Goal: Task Accomplishment & Management: Use online tool/utility

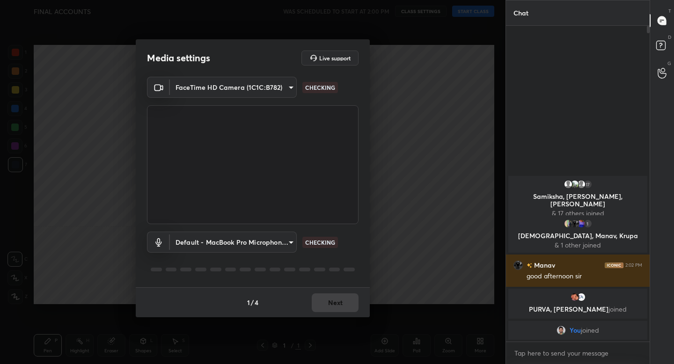
scroll to position [3, 3]
click at [332, 309] on button "Next" at bounding box center [335, 303] width 47 height 19
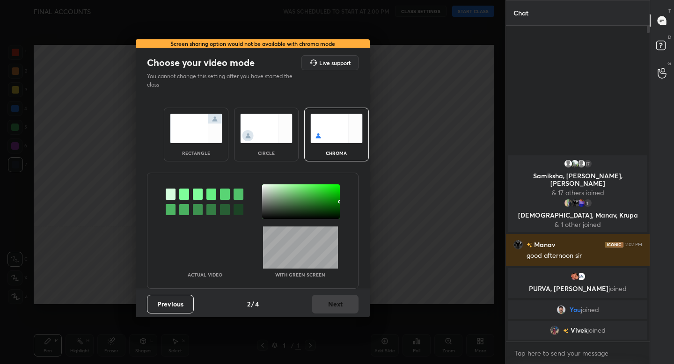
click at [205, 144] on div "rectangle" at bounding box center [196, 135] width 65 height 54
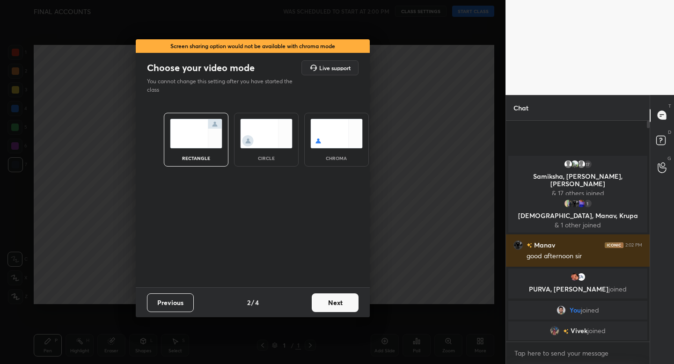
click at [322, 302] on button "Next" at bounding box center [335, 303] width 47 height 19
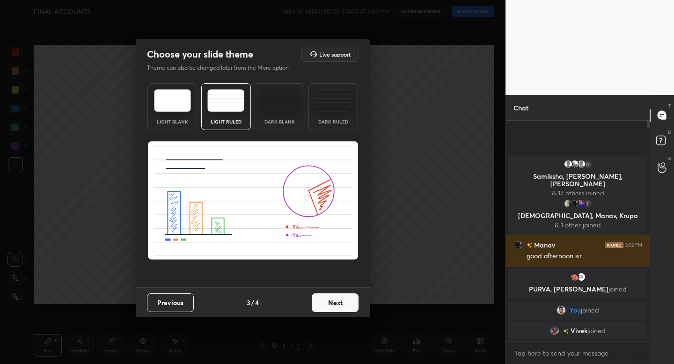
click at [324, 299] on button "Next" at bounding box center [335, 303] width 47 height 19
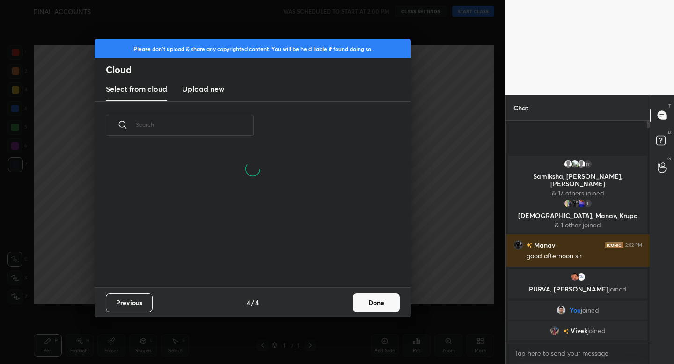
click at [356, 305] on button "Done" at bounding box center [376, 303] width 47 height 19
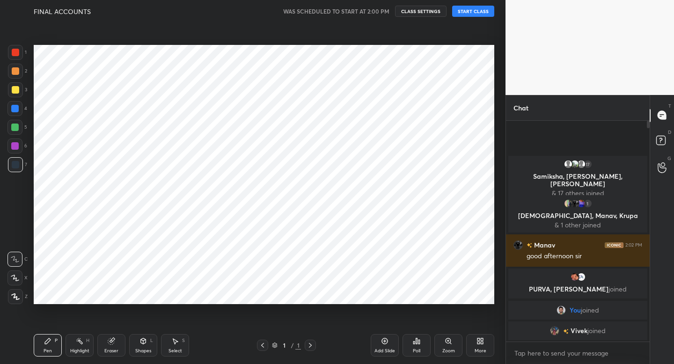
scroll to position [0, 0]
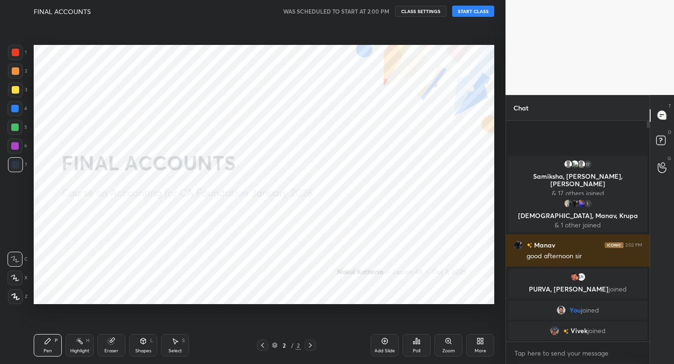
click at [472, 10] on button "START CLASS" at bounding box center [473, 11] width 42 height 11
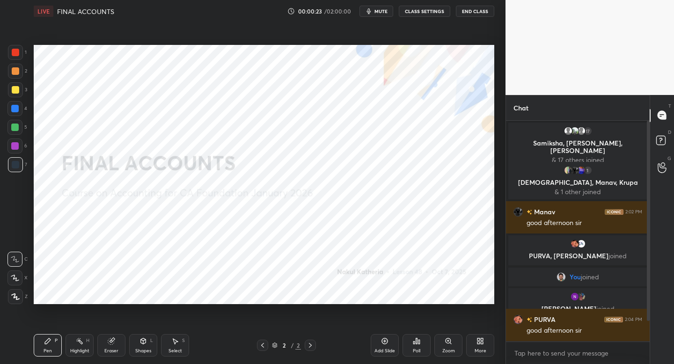
scroll to position [31, 0]
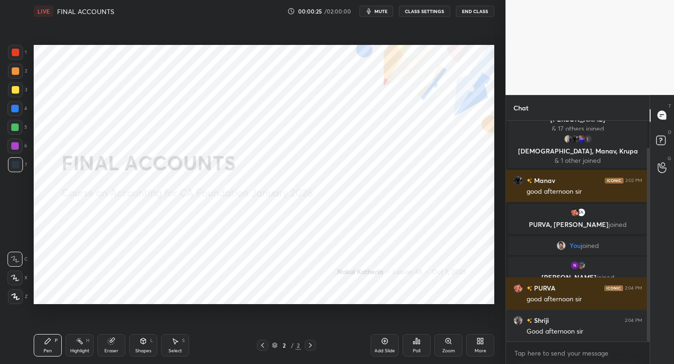
click at [18, 301] on div at bounding box center [15, 296] width 15 height 15
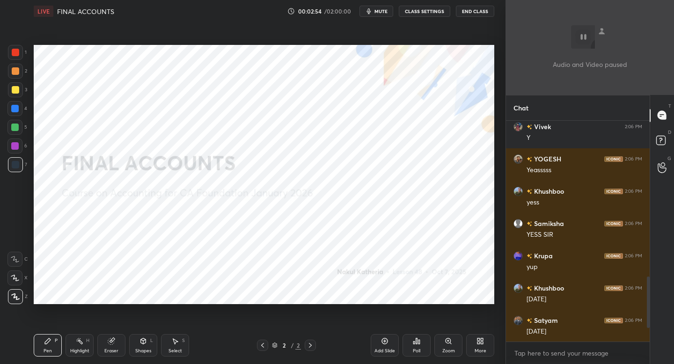
scroll to position [725, 0]
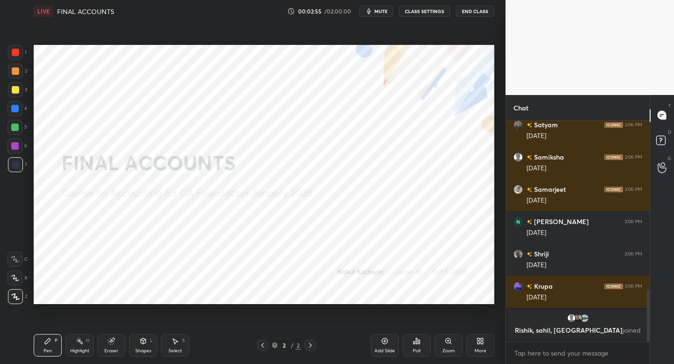
click at [478, 342] on icon at bounding box center [479, 343] width 2 height 2
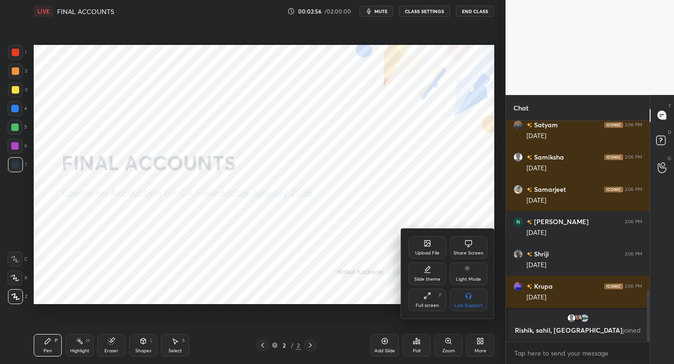
click at [428, 246] on icon at bounding box center [428, 244] width 6 height 6
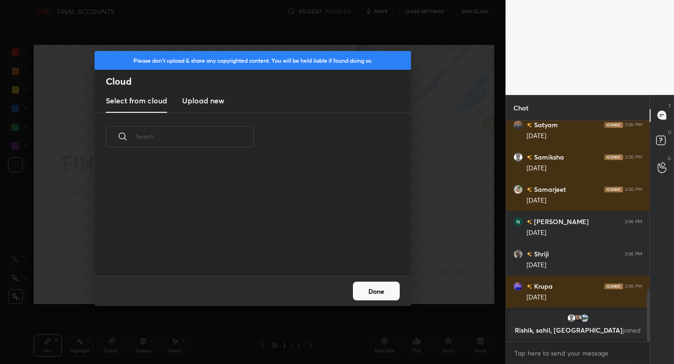
scroll to position [115, 301]
click at [208, 104] on h3 "Upload new" at bounding box center [203, 100] width 42 height 11
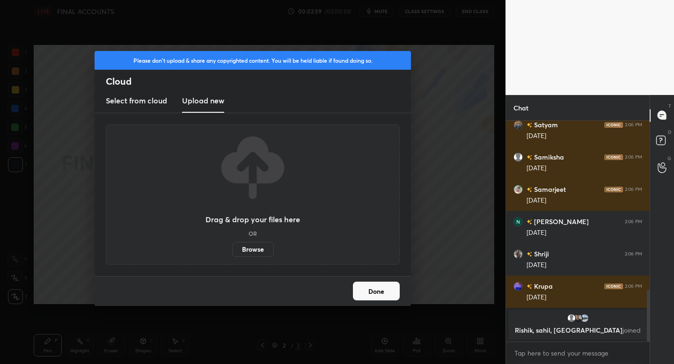
click at [262, 252] on label "Browse" at bounding box center [253, 249] width 42 height 15
click at [232, 252] on input "Browse" at bounding box center [232, 249] width 0 height 15
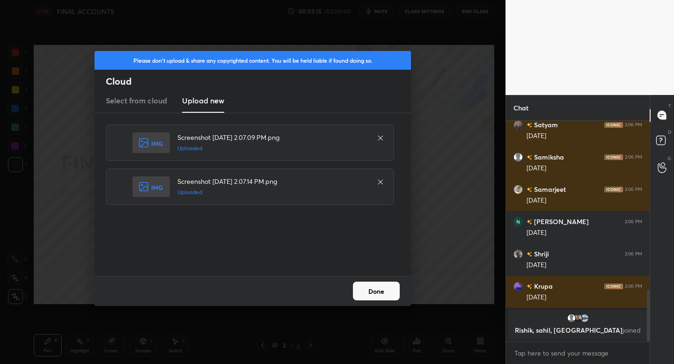
click at [381, 292] on button "Done" at bounding box center [376, 291] width 47 height 19
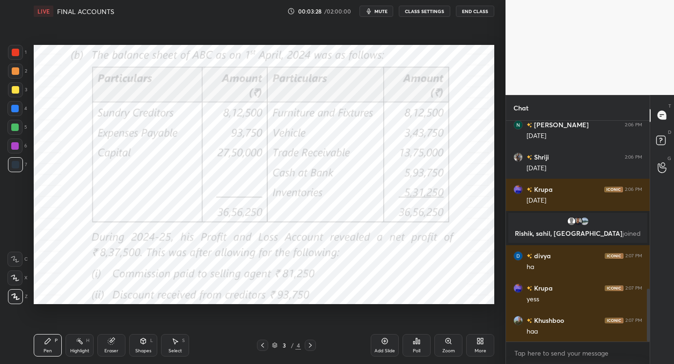
scroll to position [740, 0]
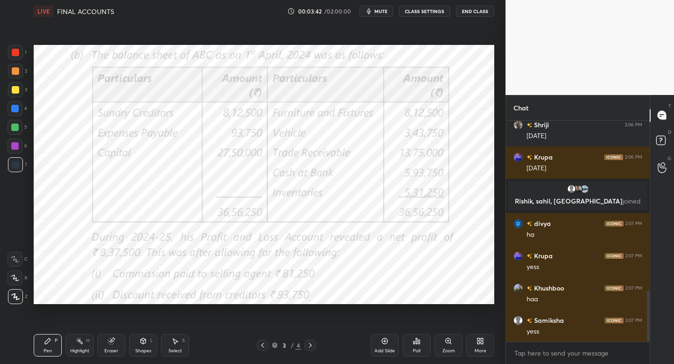
click at [16, 55] on div at bounding box center [15, 52] width 7 height 7
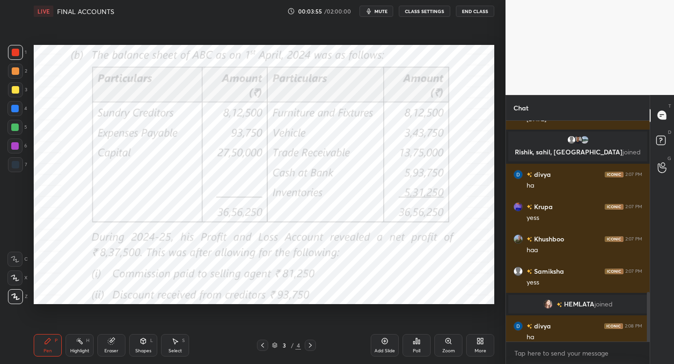
scroll to position [768, 0]
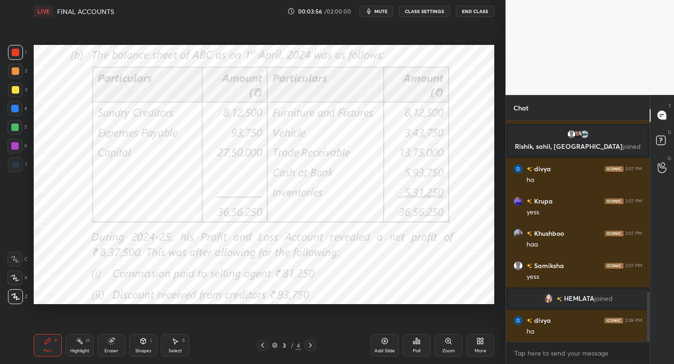
click at [311, 346] on icon at bounding box center [310, 345] width 7 height 7
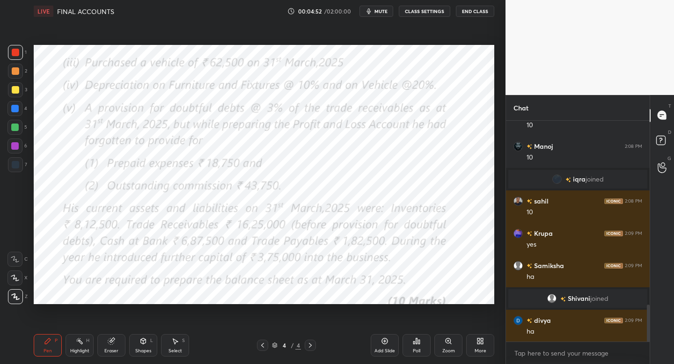
scroll to position [1130, 0]
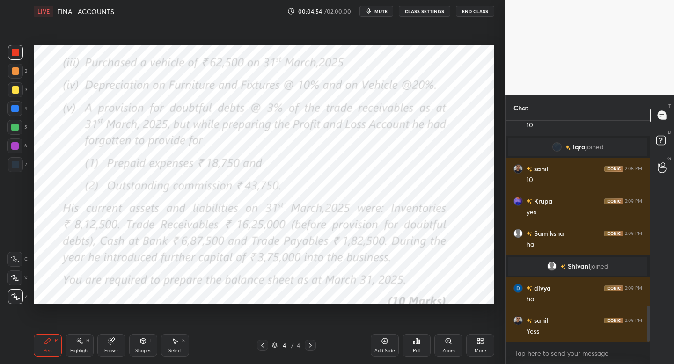
click at [265, 348] on icon at bounding box center [262, 345] width 7 height 7
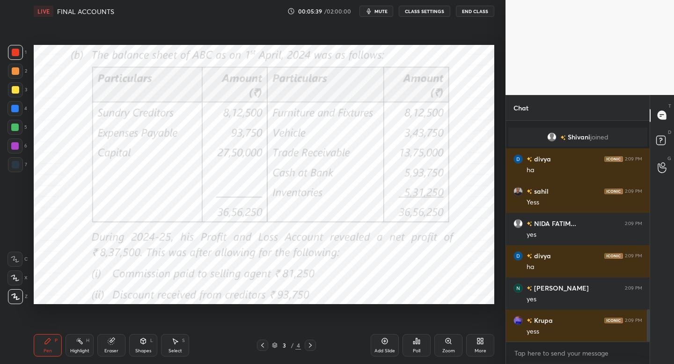
scroll to position [1291, 0]
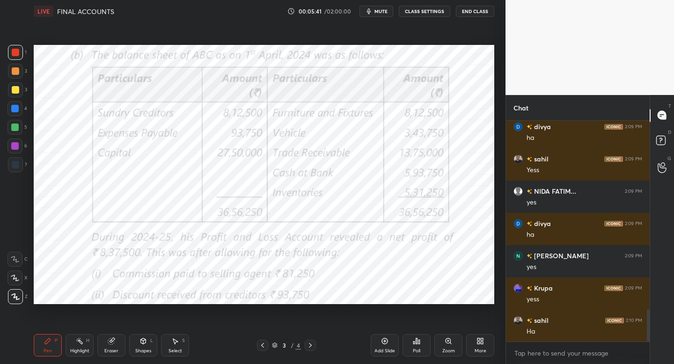
click at [141, 347] on div "Shapes L" at bounding box center [143, 345] width 28 height 22
click at [51, 344] on div "Pen P" at bounding box center [48, 345] width 28 height 22
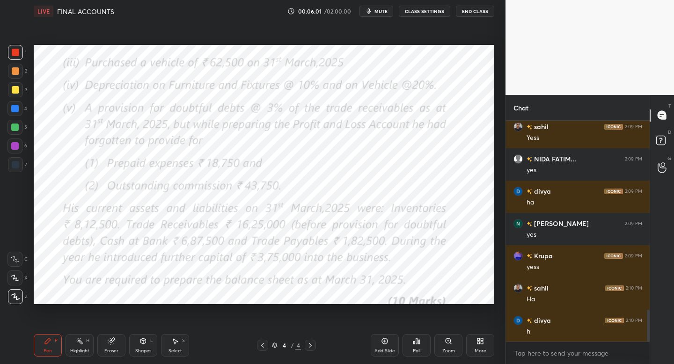
scroll to position [1356, 0]
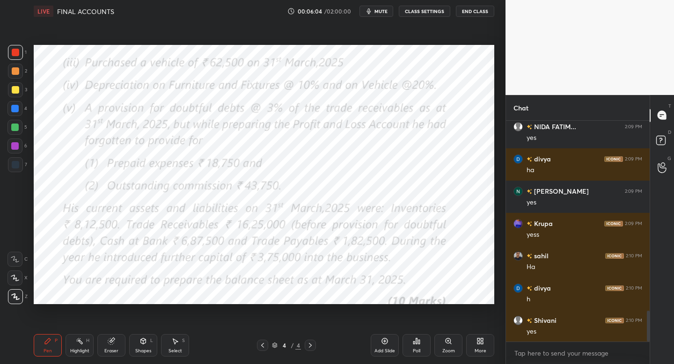
click at [266, 342] on icon at bounding box center [262, 345] width 7 height 7
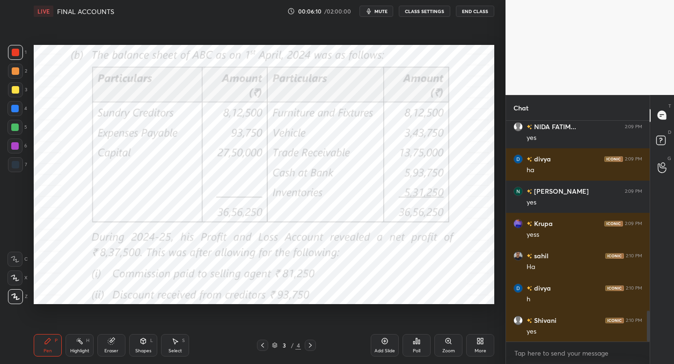
click at [310, 343] on icon at bounding box center [310, 345] width 7 height 7
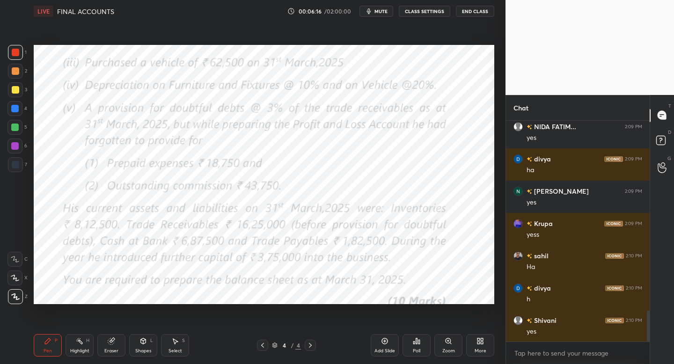
click at [139, 346] on div "Shapes L" at bounding box center [143, 345] width 28 height 22
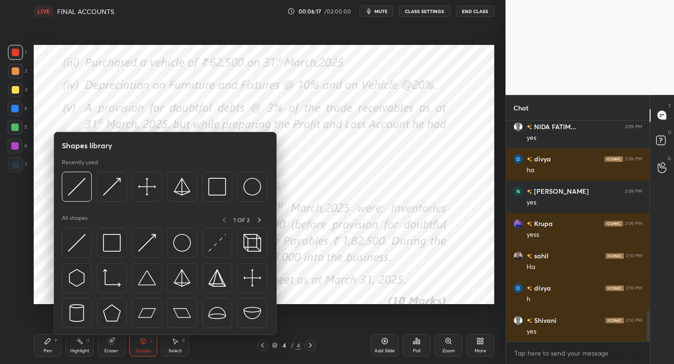
click at [345, 133] on body "1 2 3 4 5 6 7 C X Z C X Z E E Erase all H H LIVE FINAL ACCOUNTS 00:06:17 / 02:0…" at bounding box center [337, 182] width 674 height 364
click at [408, 132] on body "1 2 3 4 5 6 7 C X Z C X Z E E Erase all H H LIVE FINAL ACCOUNTS 00:06:18 / 02:0…" at bounding box center [337, 182] width 674 height 364
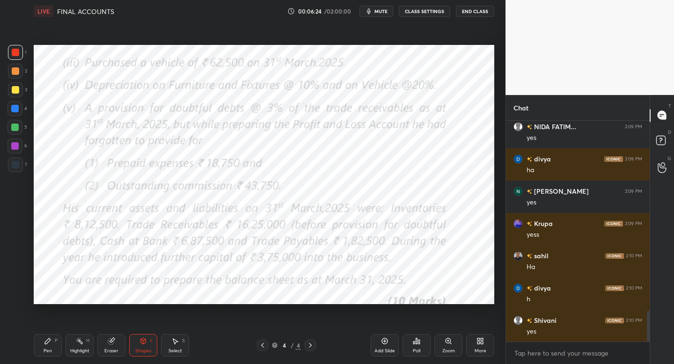
click at [49, 345] on div "Pen P" at bounding box center [48, 345] width 28 height 22
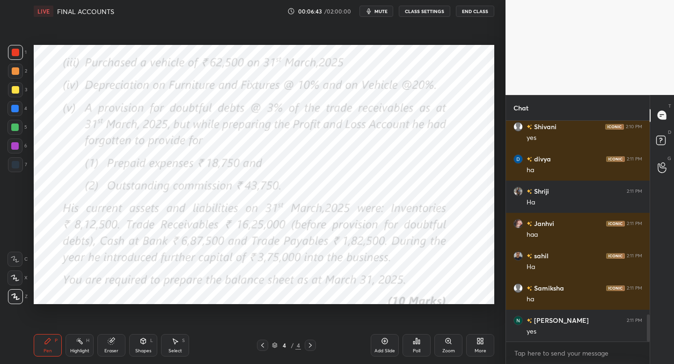
scroll to position [1582, 0]
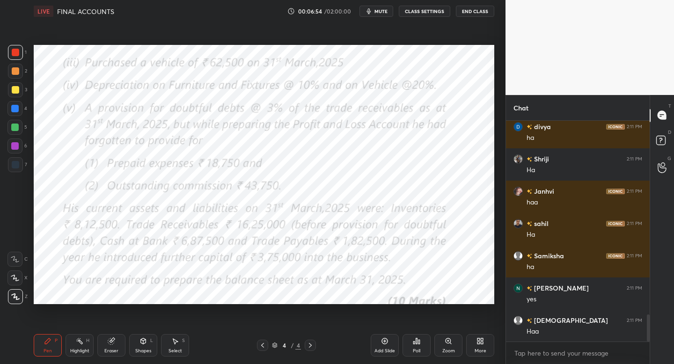
drag, startPoint x: 384, startPoint y: 334, endPoint x: 390, endPoint y: 332, distance: 5.8
click at [390, 332] on div "Add Slide Poll Zoom More" at bounding box center [433, 345] width 124 height 52
click at [387, 342] on div "Add Slide" at bounding box center [385, 345] width 28 height 22
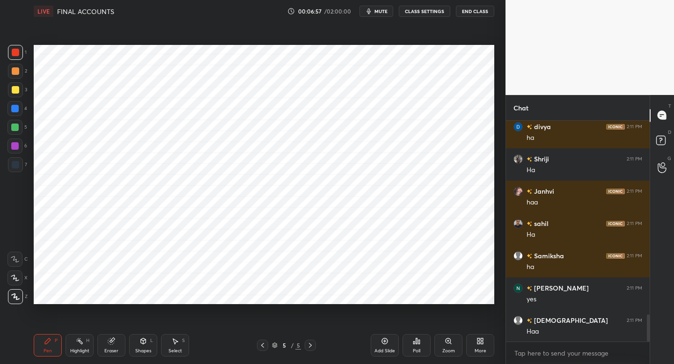
click at [17, 169] on div at bounding box center [15, 164] width 15 height 15
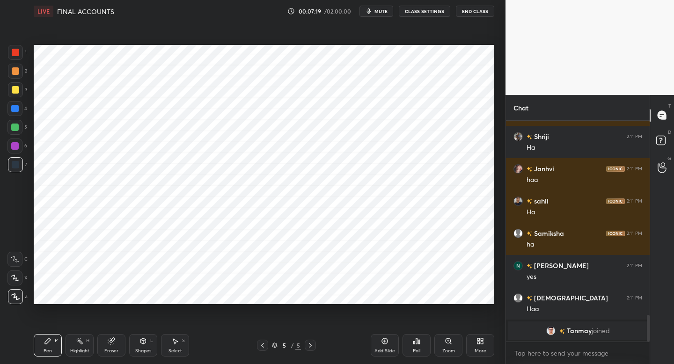
click at [142, 343] on icon at bounding box center [143, 342] width 5 height 6
click at [55, 345] on div "Pen P" at bounding box center [48, 345] width 28 height 22
click at [17, 51] on div at bounding box center [15, 52] width 7 height 7
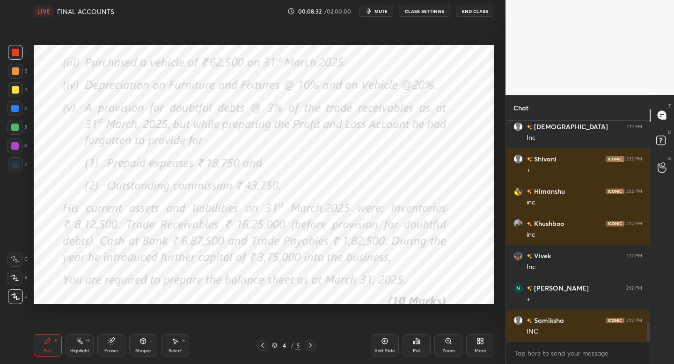
scroll to position [2281, 0]
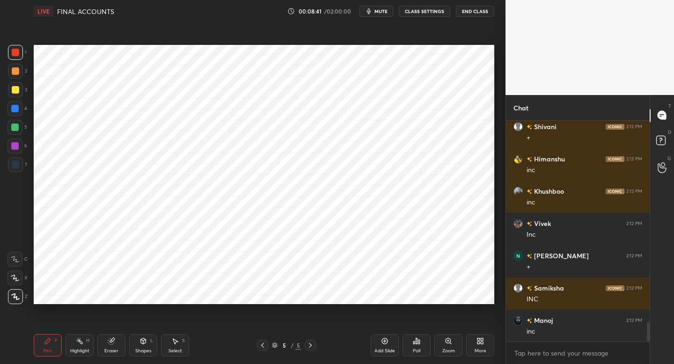
click at [16, 129] on div at bounding box center [14, 127] width 7 height 7
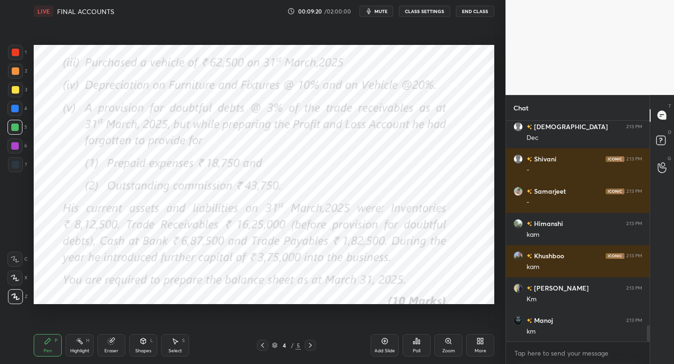
scroll to position [2798, 0]
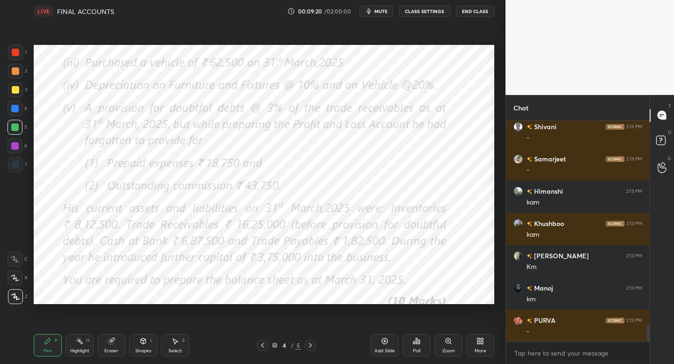
click at [309, 346] on icon at bounding box center [310, 345] width 7 height 7
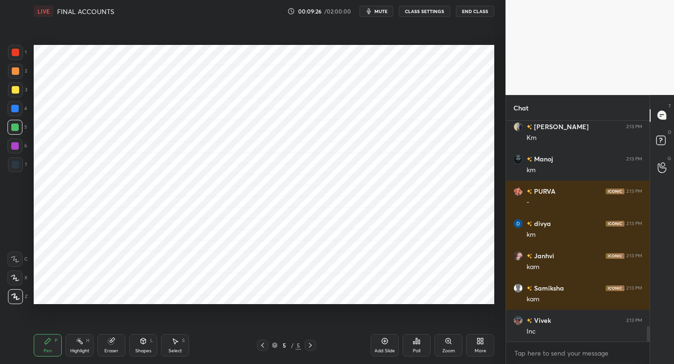
scroll to position [2936, 0]
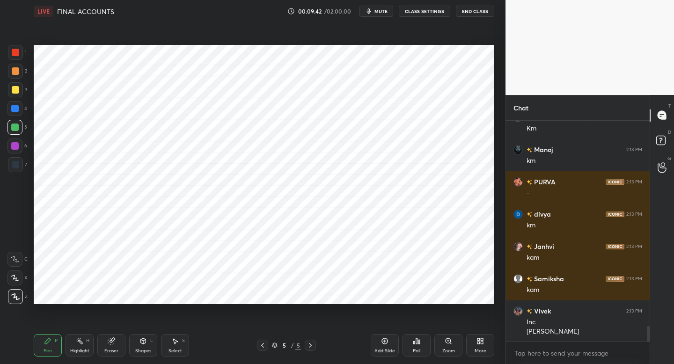
click at [19, 147] on div at bounding box center [14, 146] width 15 height 15
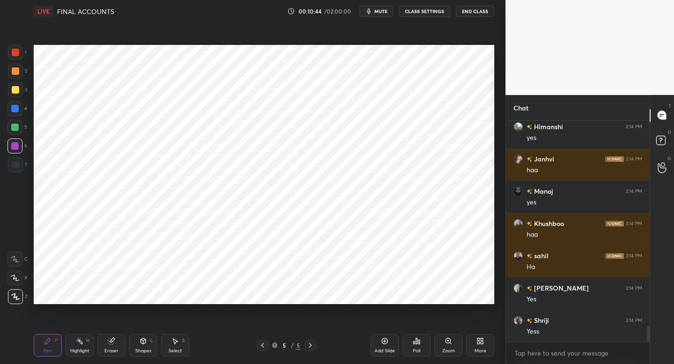
scroll to position [2989, 0]
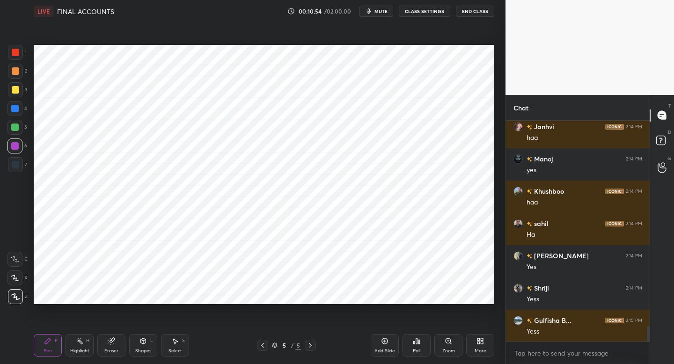
click at [384, 349] on div "Add Slide" at bounding box center [385, 351] width 21 height 5
click at [20, 168] on div at bounding box center [15, 164] width 15 height 15
click at [264, 339] on div "Pen P Highlight H Eraser Shapes L Select S 6 / 6 Add Slide Poll Zoom More" at bounding box center [264, 345] width 461 height 37
click at [264, 343] on icon at bounding box center [262, 345] width 7 height 7
click at [260, 342] on icon at bounding box center [262, 345] width 7 height 7
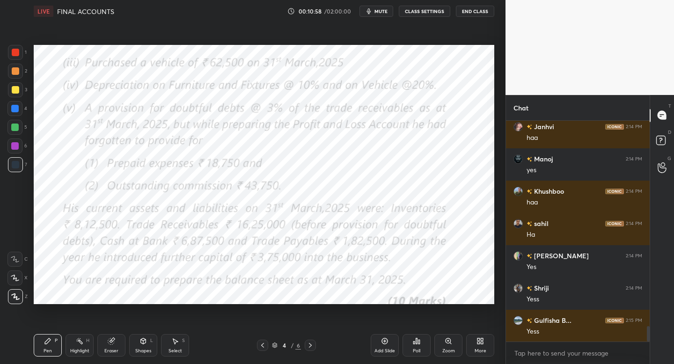
click at [385, 342] on div "Add Slide" at bounding box center [385, 345] width 28 height 22
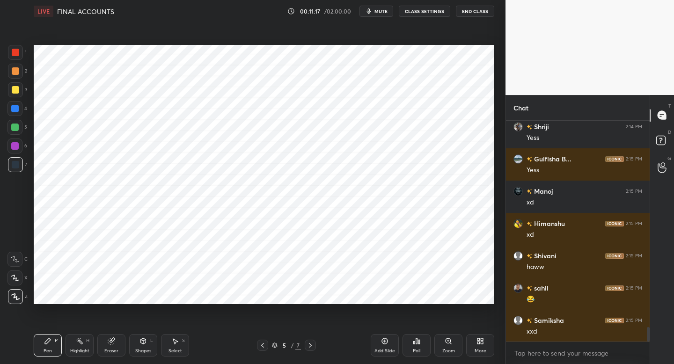
scroll to position [3183, 0]
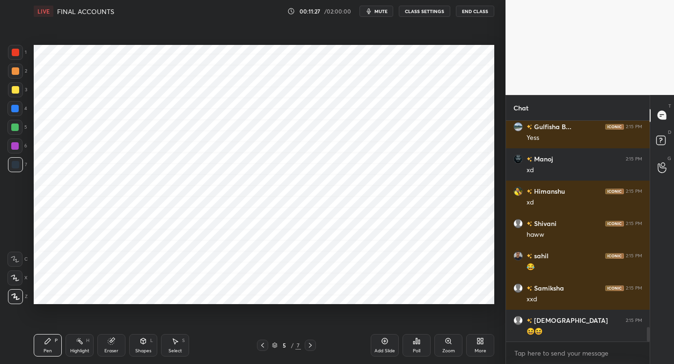
click at [141, 347] on div "Shapes L" at bounding box center [143, 345] width 28 height 22
click at [50, 345] on div "Pen P" at bounding box center [48, 345] width 28 height 22
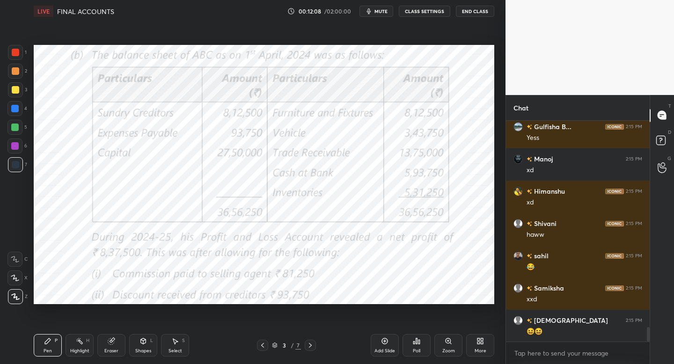
click at [307, 345] on icon at bounding box center [310, 345] width 7 height 7
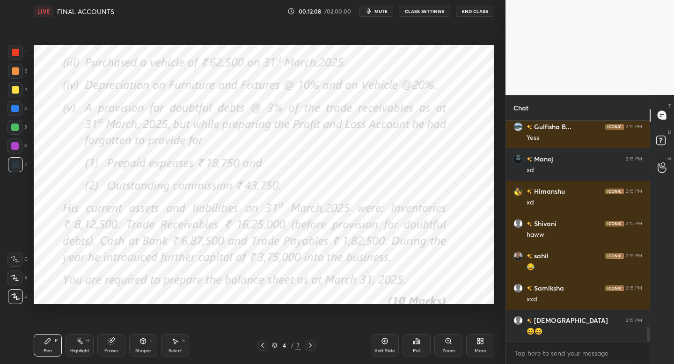
click at [309, 346] on icon at bounding box center [310, 345] width 7 height 7
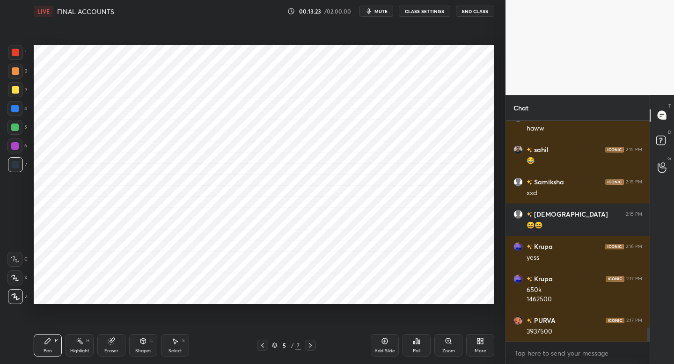
scroll to position [3322, 0]
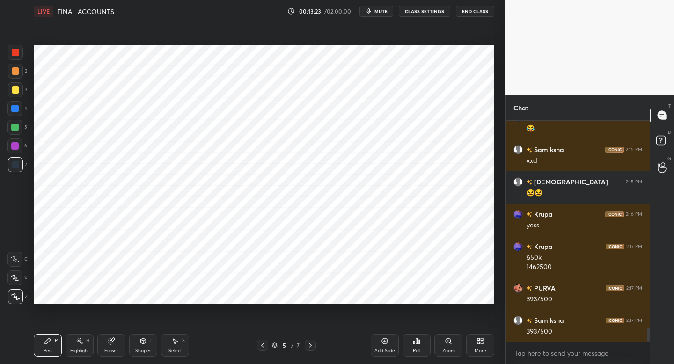
click at [121, 346] on div "Eraser" at bounding box center [111, 345] width 28 height 22
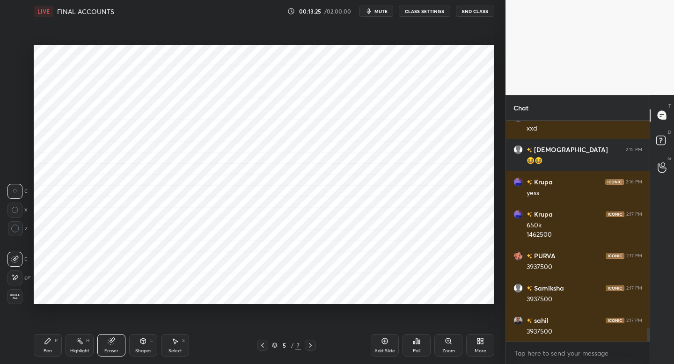
scroll to position [3386, 0]
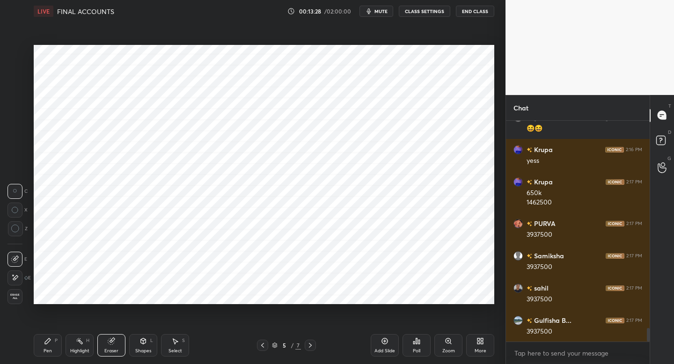
click at [44, 341] on icon at bounding box center [47, 341] width 7 height 7
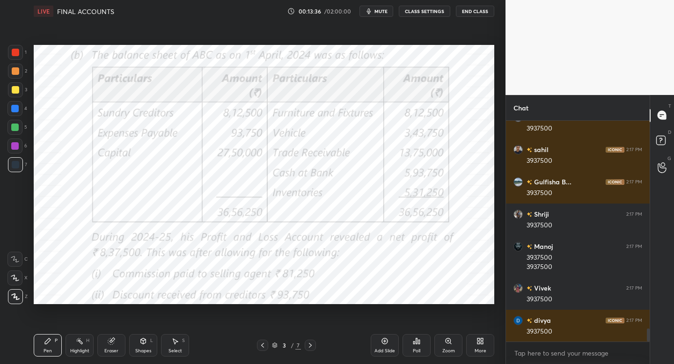
scroll to position [3557, 0]
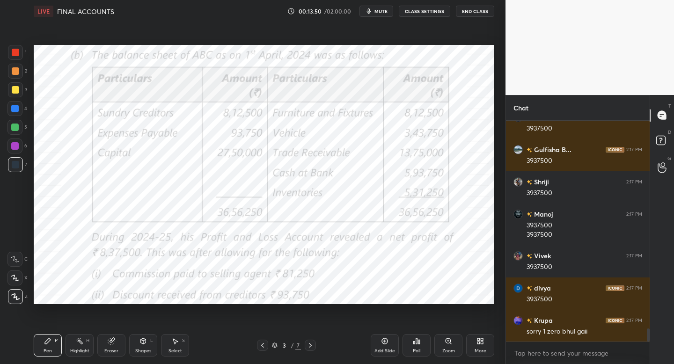
click at [311, 343] on icon at bounding box center [310, 345] width 7 height 7
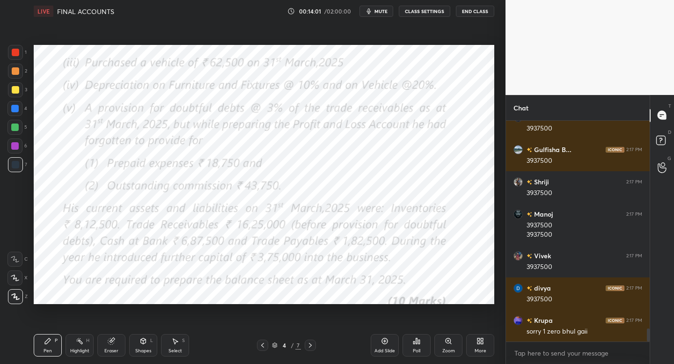
click at [313, 345] on div at bounding box center [310, 345] width 11 height 11
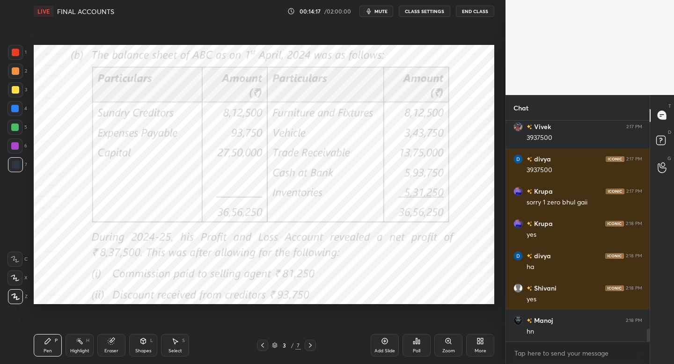
scroll to position [3719, 0]
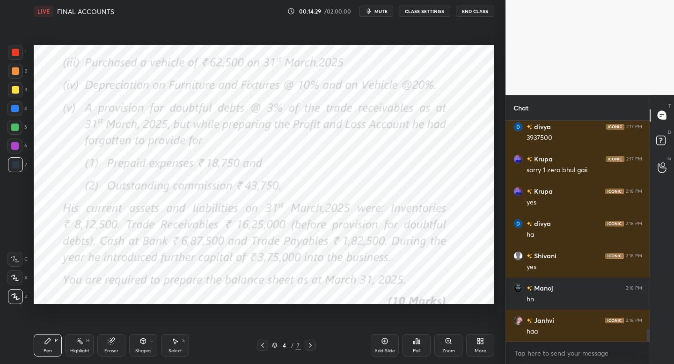
click at [303, 345] on div "4 / 7" at bounding box center [286, 345] width 59 height 11
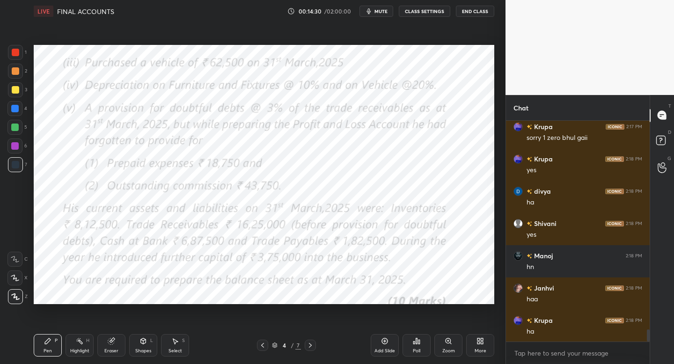
click at [307, 344] on icon at bounding box center [310, 345] width 7 height 7
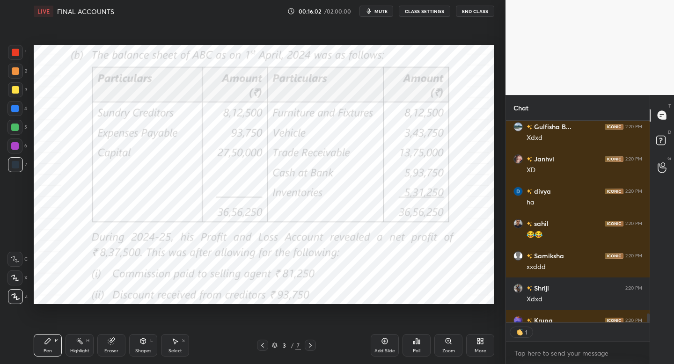
scroll to position [3, 3]
click at [310, 345] on icon at bounding box center [310, 345] width 7 height 7
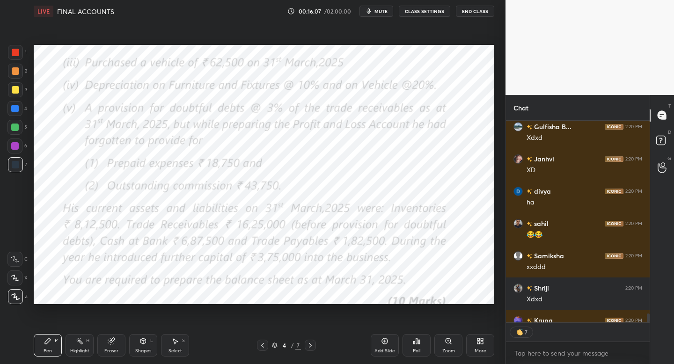
click at [309, 344] on icon at bounding box center [310, 345] width 7 height 7
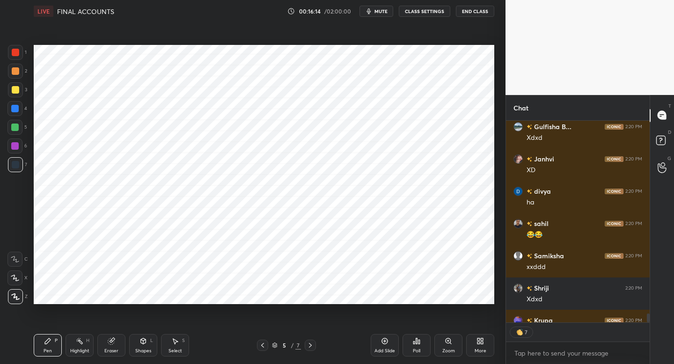
type textarea "x"
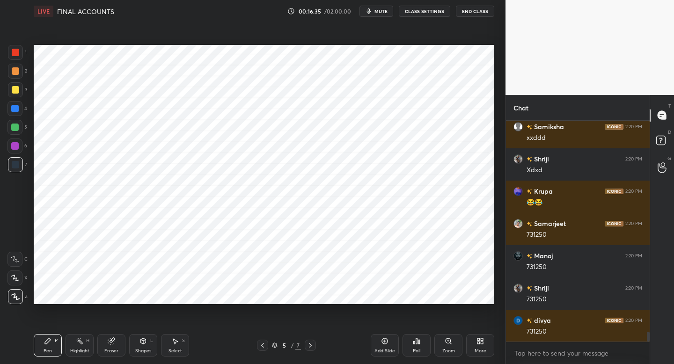
scroll to position [4849, 0]
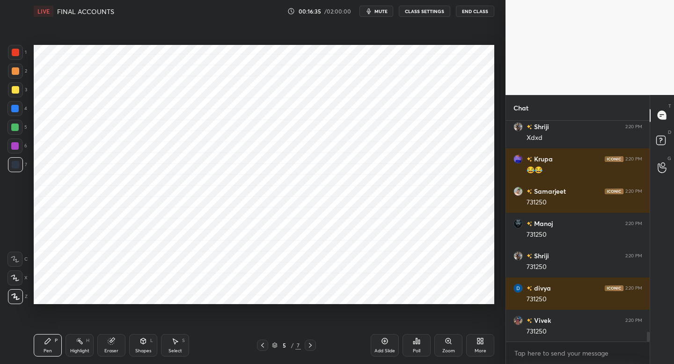
click at [262, 348] on icon at bounding box center [262, 345] width 7 height 7
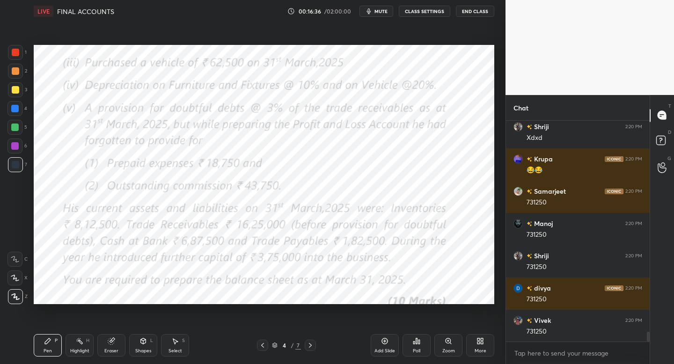
click at [261, 346] on icon at bounding box center [262, 345] width 7 height 7
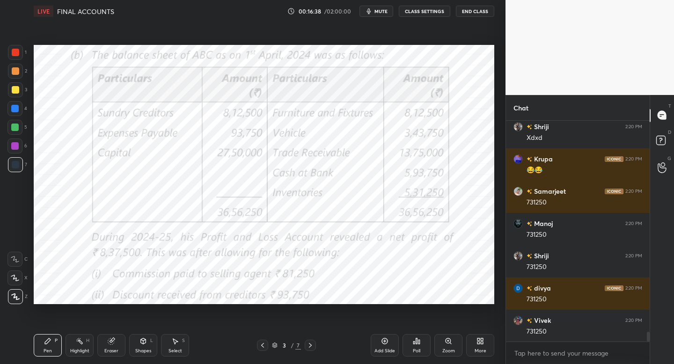
click at [309, 345] on icon at bounding box center [310, 345] width 7 height 7
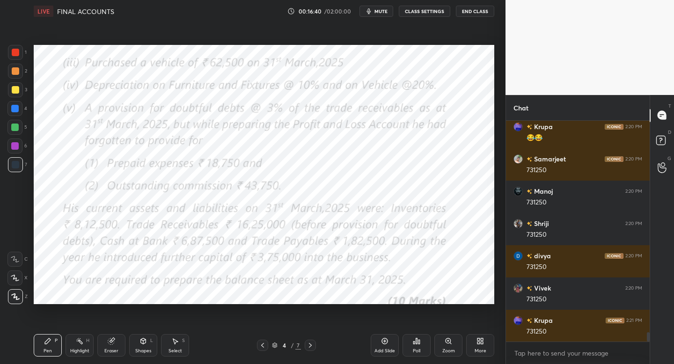
scroll to position [4904, 0]
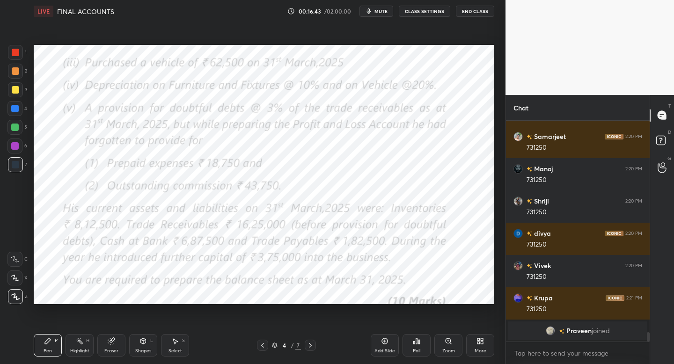
click at [304, 348] on div "4 / 7" at bounding box center [286, 345] width 59 height 11
click at [310, 344] on icon at bounding box center [310, 345] width 7 height 7
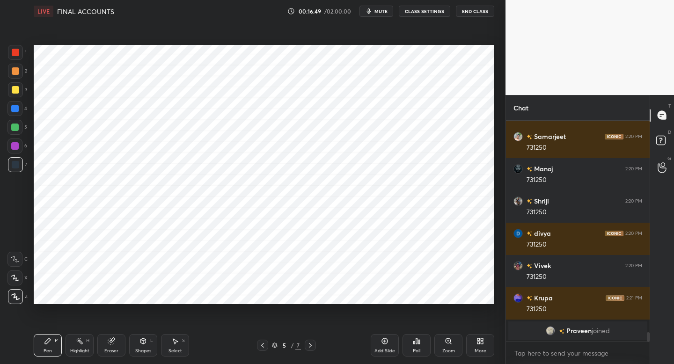
click at [259, 344] on icon at bounding box center [262, 345] width 7 height 7
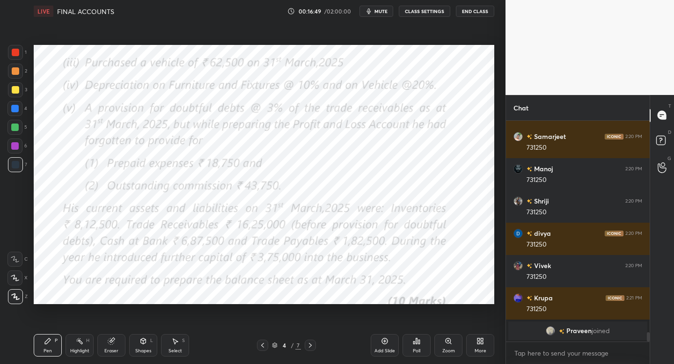
click at [262, 344] on icon at bounding box center [262, 345] width 7 height 7
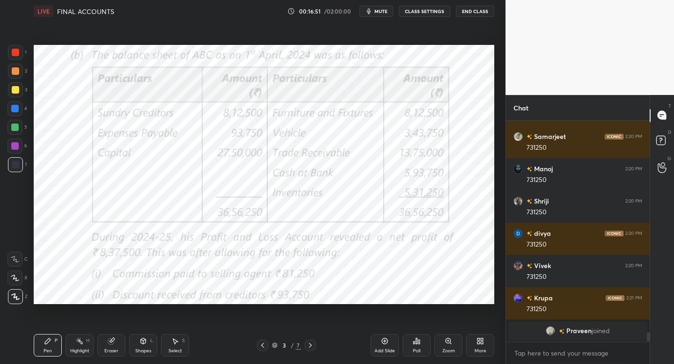
click at [308, 342] on icon at bounding box center [310, 345] width 7 height 7
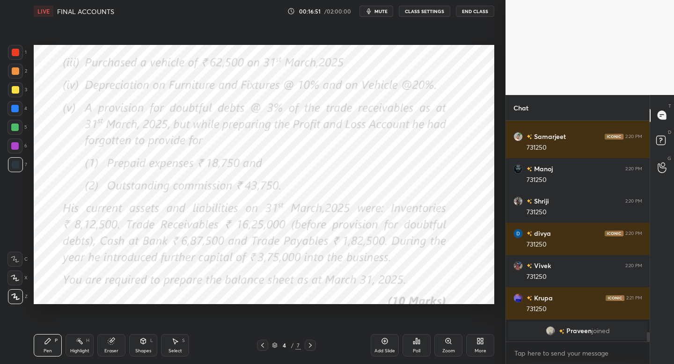
click at [309, 346] on icon at bounding box center [310, 345] width 7 height 7
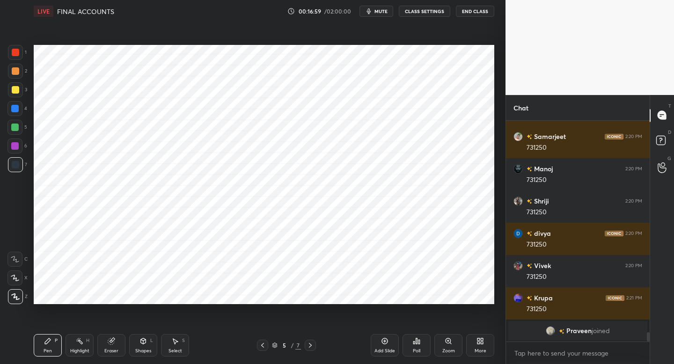
click at [263, 344] on icon at bounding box center [262, 345] width 7 height 7
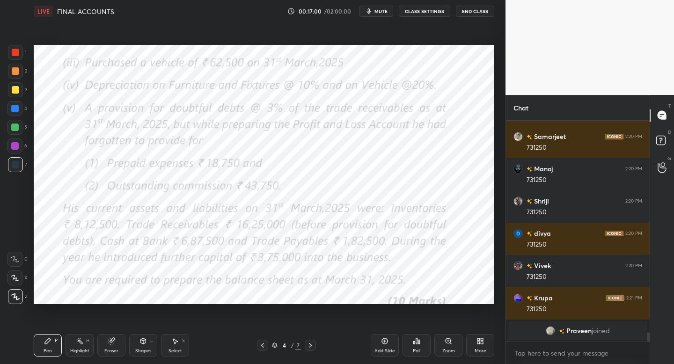
click at [309, 343] on icon at bounding box center [310, 345] width 7 height 7
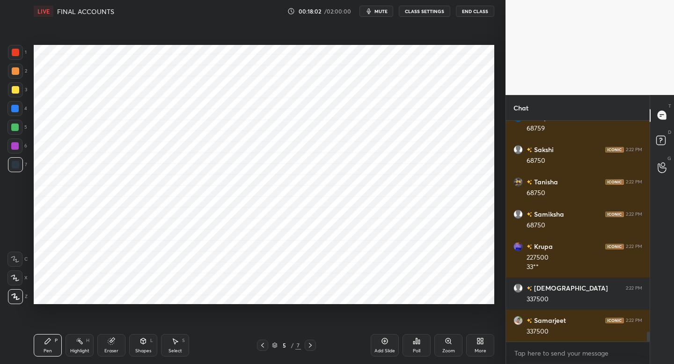
scroll to position [4707, 0]
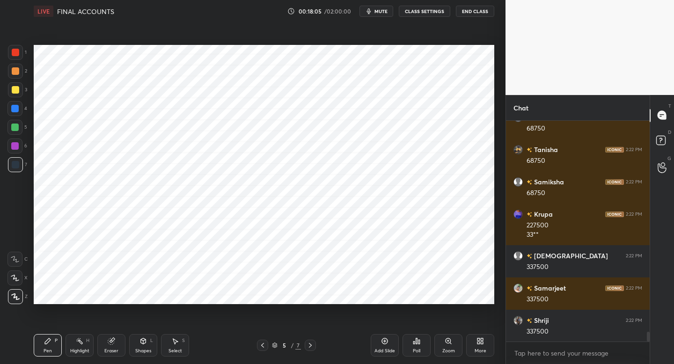
click at [265, 346] on div at bounding box center [262, 345] width 11 height 11
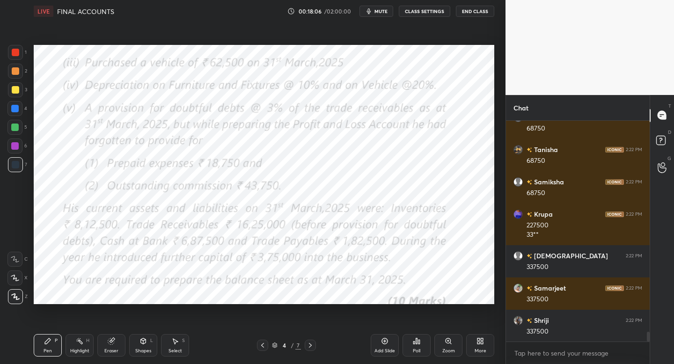
scroll to position [4739, 0]
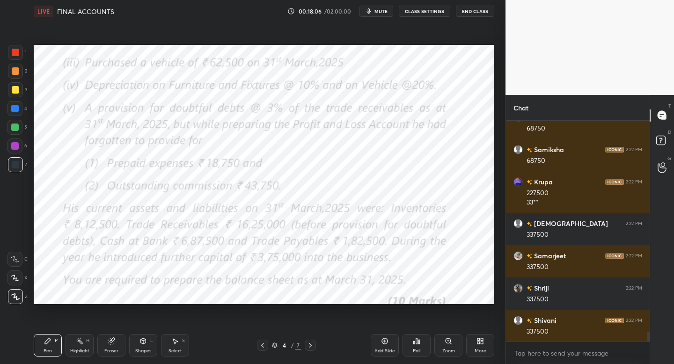
click at [261, 346] on icon at bounding box center [262, 345] width 7 height 7
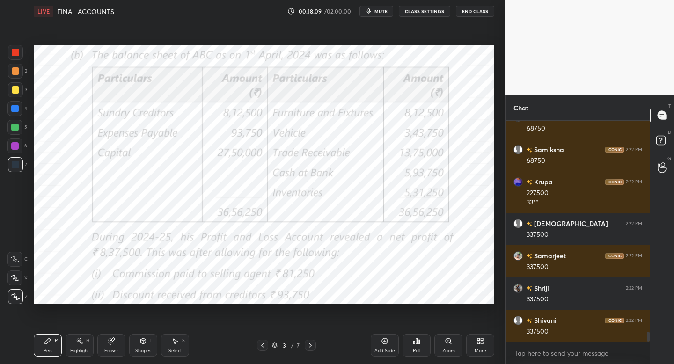
click at [311, 347] on icon at bounding box center [310, 345] width 7 height 7
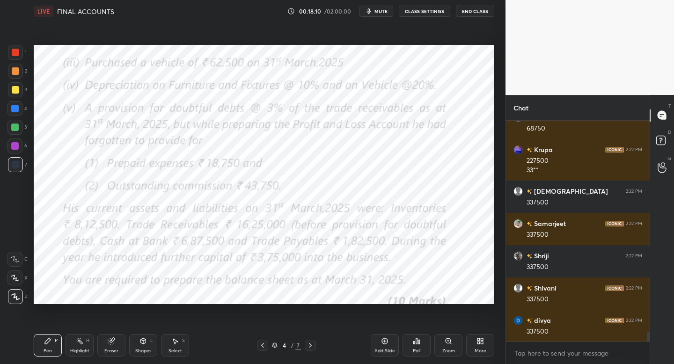
click at [309, 340] on div at bounding box center [310, 345] width 11 height 11
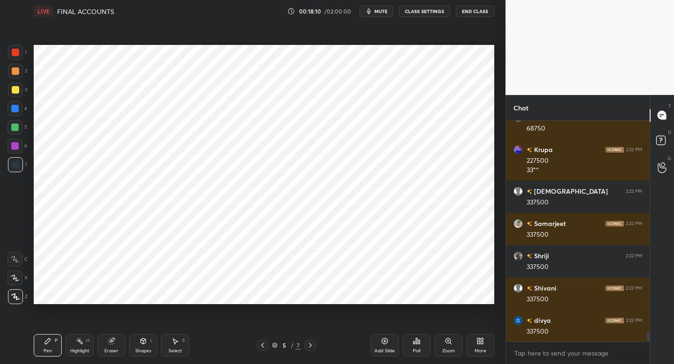
scroll to position [4804, 0]
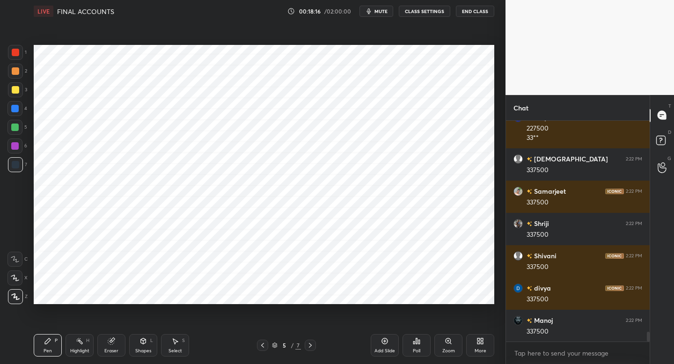
click at [260, 348] on icon at bounding box center [262, 345] width 7 height 7
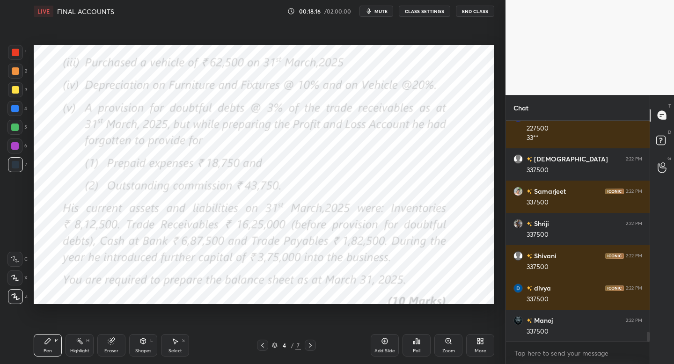
click at [261, 346] on icon at bounding box center [262, 345] width 7 height 7
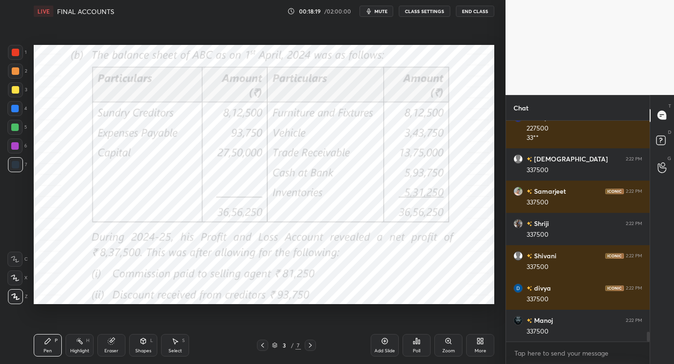
click at [310, 349] on div at bounding box center [310, 345] width 11 height 11
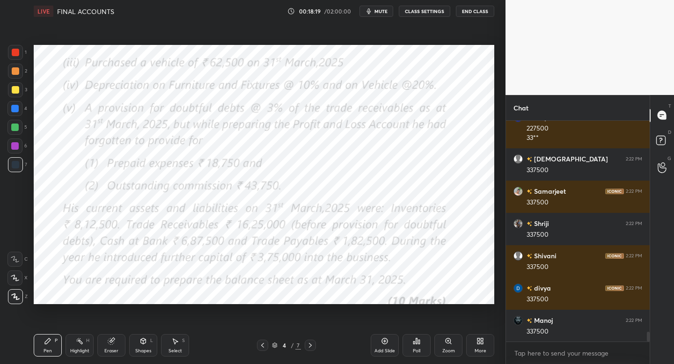
click at [310, 347] on icon at bounding box center [310, 345] width 7 height 7
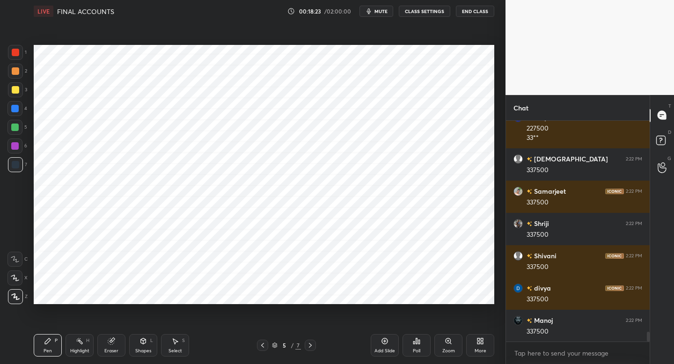
click at [266, 343] on div at bounding box center [262, 345] width 11 height 11
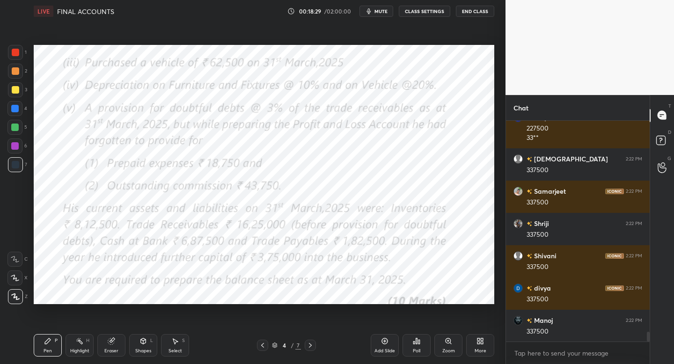
click at [309, 345] on icon at bounding box center [310, 345] width 7 height 7
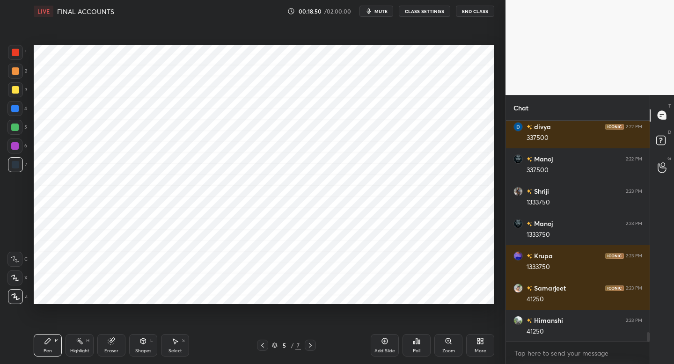
scroll to position [4998, 0]
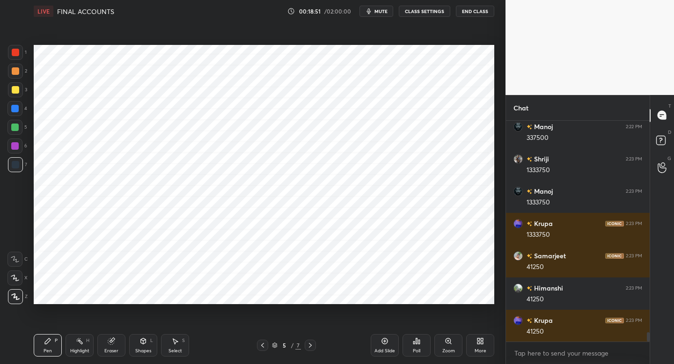
click at [267, 343] on div at bounding box center [262, 345] width 11 height 11
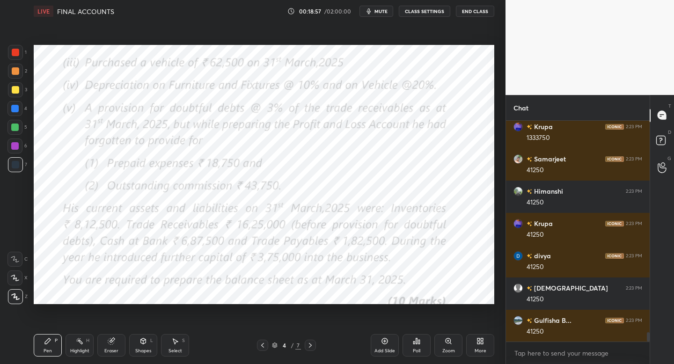
scroll to position [5127, 0]
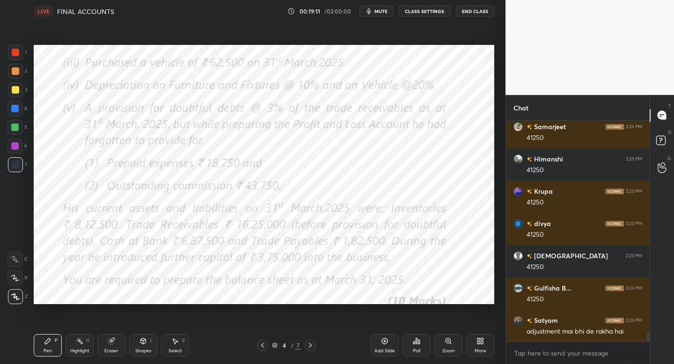
click at [312, 341] on div at bounding box center [310, 345] width 11 height 11
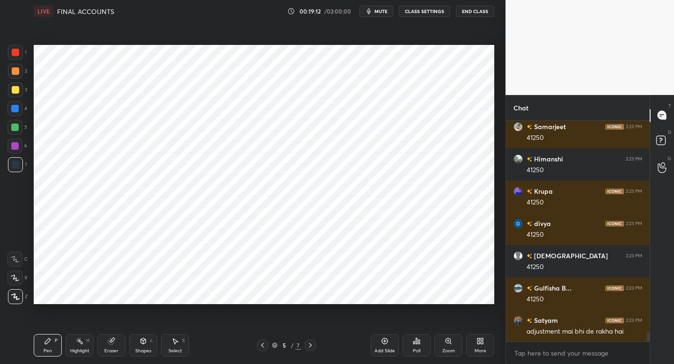
click at [121, 344] on div "Eraser" at bounding box center [111, 345] width 28 height 22
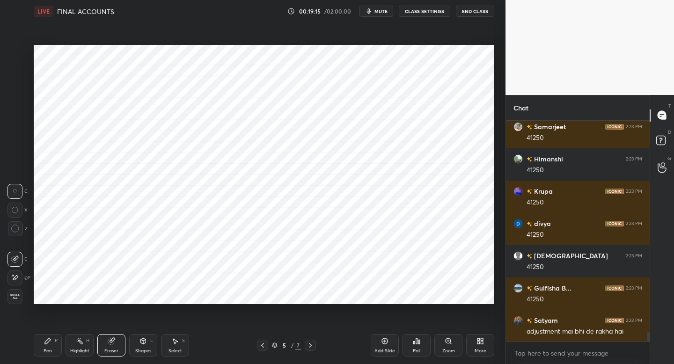
click at [54, 336] on div "Pen P" at bounding box center [48, 345] width 28 height 22
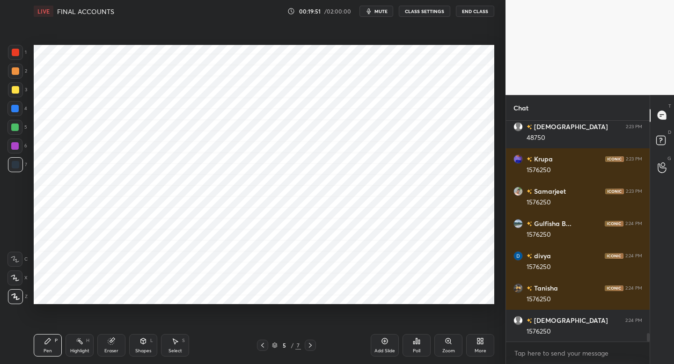
scroll to position [5450, 0]
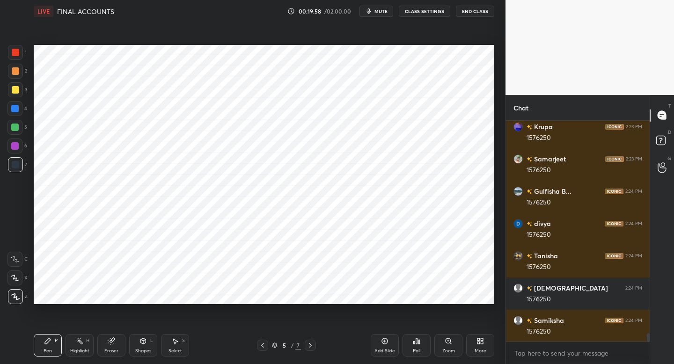
click at [259, 346] on icon at bounding box center [262, 345] width 7 height 7
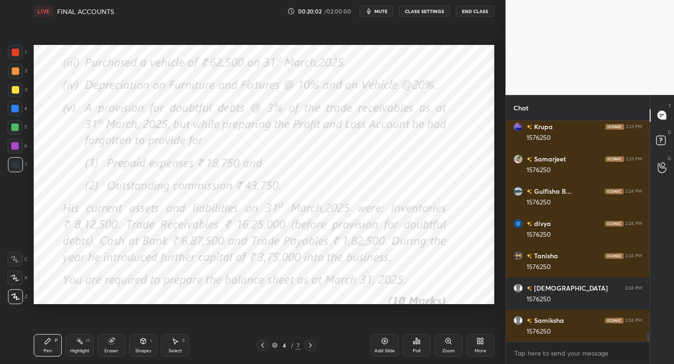
click at [262, 346] on icon at bounding box center [262, 345] width 3 height 5
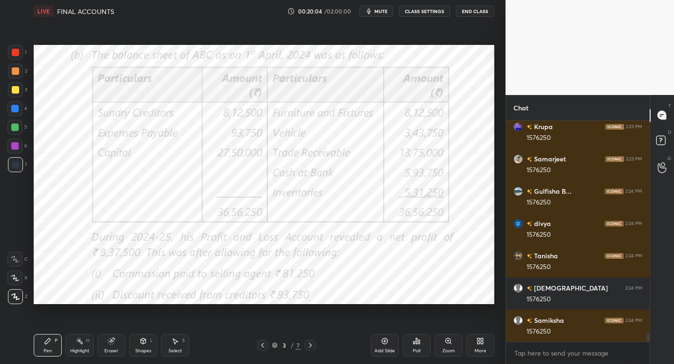
click at [305, 346] on div at bounding box center [310, 345] width 11 height 11
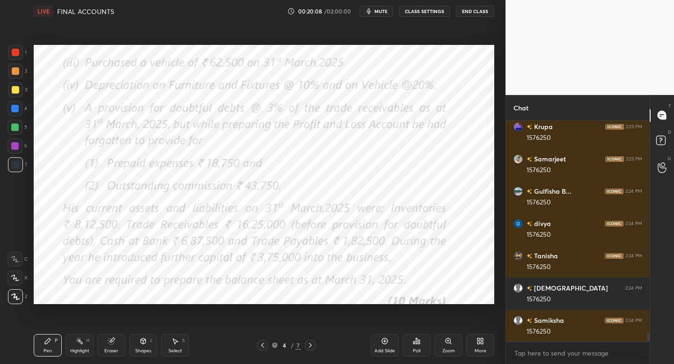
click at [309, 347] on icon at bounding box center [310, 345] width 7 height 7
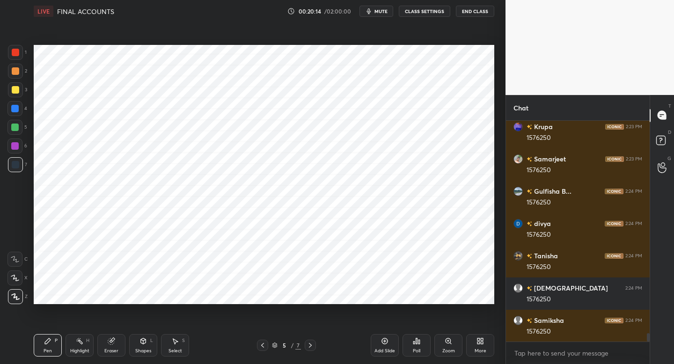
scroll to position [5482, 0]
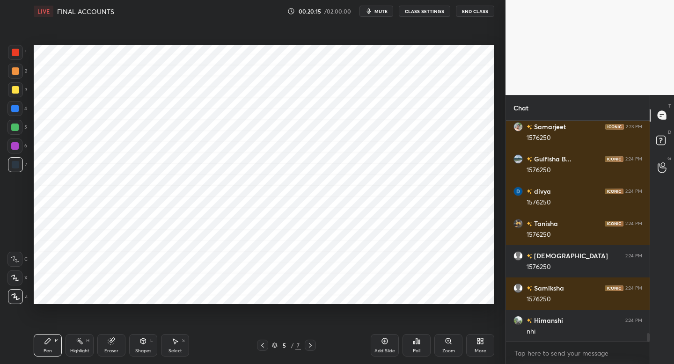
click at [260, 347] on icon at bounding box center [262, 345] width 7 height 7
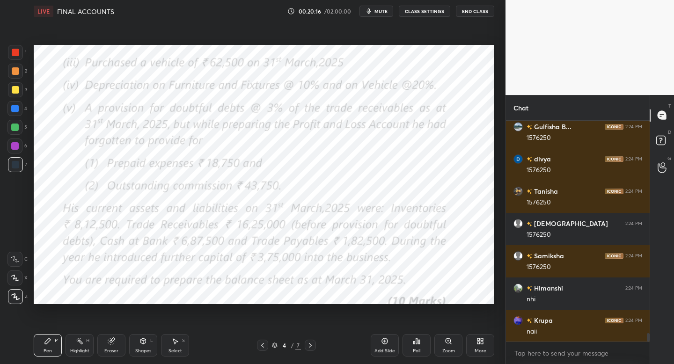
click at [264, 349] on div at bounding box center [262, 345] width 11 height 11
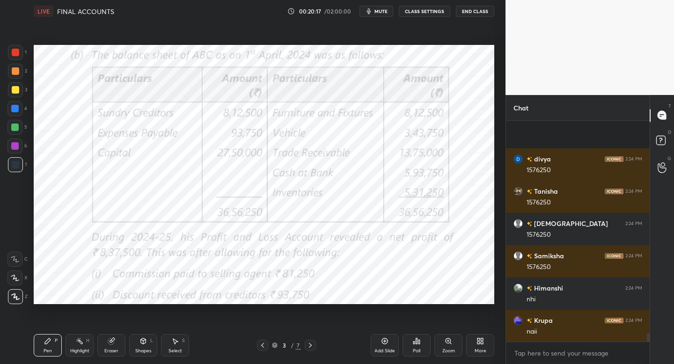
scroll to position [5579, 0]
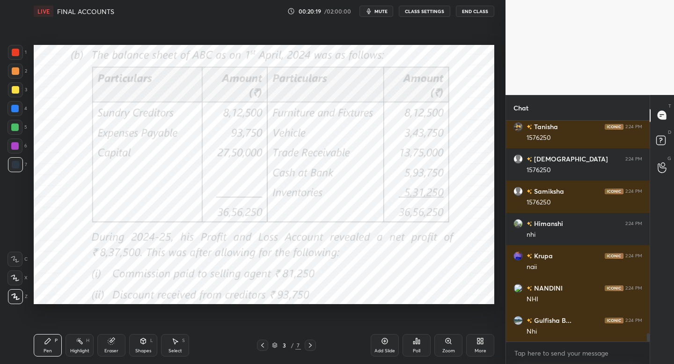
click at [310, 346] on icon at bounding box center [310, 345] width 7 height 7
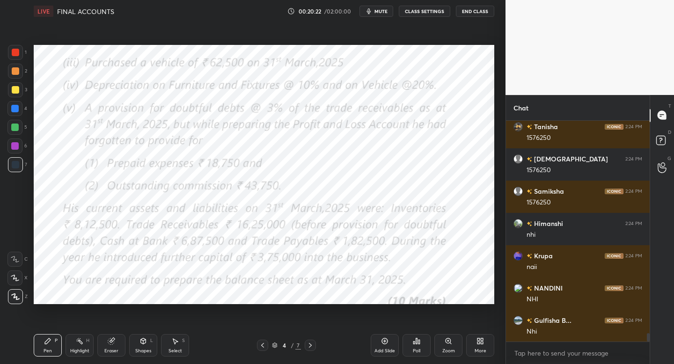
click at [309, 351] on div "Pen P Highlight H Eraser Shapes L Select S 4 / 7 Add Slide Poll Zoom More" at bounding box center [264, 345] width 461 height 37
click at [310, 346] on icon at bounding box center [310, 345] width 7 height 7
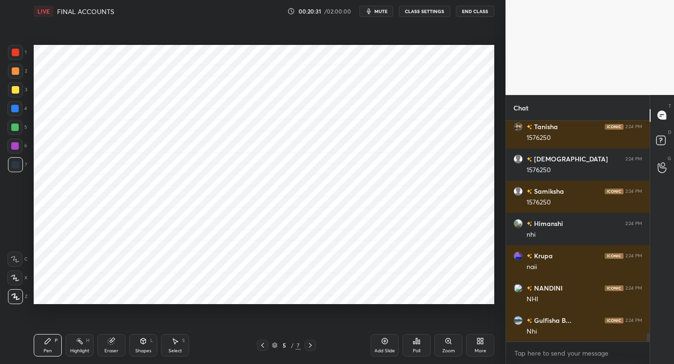
click at [260, 348] on div at bounding box center [262, 345] width 11 height 11
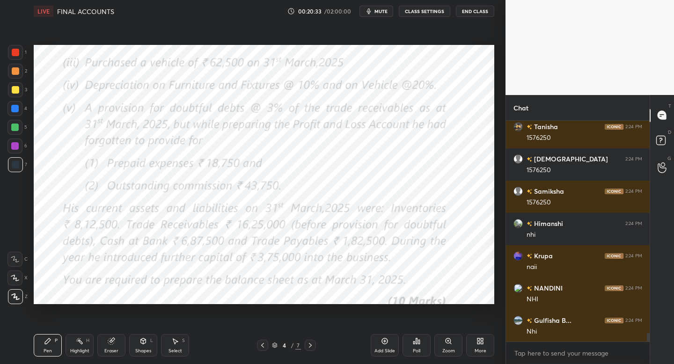
click at [309, 347] on icon at bounding box center [310, 345] width 7 height 7
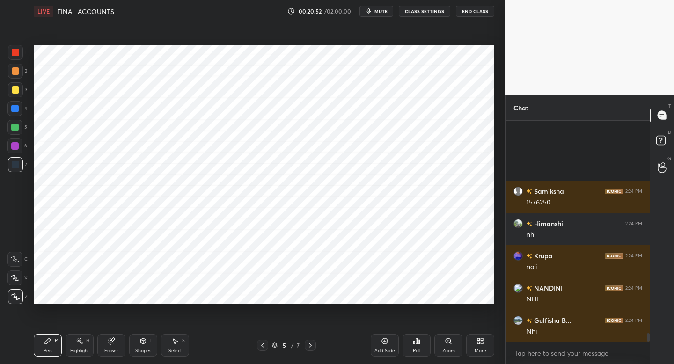
scroll to position [5676, 0]
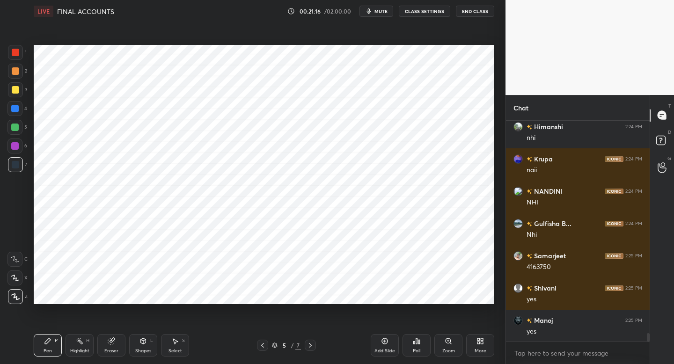
click at [364, 15] on button "mute" at bounding box center [377, 11] width 34 height 11
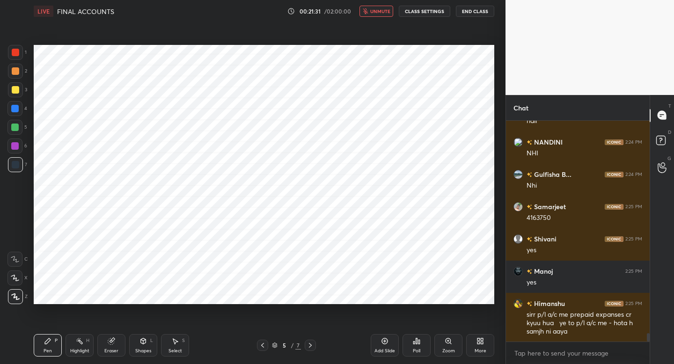
scroll to position [5758, 0]
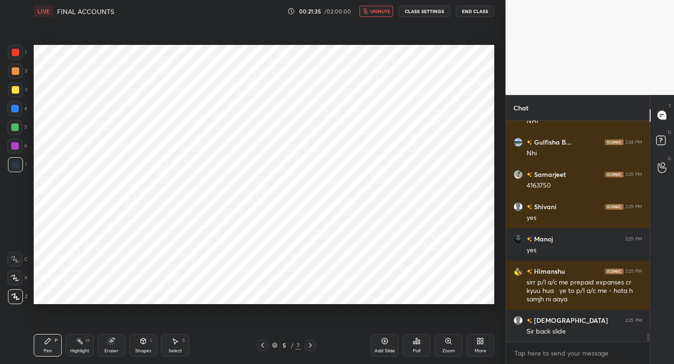
click at [364, 15] on button "unmute" at bounding box center [377, 11] width 34 height 11
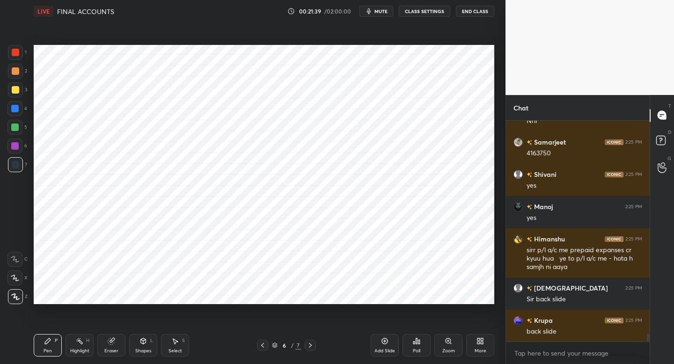
scroll to position [5822, 0]
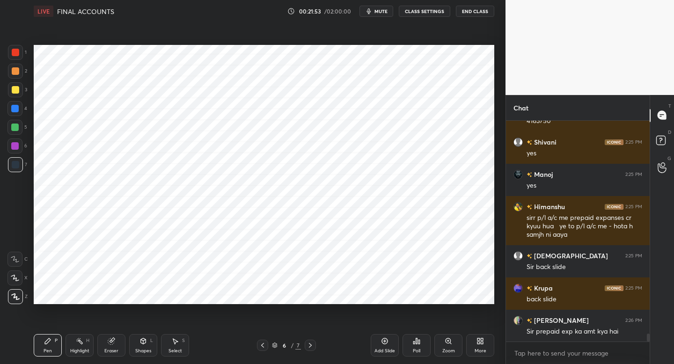
click at [387, 9] on span "mute" at bounding box center [381, 11] width 13 height 7
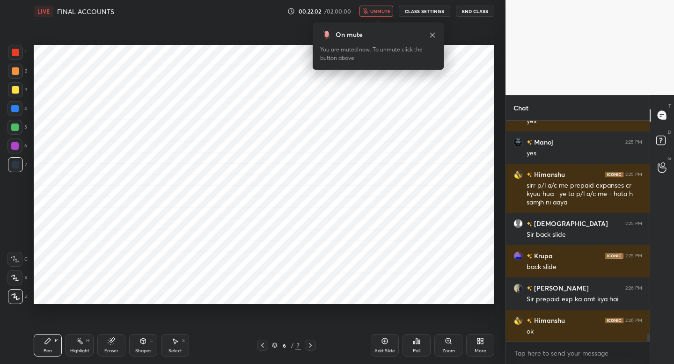
scroll to position [5887, 0]
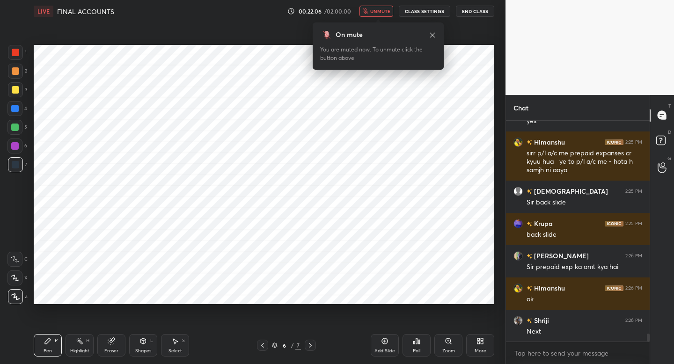
click at [387, 9] on span "unmute" at bounding box center [380, 11] width 20 height 7
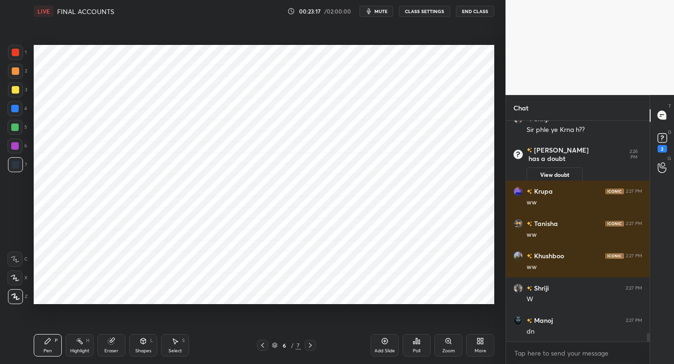
scroll to position [5746, 0]
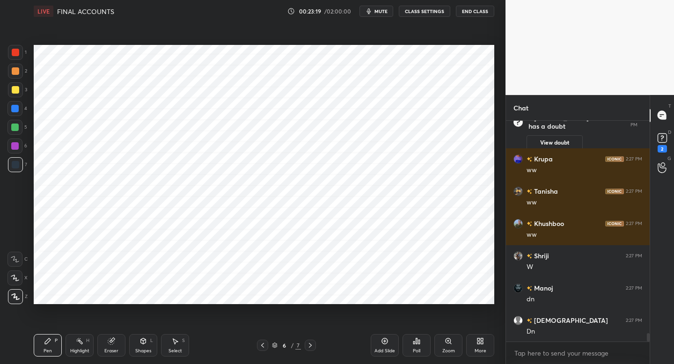
click at [387, 9] on span "mute" at bounding box center [381, 11] width 13 height 7
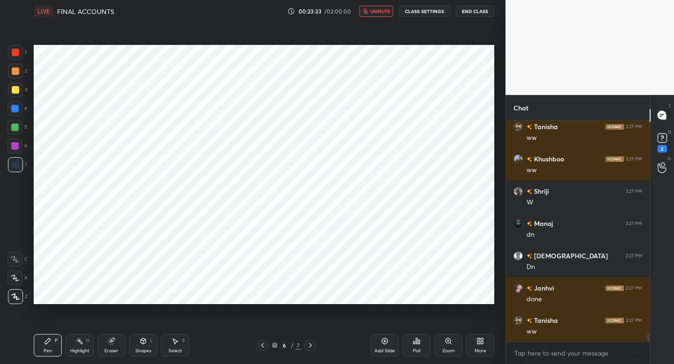
scroll to position [5843, 0]
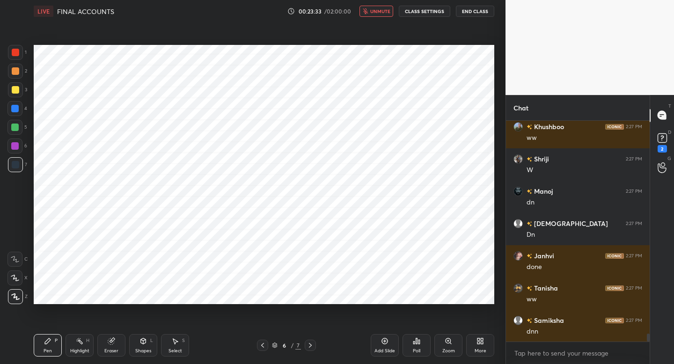
click at [387, 9] on span "unmute" at bounding box center [380, 11] width 20 height 7
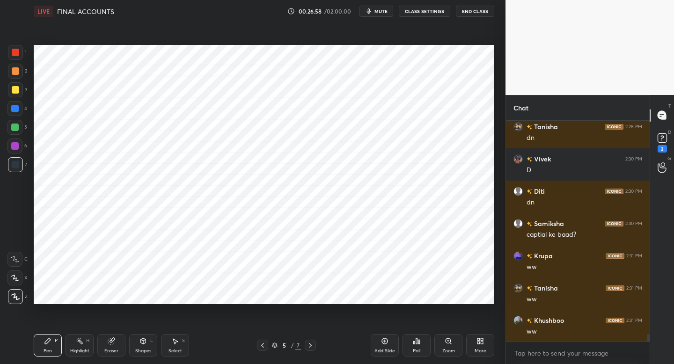
scroll to position [6321, 0]
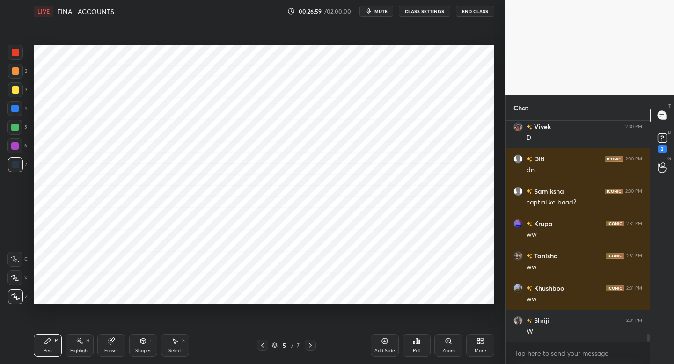
click at [387, 9] on span "mute" at bounding box center [381, 11] width 13 height 7
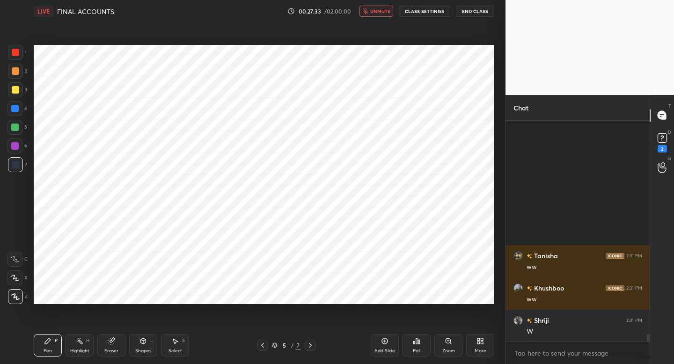
scroll to position [6483, 0]
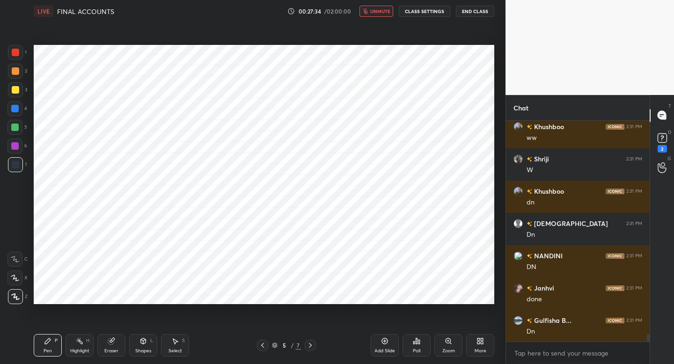
click at [387, 6] on button "unmute" at bounding box center [377, 11] width 34 height 11
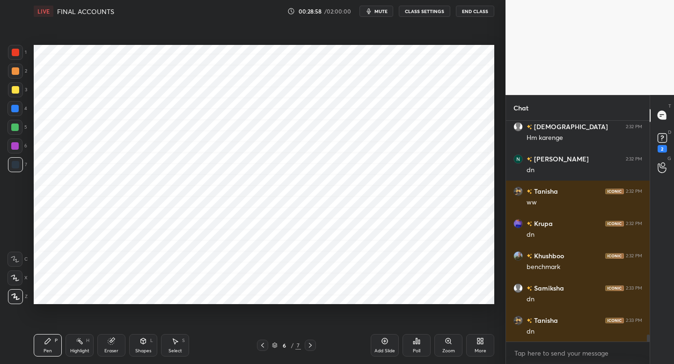
scroll to position [6741, 0]
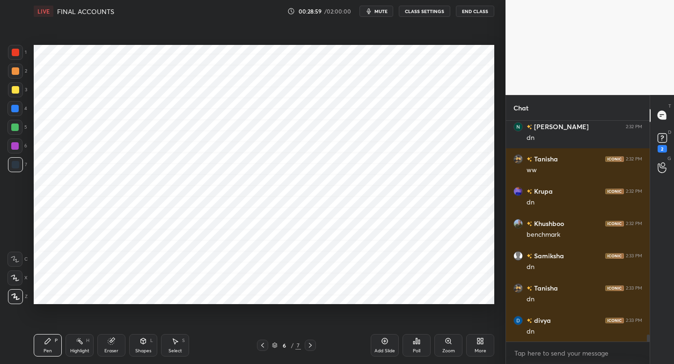
click at [482, 352] on div "More" at bounding box center [481, 351] width 12 height 5
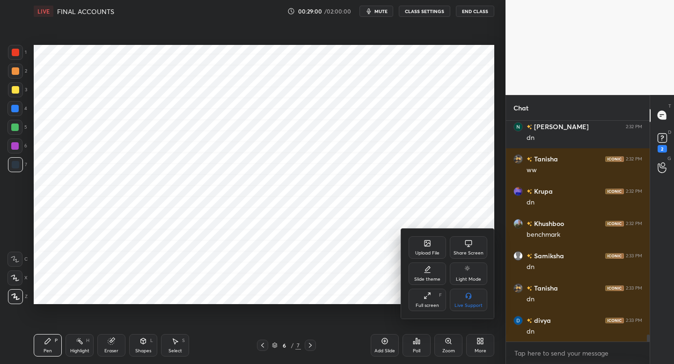
click at [429, 246] on icon at bounding box center [428, 244] width 6 height 6
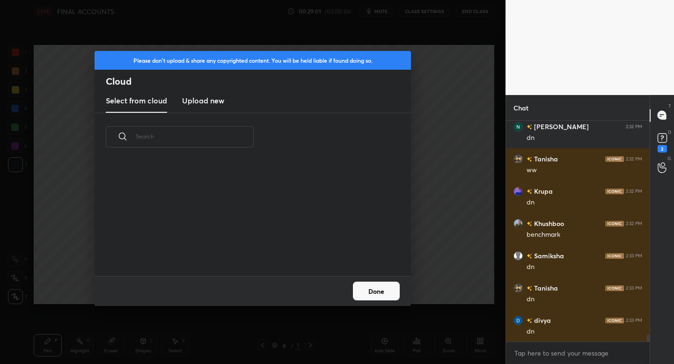
scroll to position [115, 301]
click at [208, 100] on h3 "Upload new" at bounding box center [203, 100] width 42 height 11
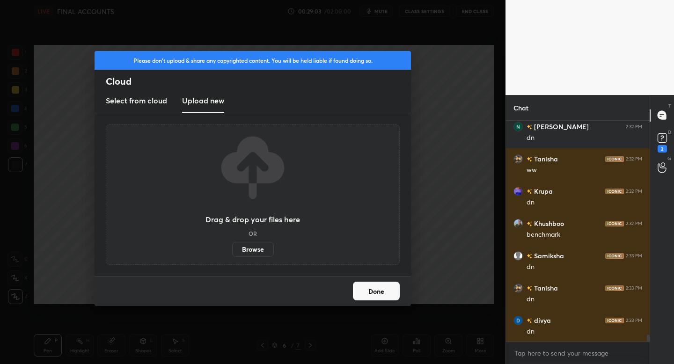
click at [254, 247] on label "Browse" at bounding box center [253, 249] width 42 height 15
click at [232, 247] on input "Browse" at bounding box center [232, 249] width 0 height 15
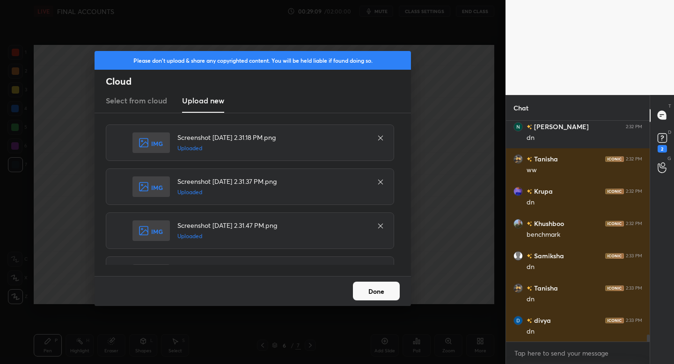
click at [374, 299] on button "Done" at bounding box center [376, 291] width 47 height 19
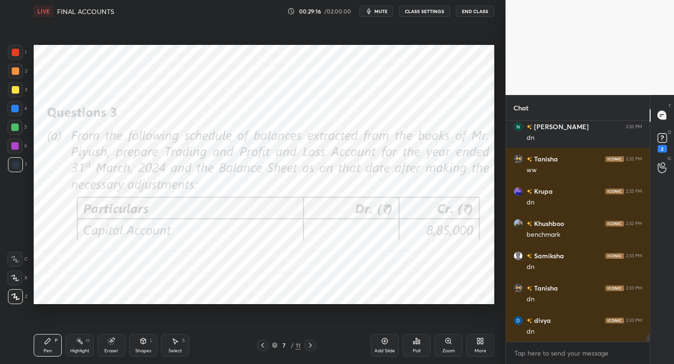
scroll to position [6774, 0]
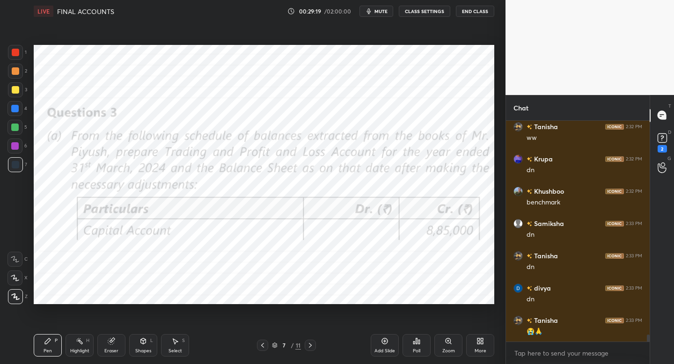
click at [22, 57] on div at bounding box center [15, 52] width 15 height 15
click at [311, 346] on icon at bounding box center [310, 345] width 7 height 7
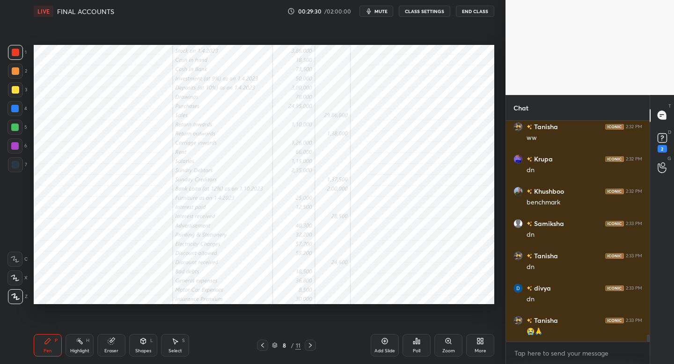
click at [313, 345] on icon at bounding box center [310, 345] width 7 height 7
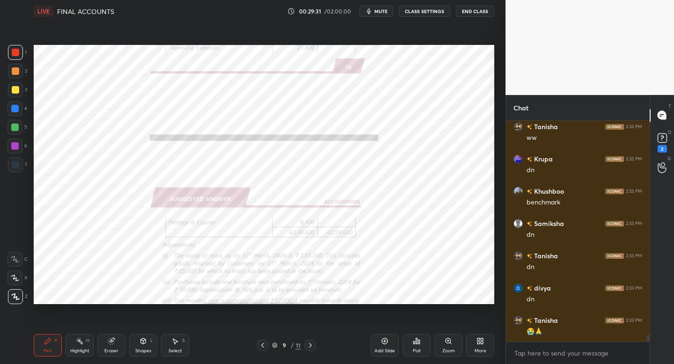
click at [313, 343] on icon at bounding box center [310, 345] width 7 height 7
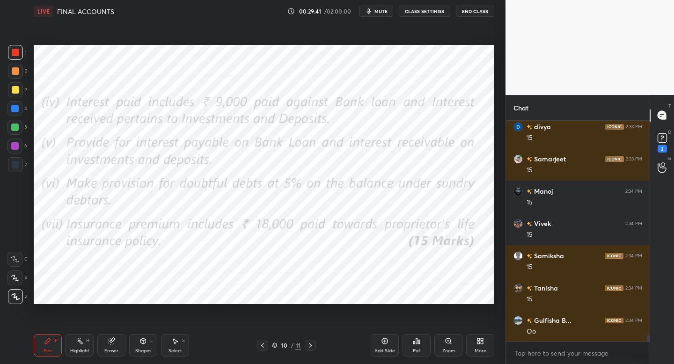
scroll to position [7065, 0]
click at [264, 346] on icon at bounding box center [262, 345] width 7 height 7
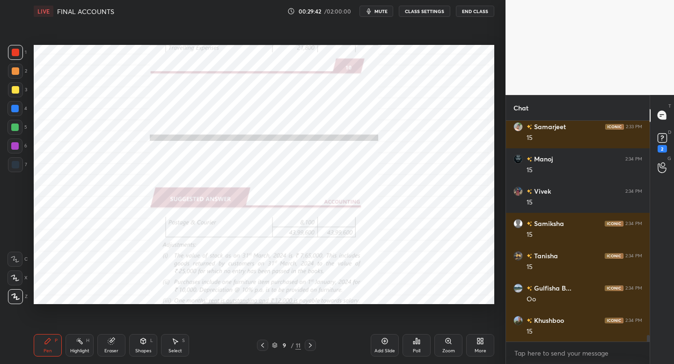
click at [259, 342] on icon at bounding box center [262, 345] width 7 height 7
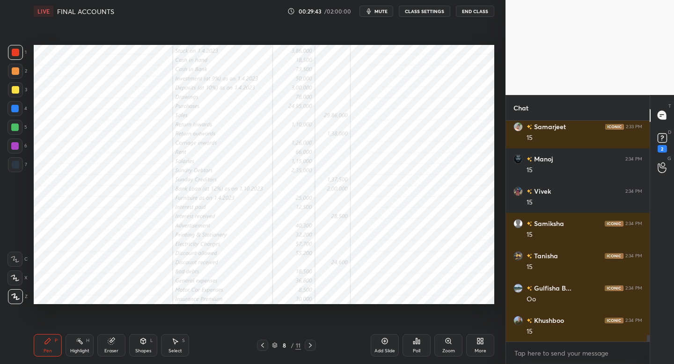
click at [258, 341] on div at bounding box center [262, 345] width 11 height 11
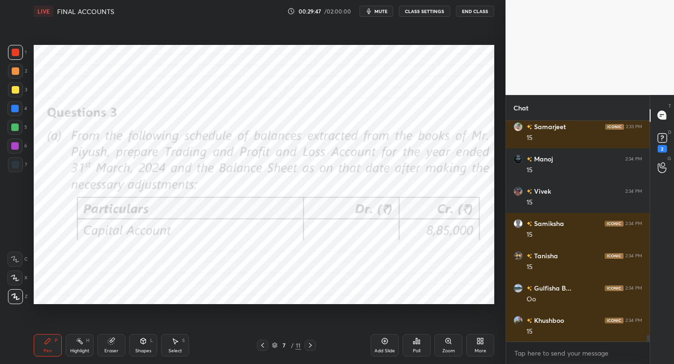
click at [139, 346] on div "Shapes L" at bounding box center [143, 345] width 28 height 22
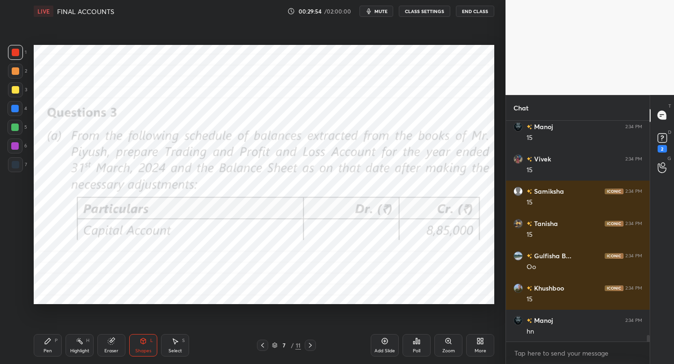
scroll to position [7129, 0]
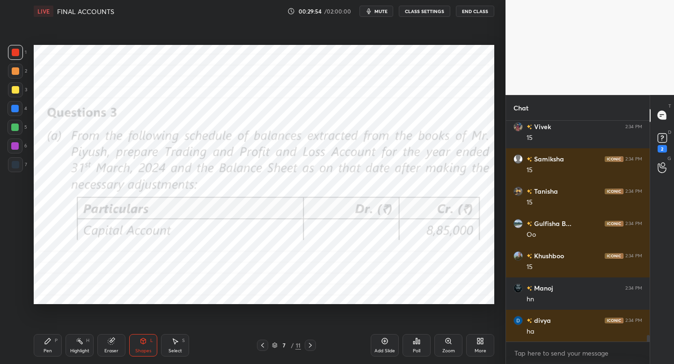
click at [387, 338] on div "Add Slide" at bounding box center [385, 345] width 28 height 22
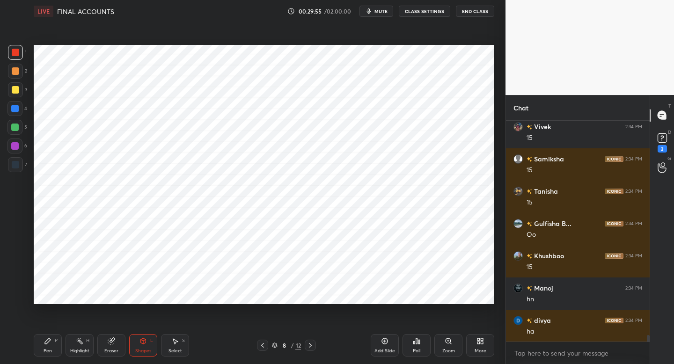
scroll to position [7161, 0]
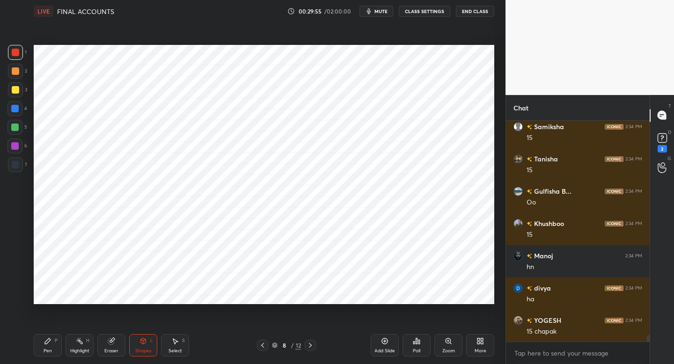
click at [47, 343] on div "Pen P" at bounding box center [48, 345] width 28 height 22
click at [16, 166] on div at bounding box center [15, 164] width 7 height 7
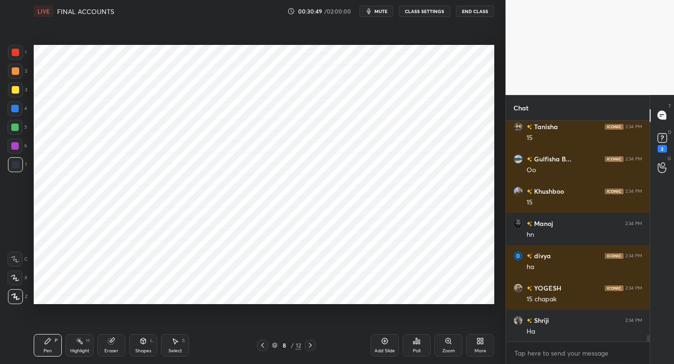
click at [140, 344] on div "Shapes L" at bounding box center [143, 345] width 28 height 22
click at [387, 346] on div "Add Slide" at bounding box center [385, 345] width 28 height 22
click at [64, 337] on div "Pen P Highlight H Eraser Shapes L Select S" at bounding box center [118, 345] width 169 height 22
click at [46, 349] on div "Pen" at bounding box center [48, 351] width 8 height 5
click at [309, 343] on icon at bounding box center [310, 345] width 7 height 7
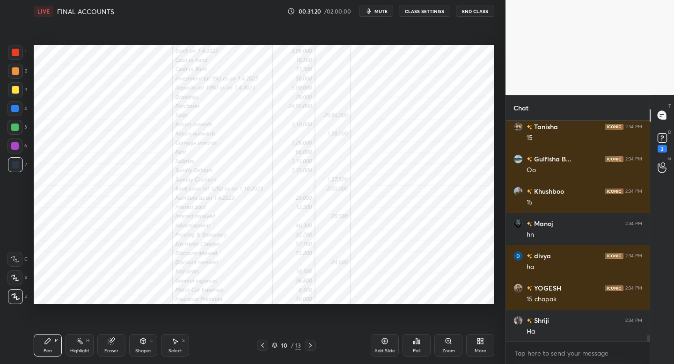
click at [262, 345] on icon at bounding box center [262, 345] width 7 height 7
click at [383, 344] on icon at bounding box center [384, 341] width 7 height 7
click at [263, 348] on icon at bounding box center [262, 345] width 7 height 7
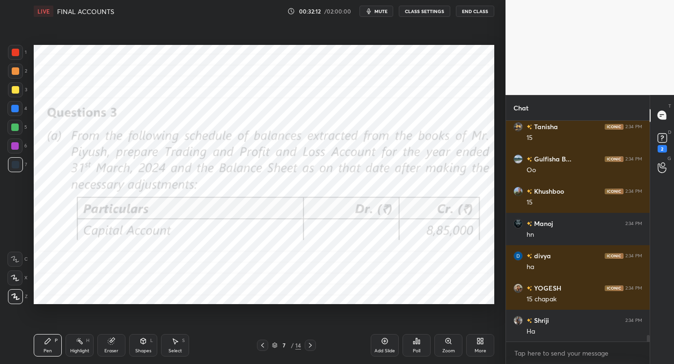
click at [311, 342] on icon at bounding box center [310, 345] width 7 height 7
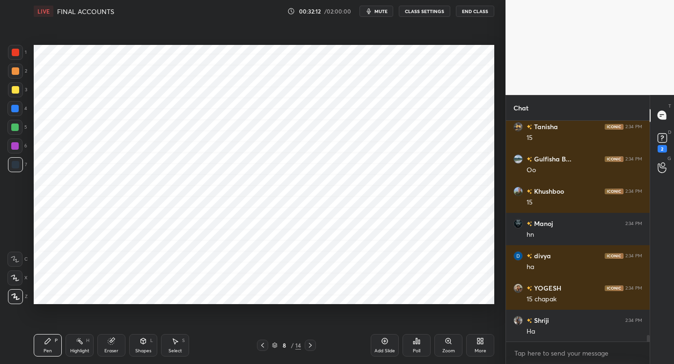
click at [311, 344] on icon at bounding box center [310, 345] width 7 height 7
click at [313, 343] on icon at bounding box center [310, 345] width 7 height 7
click at [313, 344] on icon at bounding box center [310, 345] width 7 height 7
click at [261, 343] on icon at bounding box center [262, 345] width 7 height 7
click at [262, 345] on icon at bounding box center [262, 345] width 7 height 7
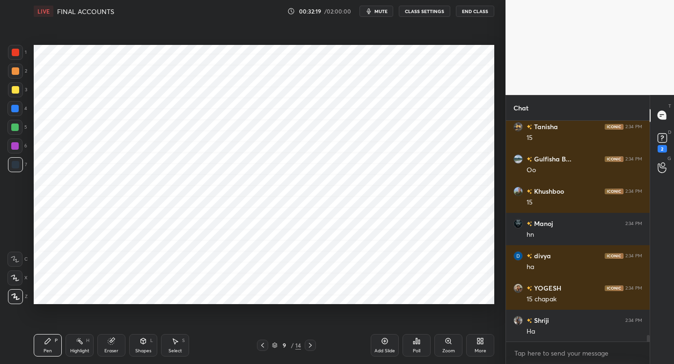
click at [267, 341] on div at bounding box center [262, 345] width 11 height 11
click at [308, 346] on icon at bounding box center [310, 345] width 7 height 7
click at [312, 346] on icon at bounding box center [310, 345] width 7 height 7
click at [313, 346] on icon at bounding box center [310, 345] width 7 height 7
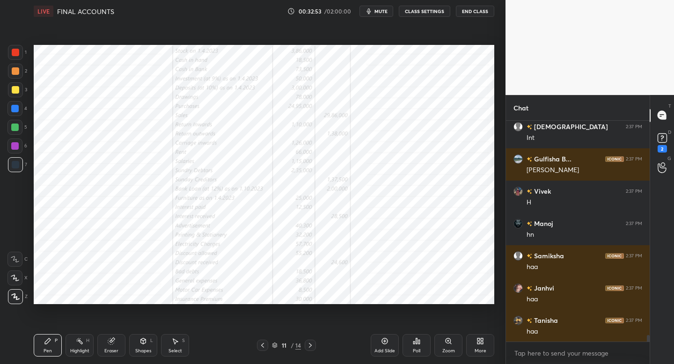
scroll to position [7452, 0]
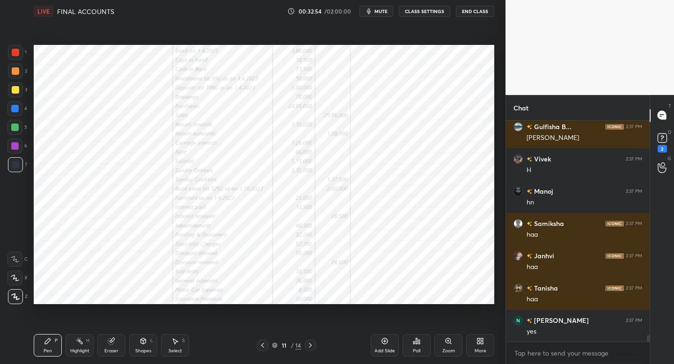
click at [309, 347] on icon at bounding box center [310, 345] width 7 height 7
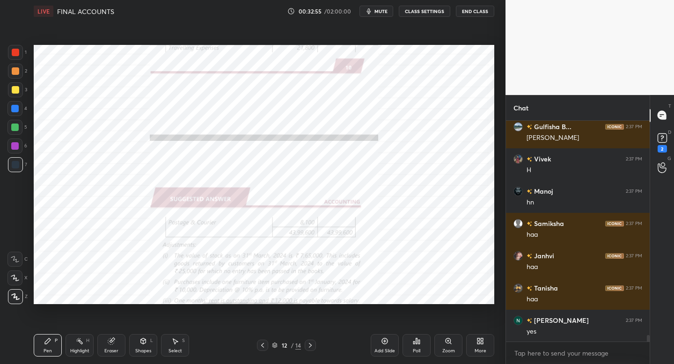
click at [312, 346] on icon at bounding box center [310, 345] width 7 height 7
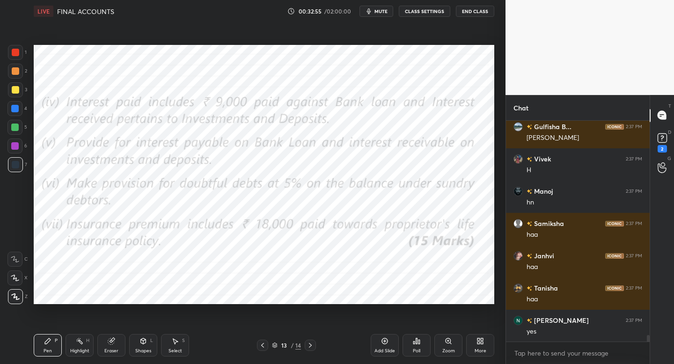
click at [260, 342] on icon at bounding box center [262, 345] width 7 height 7
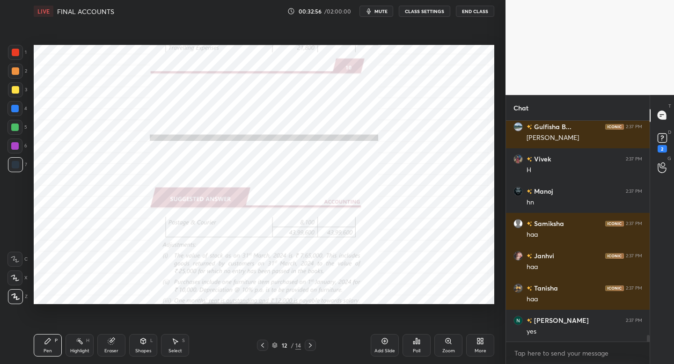
click at [261, 340] on div at bounding box center [262, 345] width 11 height 11
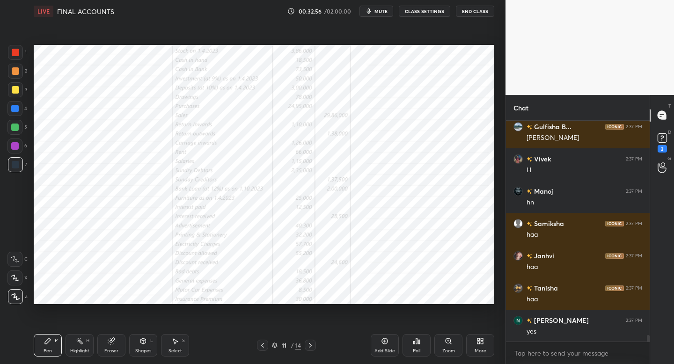
click at [261, 343] on icon at bounding box center [262, 345] width 7 height 7
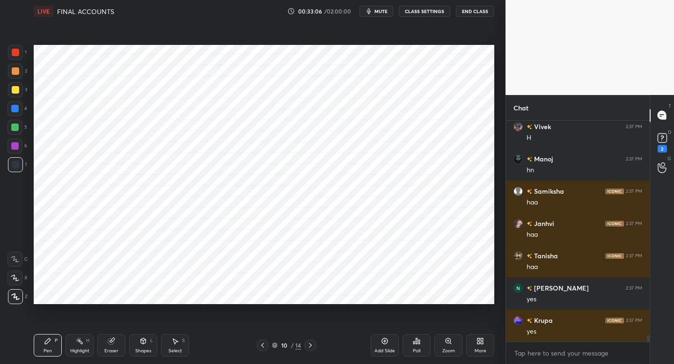
scroll to position [7517, 0]
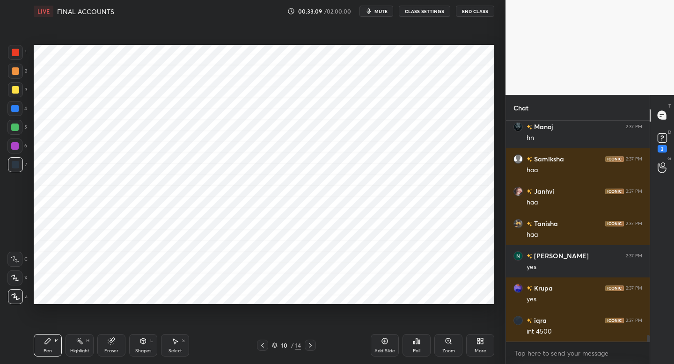
click at [309, 344] on icon at bounding box center [310, 345] width 7 height 7
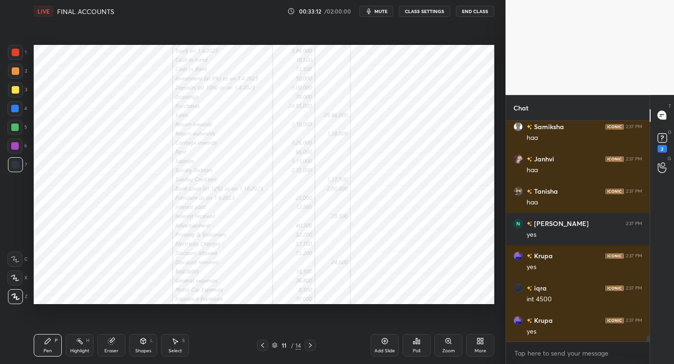
click at [262, 348] on div at bounding box center [262, 345] width 11 height 11
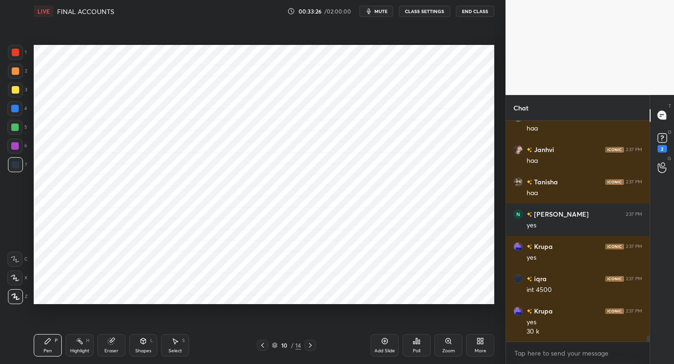
click at [261, 345] on icon at bounding box center [262, 345] width 7 height 7
click at [306, 346] on div at bounding box center [310, 345] width 11 height 11
click at [309, 345] on icon at bounding box center [310, 345] width 7 height 7
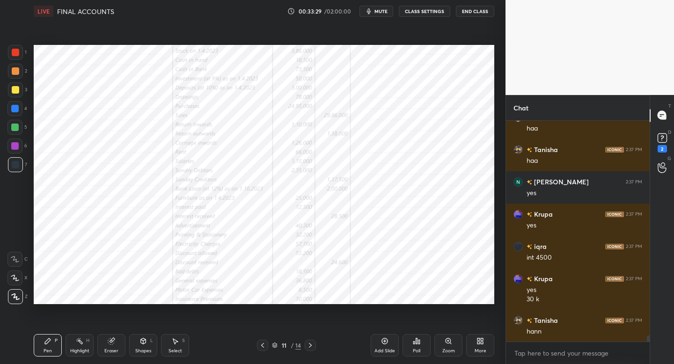
click at [265, 346] on icon at bounding box center [262, 345] width 7 height 7
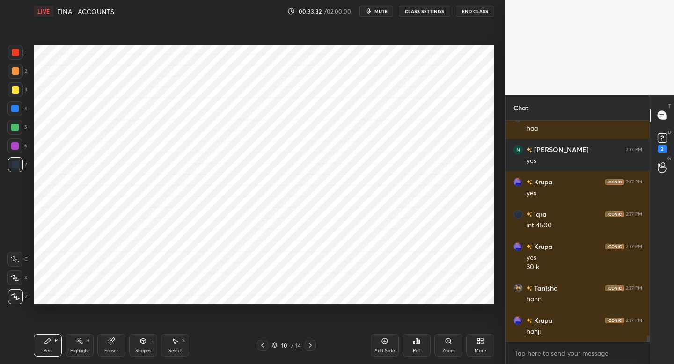
scroll to position [7655, 0]
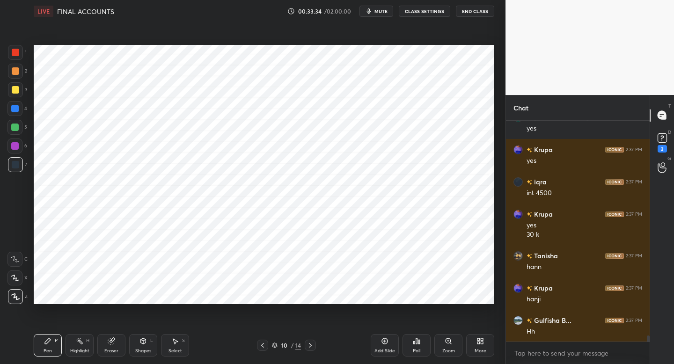
click at [309, 346] on icon at bounding box center [310, 345] width 7 height 7
click at [260, 348] on div at bounding box center [262, 345] width 11 height 11
click at [310, 347] on icon at bounding box center [310, 345] width 7 height 7
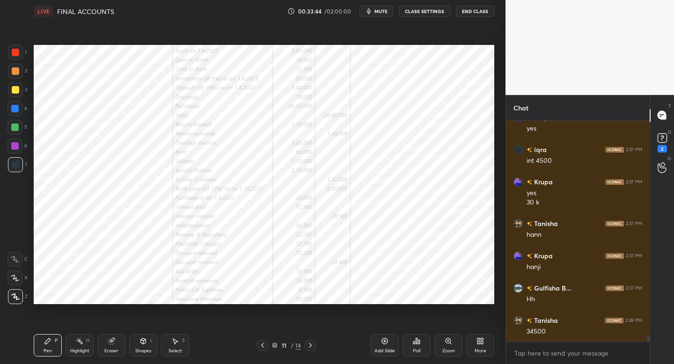
click at [260, 345] on icon at bounding box center [262, 345] width 7 height 7
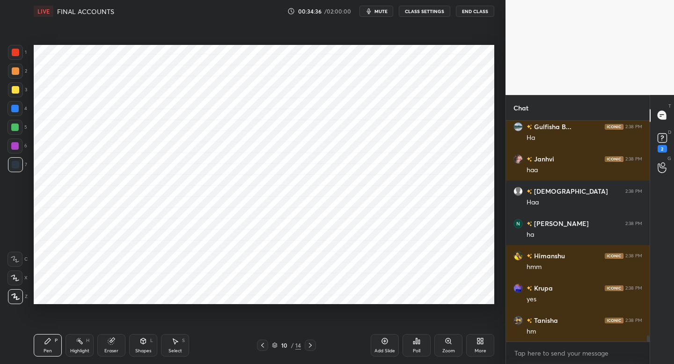
scroll to position [7956, 0]
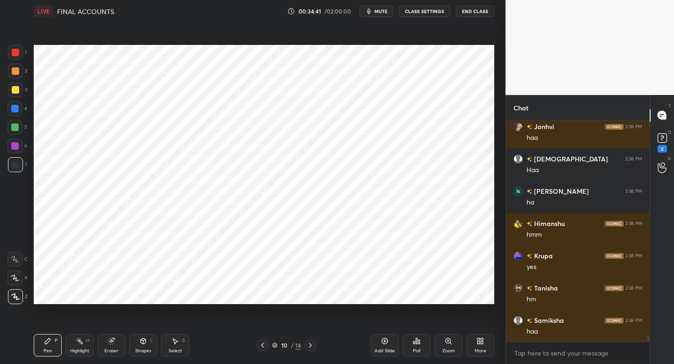
click at [261, 339] on div "Pen P Highlight H Eraser Shapes L Select S 10 / 14 Add Slide Poll Zoom More" at bounding box center [264, 345] width 461 height 37
click at [269, 346] on div "10 / 14" at bounding box center [286, 345] width 59 height 11
click at [262, 344] on icon at bounding box center [262, 345] width 3 height 5
click at [263, 343] on icon at bounding box center [262, 345] width 7 height 7
click at [316, 341] on div "8 / 14" at bounding box center [286, 345] width 169 height 11
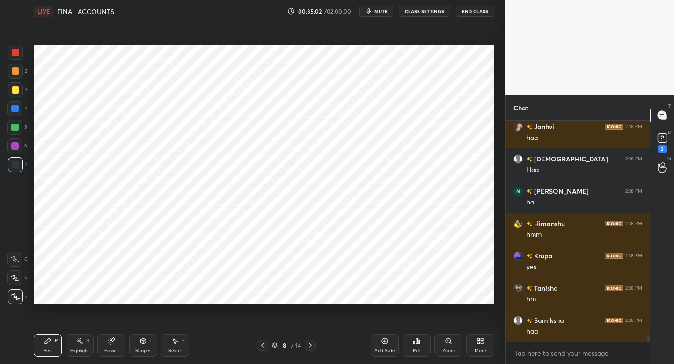
click at [311, 346] on icon at bounding box center [310, 345] width 7 height 7
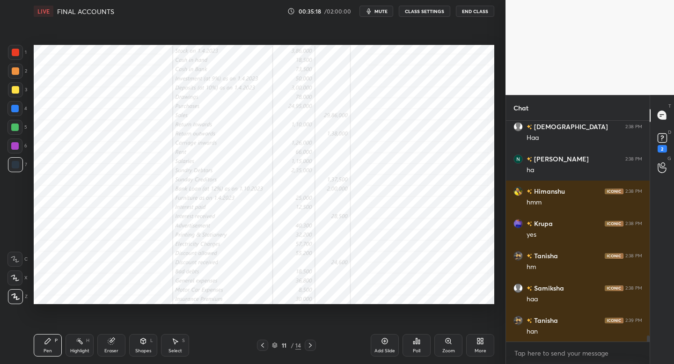
click at [262, 346] on icon at bounding box center [262, 345] width 7 height 7
click at [263, 344] on icon at bounding box center [262, 345] width 7 height 7
click at [263, 345] on icon at bounding box center [262, 345] width 7 height 7
click at [22, 135] on div "5" at bounding box center [17, 129] width 20 height 19
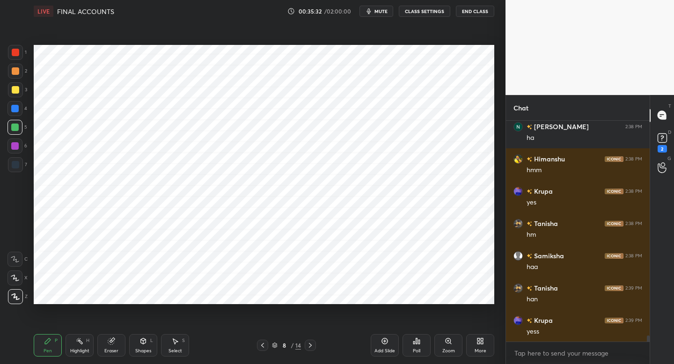
click at [308, 346] on icon at bounding box center [310, 345] width 7 height 7
click at [313, 343] on icon at bounding box center [310, 345] width 7 height 7
click at [315, 341] on div at bounding box center [310, 345] width 11 height 11
click at [310, 344] on icon at bounding box center [310, 345] width 7 height 7
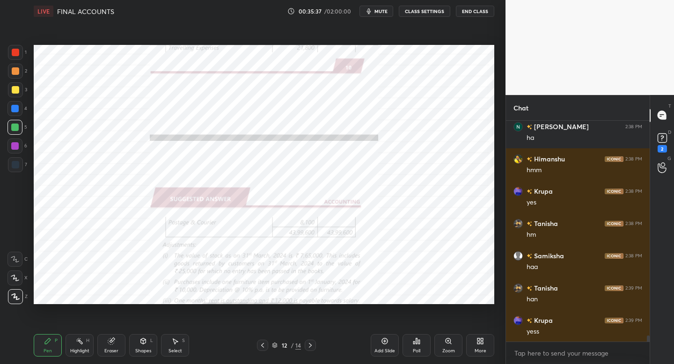
click at [311, 346] on icon at bounding box center [310, 345] width 7 height 7
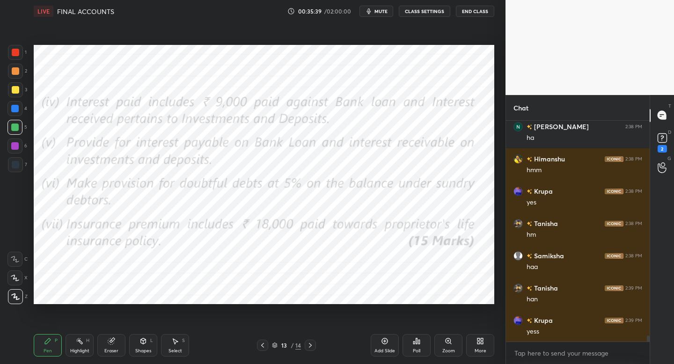
click at [259, 346] on icon at bounding box center [262, 345] width 7 height 7
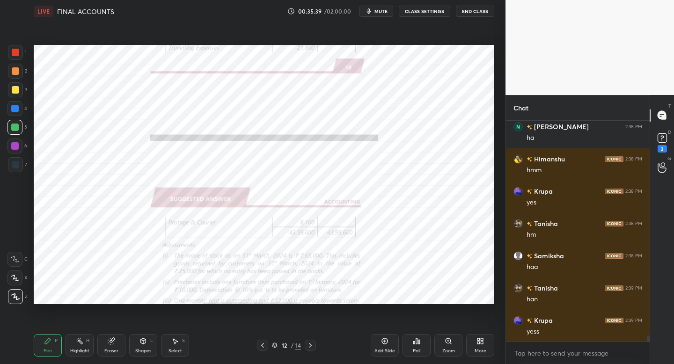
click at [261, 346] on icon at bounding box center [262, 345] width 7 height 7
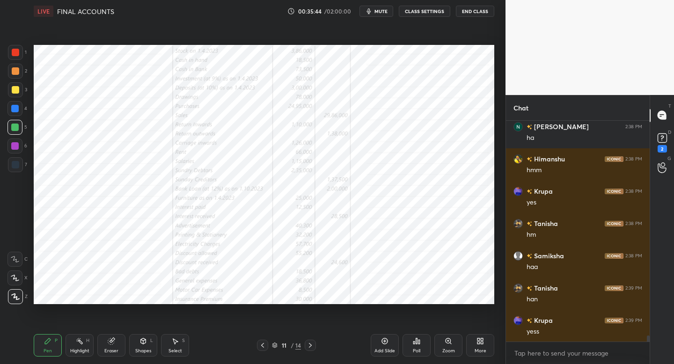
click at [261, 344] on icon at bounding box center [262, 345] width 7 height 7
click at [262, 345] on icon at bounding box center [262, 345] width 7 height 7
click at [261, 346] on icon at bounding box center [262, 345] width 7 height 7
click at [310, 346] on icon at bounding box center [310, 345] width 7 height 7
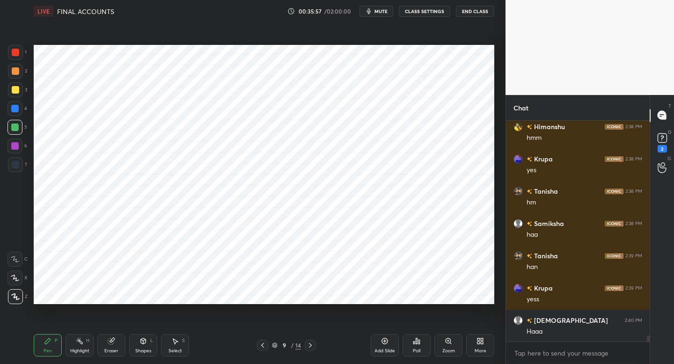
click at [309, 346] on icon at bounding box center [310, 345] width 7 height 7
click at [309, 345] on icon at bounding box center [310, 345] width 7 height 7
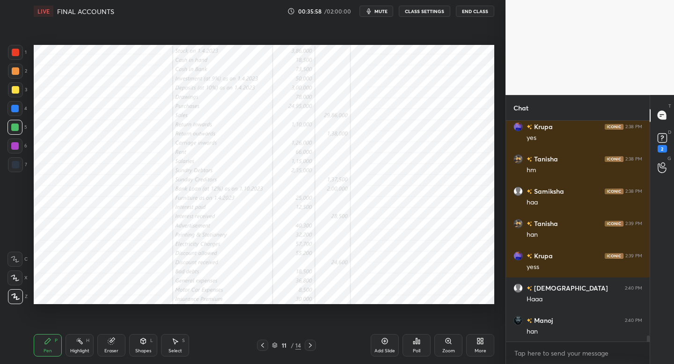
click at [313, 346] on icon at bounding box center [310, 345] width 7 height 7
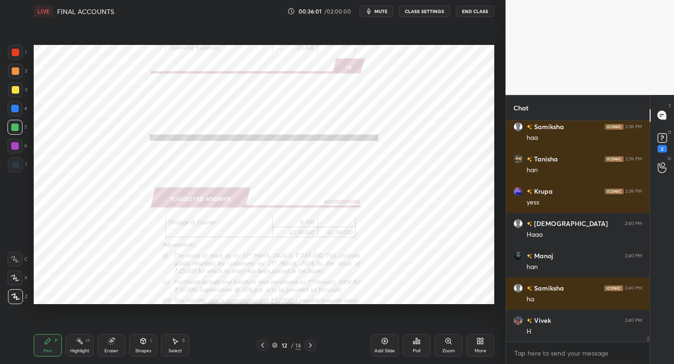
scroll to position [8182, 0]
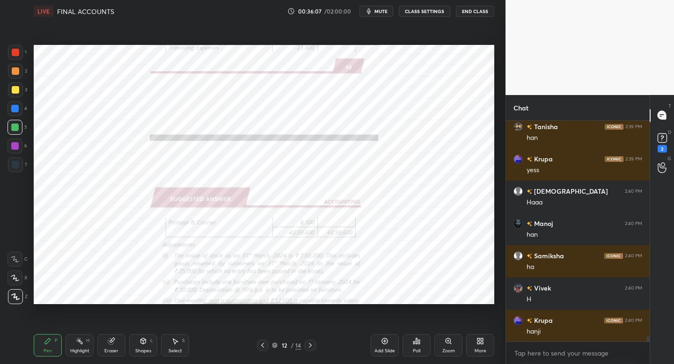
click at [261, 348] on icon at bounding box center [262, 345] width 7 height 7
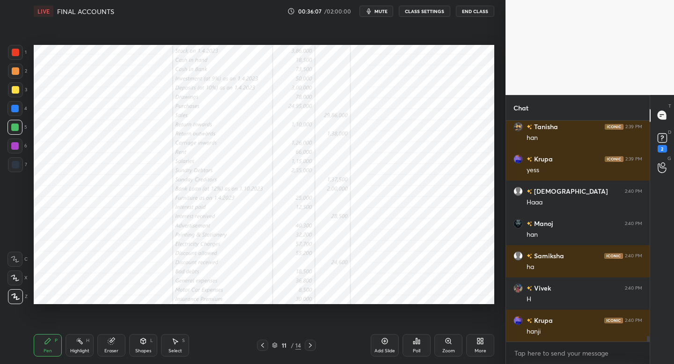
click at [261, 348] on icon at bounding box center [262, 345] width 7 height 7
click at [262, 351] on div "Pen P Highlight H Eraser Shapes L Select S 9 / 14 Add Slide Poll Zoom More" at bounding box center [264, 345] width 461 height 37
click at [262, 348] on div at bounding box center [262, 345] width 11 height 11
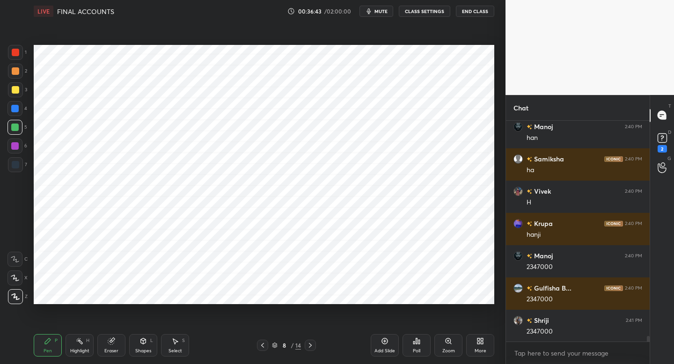
scroll to position [8311, 0]
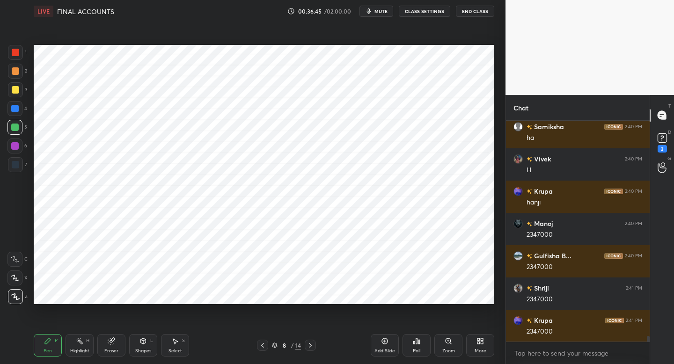
click at [263, 344] on icon at bounding box center [262, 345] width 3 height 5
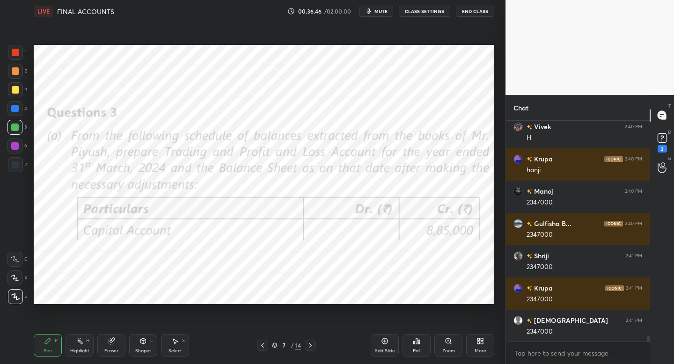
scroll to position [8376, 0]
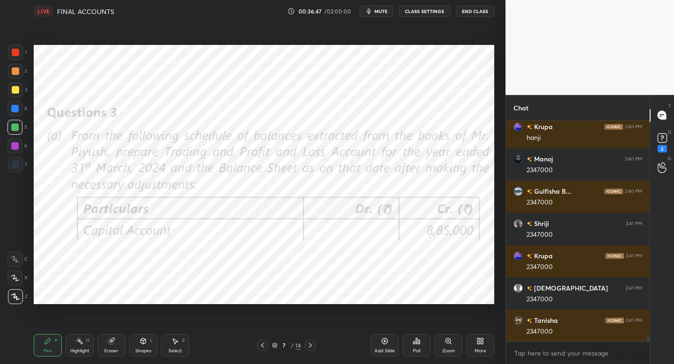
click at [312, 346] on icon at bounding box center [310, 345] width 7 height 7
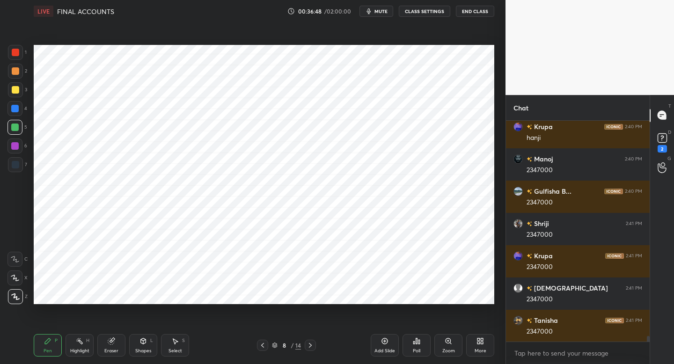
click at [312, 347] on icon at bounding box center [310, 345] width 7 height 7
click at [313, 348] on div at bounding box center [310, 345] width 11 height 11
click at [312, 348] on icon at bounding box center [310, 345] width 7 height 7
click at [260, 342] on icon at bounding box center [262, 345] width 7 height 7
click at [263, 344] on icon at bounding box center [262, 345] width 3 height 5
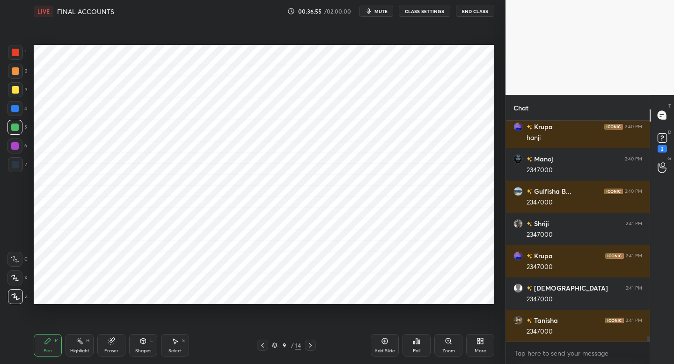
click at [264, 345] on icon at bounding box center [262, 345] width 7 height 7
click at [18, 53] on div at bounding box center [15, 52] width 7 height 7
click at [310, 345] on icon at bounding box center [310, 345] width 3 height 5
click at [309, 345] on icon at bounding box center [310, 345] width 7 height 7
click at [311, 345] on icon at bounding box center [310, 345] width 7 height 7
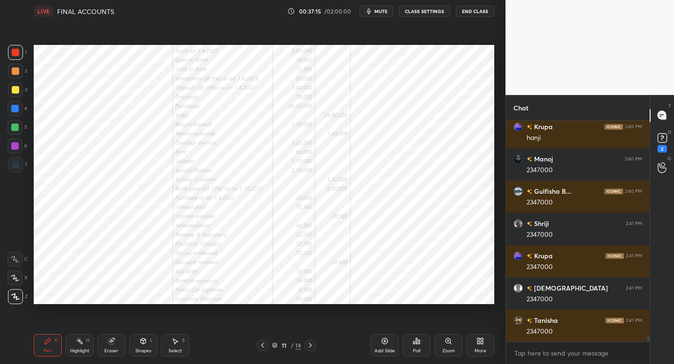
click at [259, 346] on icon at bounding box center [262, 345] width 7 height 7
click at [261, 346] on icon at bounding box center [262, 345] width 7 height 7
click at [262, 346] on icon at bounding box center [262, 345] width 7 height 7
click at [307, 345] on icon at bounding box center [310, 345] width 7 height 7
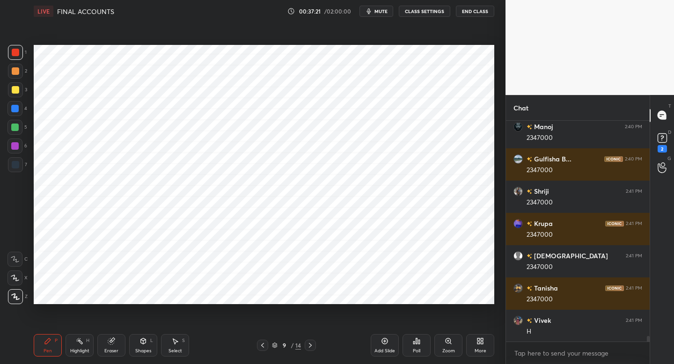
click at [310, 346] on icon at bounding box center [310, 345] width 7 height 7
click at [311, 346] on icon at bounding box center [310, 345] width 7 height 7
click at [318, 346] on div "11 / 14" at bounding box center [286, 345] width 169 height 11
click at [310, 347] on icon at bounding box center [310, 345] width 7 height 7
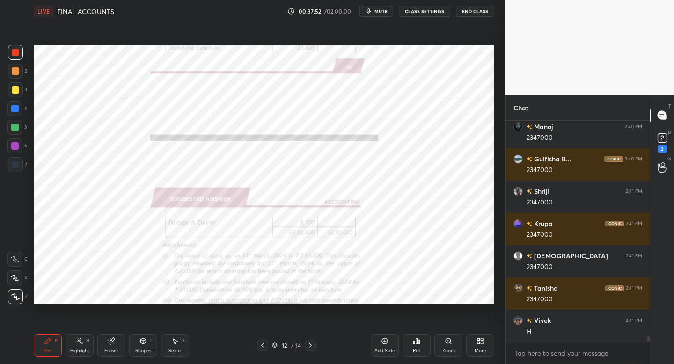
click at [262, 346] on icon at bounding box center [262, 345] width 7 height 7
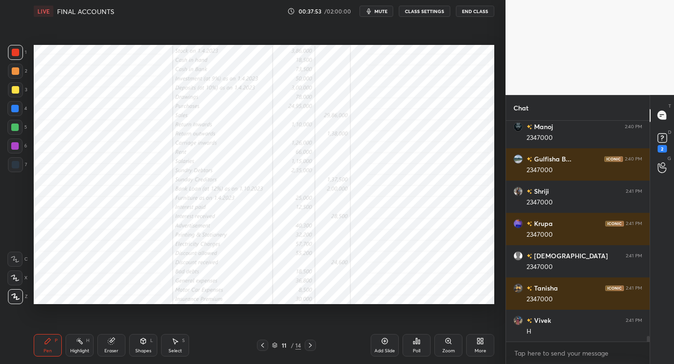
click at [261, 347] on icon at bounding box center [262, 345] width 7 height 7
click at [260, 347] on div at bounding box center [262, 345] width 11 height 11
click at [260, 346] on icon at bounding box center [262, 345] width 7 height 7
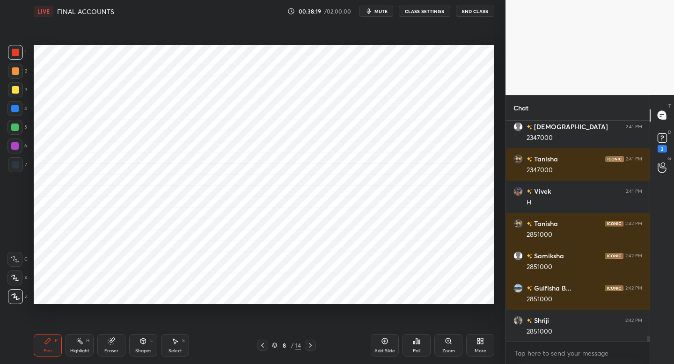
scroll to position [8569, 0]
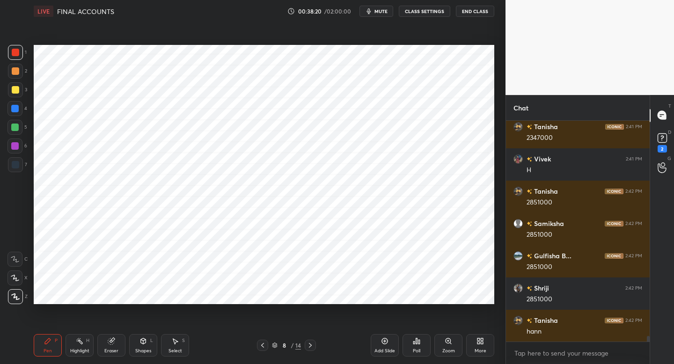
click at [308, 346] on icon at bounding box center [310, 345] width 7 height 7
click at [309, 346] on icon at bounding box center [310, 345] width 7 height 7
click at [259, 340] on div at bounding box center [262, 345] width 11 height 11
click at [262, 343] on icon at bounding box center [262, 345] width 7 height 7
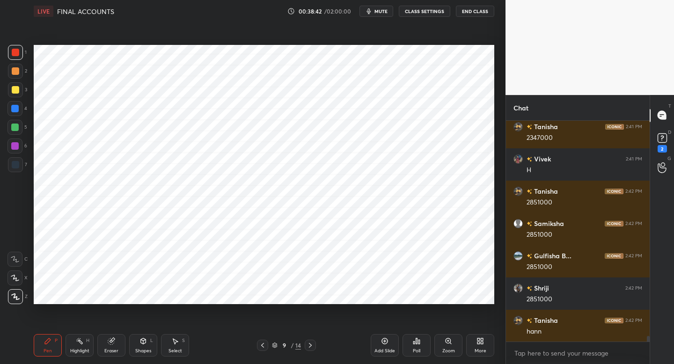
click at [261, 344] on icon at bounding box center [262, 345] width 7 height 7
click at [20, 153] on div "6" at bounding box center [17, 148] width 20 height 19
click at [311, 340] on div at bounding box center [310, 345] width 11 height 11
click at [312, 342] on icon at bounding box center [310, 345] width 7 height 7
click at [309, 344] on icon at bounding box center [310, 345] width 7 height 7
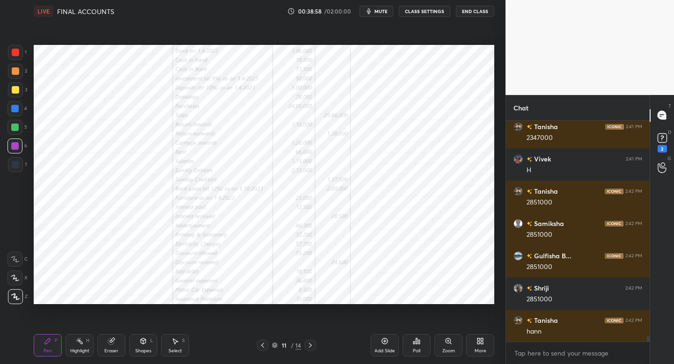
click at [309, 343] on icon at bounding box center [310, 345] width 7 height 7
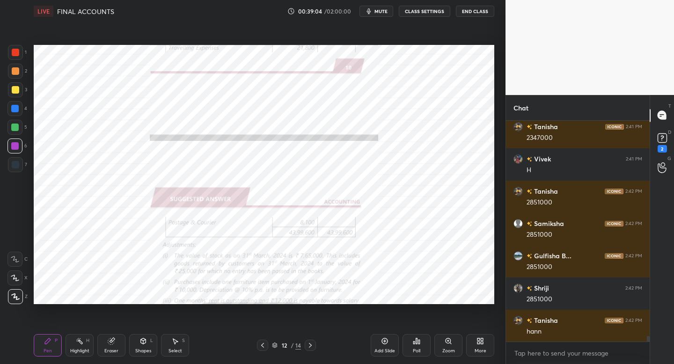
click at [258, 346] on div at bounding box center [262, 345] width 11 height 11
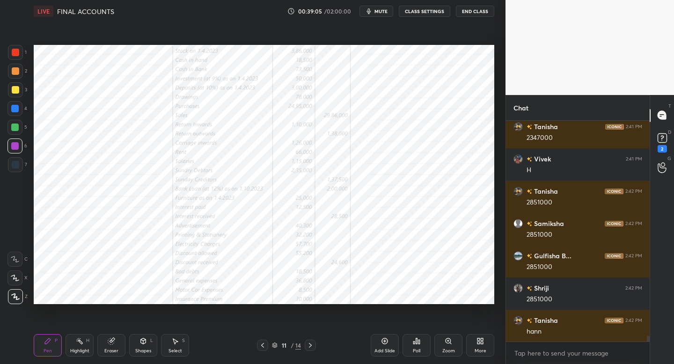
click at [263, 346] on icon at bounding box center [262, 345] width 7 height 7
click at [261, 346] on icon at bounding box center [262, 345] width 7 height 7
click at [262, 347] on icon at bounding box center [262, 345] width 7 height 7
click at [310, 346] on icon at bounding box center [310, 345] width 7 height 7
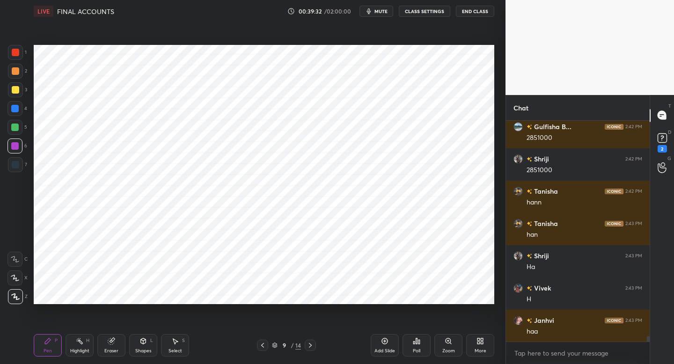
scroll to position [8731, 0]
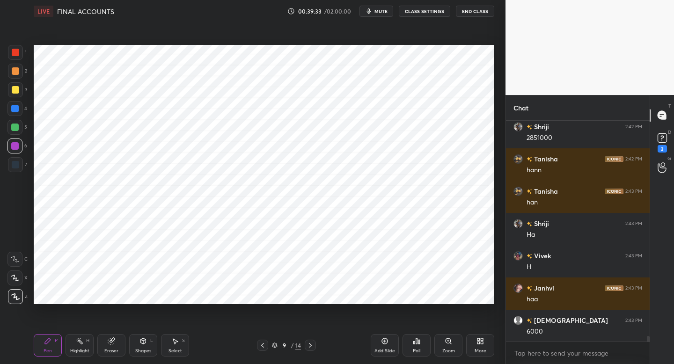
click at [18, 75] on div at bounding box center [15, 71] width 15 height 15
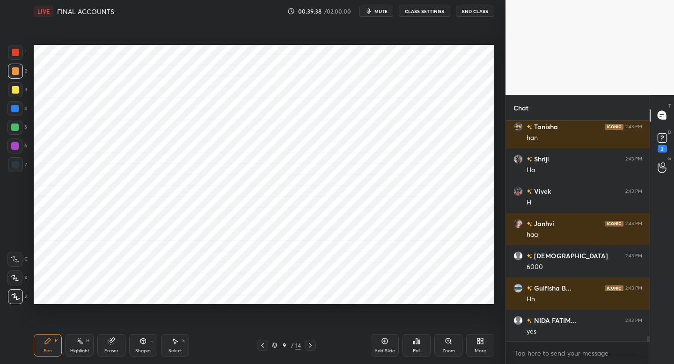
scroll to position [8828, 0]
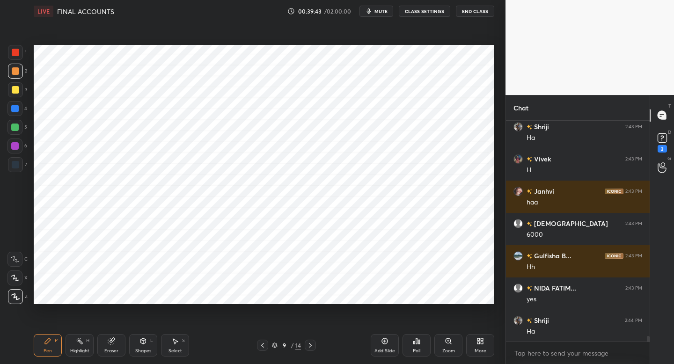
click at [262, 345] on icon at bounding box center [262, 345] width 3 height 5
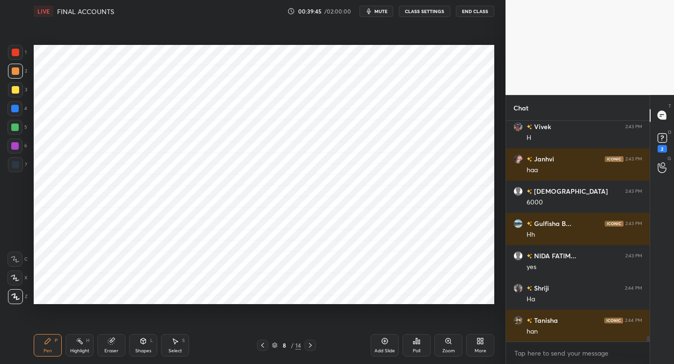
click at [263, 343] on icon at bounding box center [262, 345] width 7 height 7
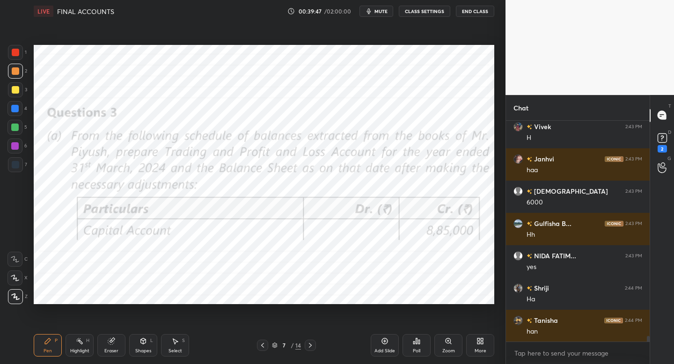
click at [309, 346] on icon at bounding box center [310, 345] width 7 height 7
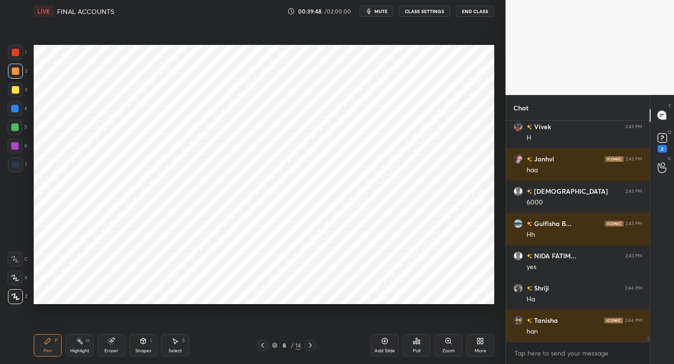
click at [308, 347] on icon at bounding box center [310, 345] width 7 height 7
click at [309, 348] on icon at bounding box center [310, 345] width 7 height 7
click at [310, 349] on icon at bounding box center [310, 345] width 7 height 7
click at [309, 346] on icon at bounding box center [310, 345] width 7 height 7
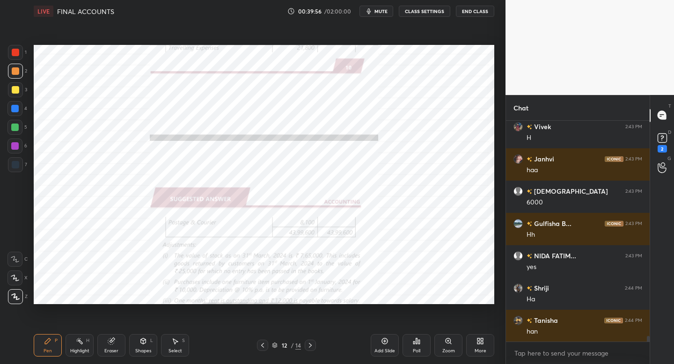
click at [263, 344] on icon at bounding box center [262, 345] width 3 height 5
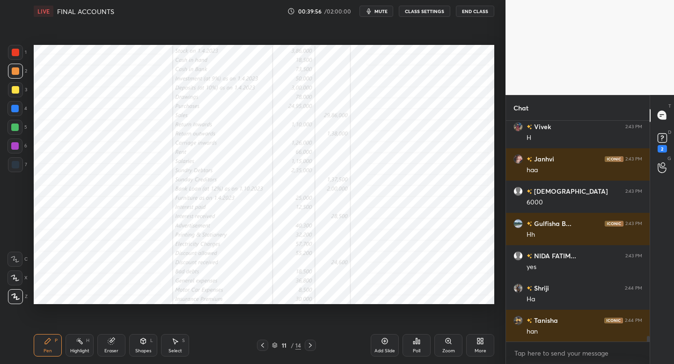
click at [263, 345] on icon at bounding box center [262, 345] width 7 height 7
click at [309, 345] on icon at bounding box center [310, 345] width 7 height 7
click at [265, 345] on icon at bounding box center [262, 345] width 7 height 7
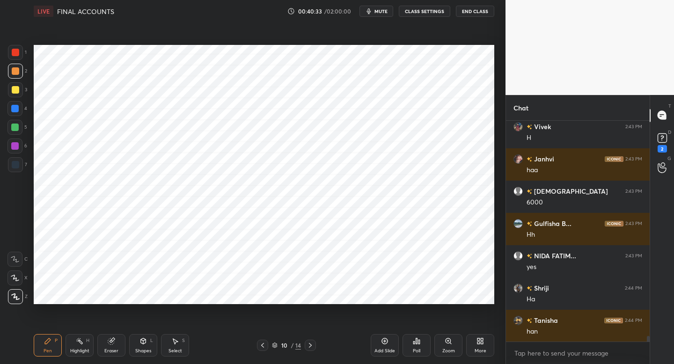
click at [311, 346] on icon at bounding box center [310, 345] width 7 height 7
click at [259, 347] on icon at bounding box center [262, 345] width 7 height 7
click at [309, 344] on icon at bounding box center [310, 345] width 7 height 7
click at [260, 349] on div at bounding box center [262, 345] width 11 height 11
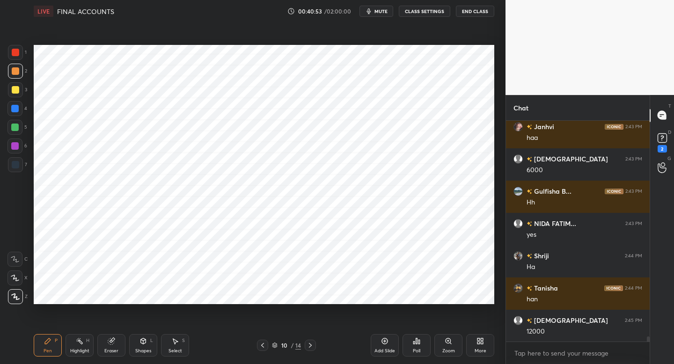
click at [306, 346] on div at bounding box center [310, 345] width 11 height 11
click at [308, 346] on icon at bounding box center [310, 345] width 7 height 7
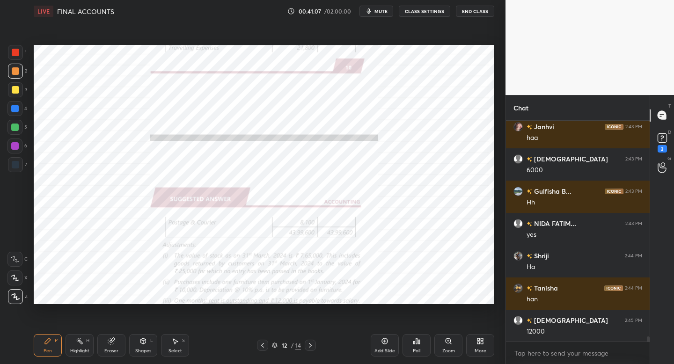
click at [308, 346] on icon at bounding box center [310, 345] width 7 height 7
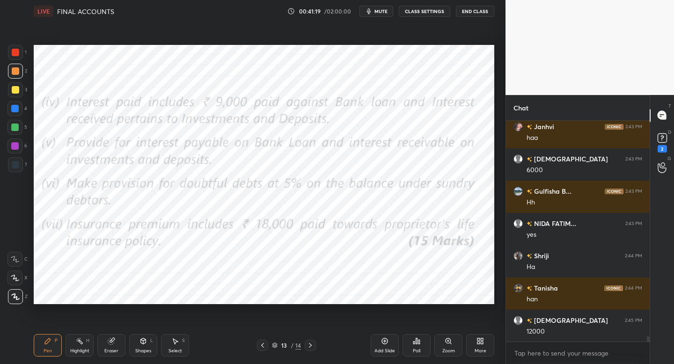
click at [377, 12] on span "mute" at bounding box center [381, 11] width 13 height 7
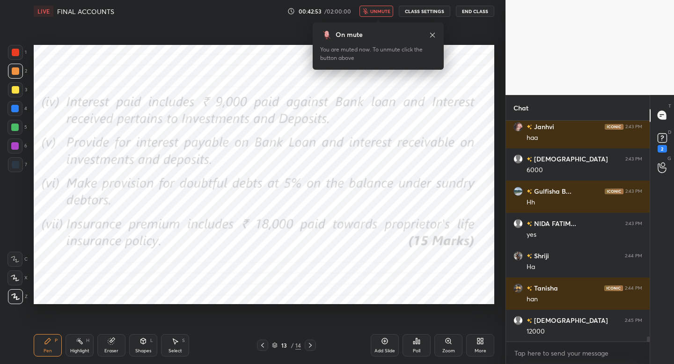
click at [381, 13] on span "unmute" at bounding box center [380, 11] width 20 height 7
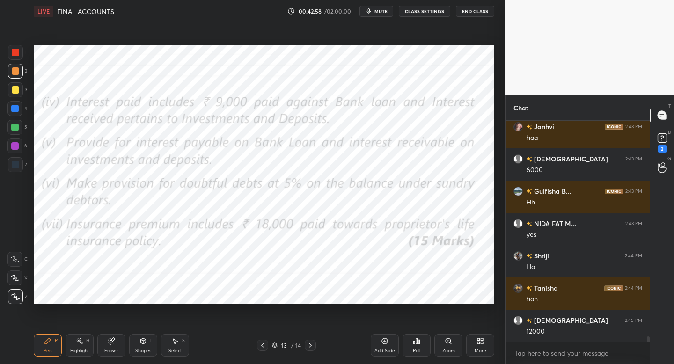
click at [311, 348] on icon at bounding box center [310, 345] width 7 height 7
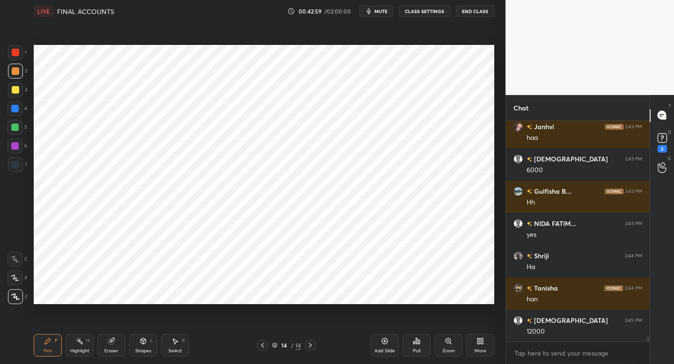
click at [311, 346] on icon at bounding box center [310, 345] width 7 height 7
click at [263, 346] on icon at bounding box center [262, 345] width 7 height 7
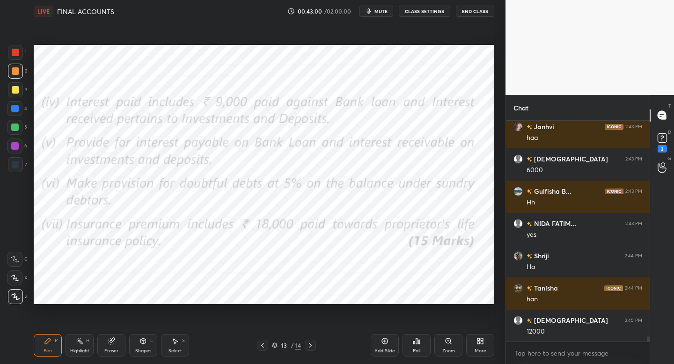
click at [261, 346] on icon at bounding box center [262, 345] width 7 height 7
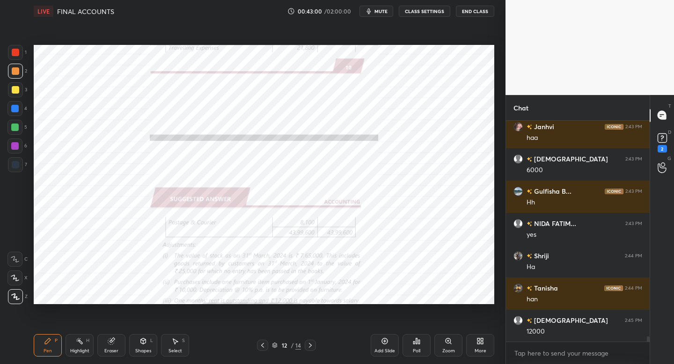
click at [260, 346] on icon at bounding box center [262, 345] width 7 height 7
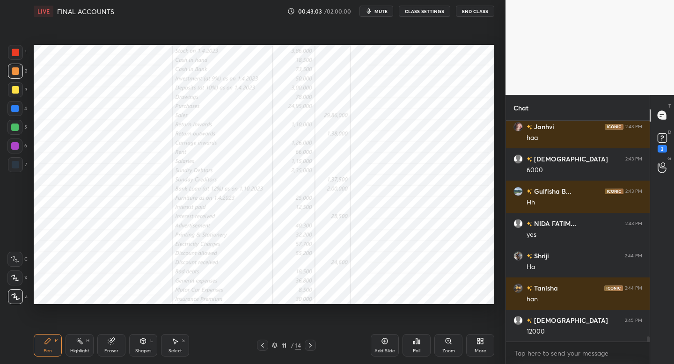
click at [313, 345] on icon at bounding box center [310, 345] width 7 height 7
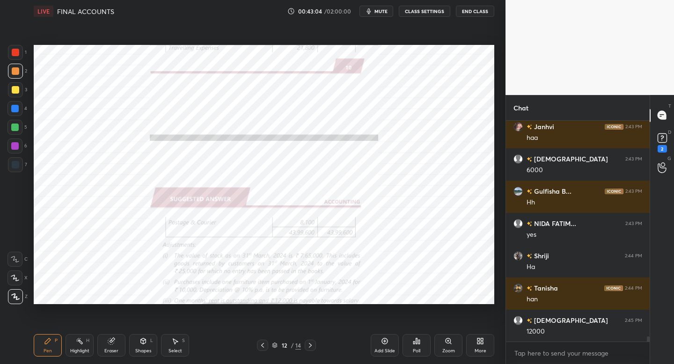
click at [315, 345] on div at bounding box center [310, 345] width 11 height 11
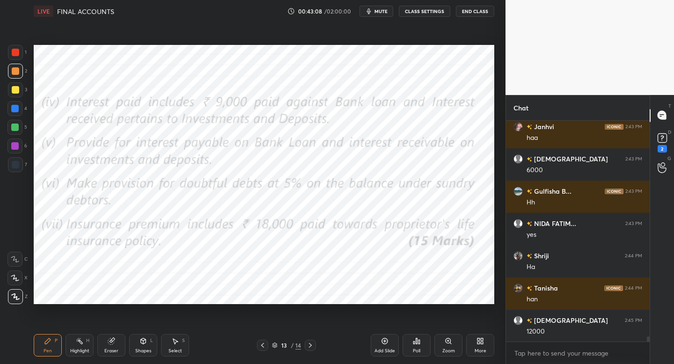
click at [261, 347] on icon at bounding box center [262, 345] width 7 height 7
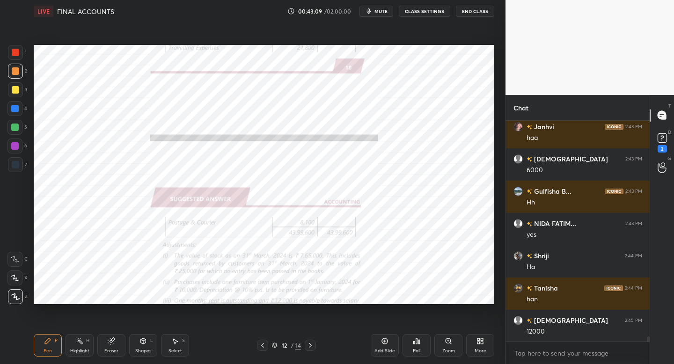
click at [261, 345] on icon at bounding box center [262, 345] width 7 height 7
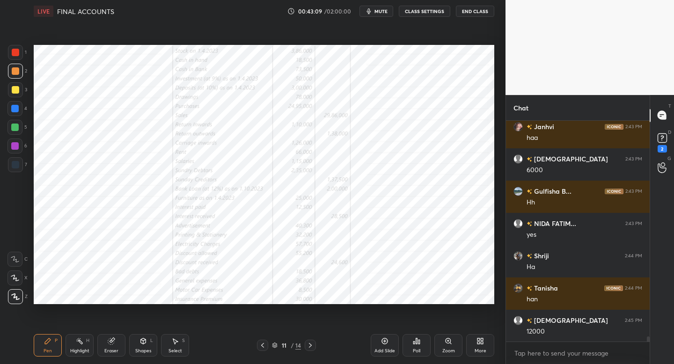
click at [263, 345] on icon at bounding box center [262, 345] width 7 height 7
click at [264, 347] on icon at bounding box center [262, 345] width 3 height 5
click at [28, 149] on div "1 2 3 4 5 6 7 C X Z C X Z E E Erase all H H" at bounding box center [15, 174] width 30 height 259
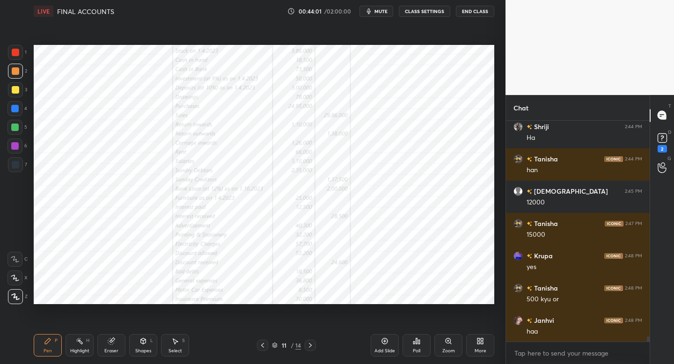
scroll to position [9054, 0]
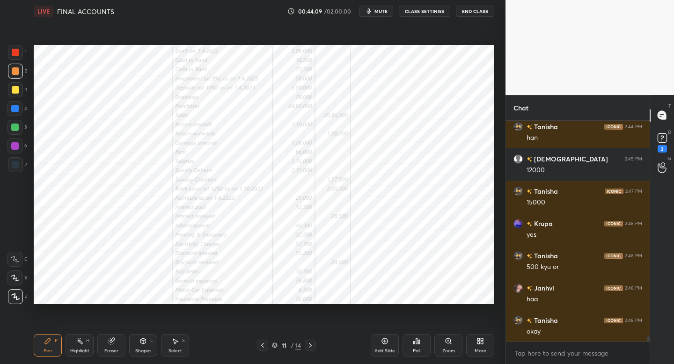
click at [311, 346] on icon at bounding box center [310, 345] width 7 height 7
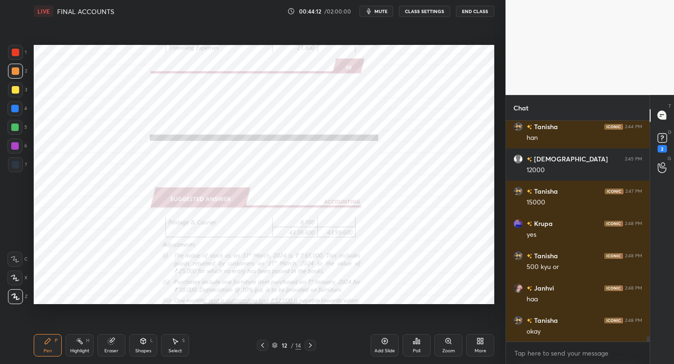
click at [310, 349] on div at bounding box center [310, 345] width 11 height 11
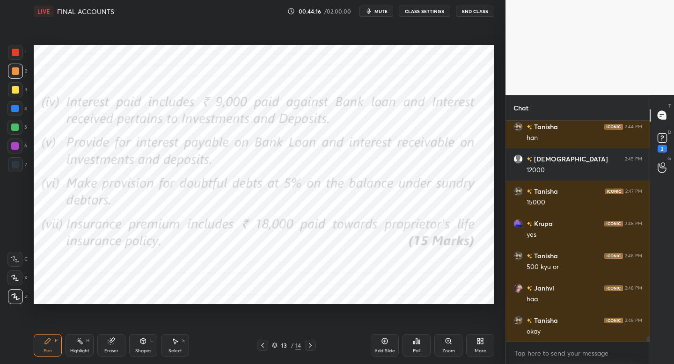
click at [259, 348] on div at bounding box center [262, 345] width 11 height 11
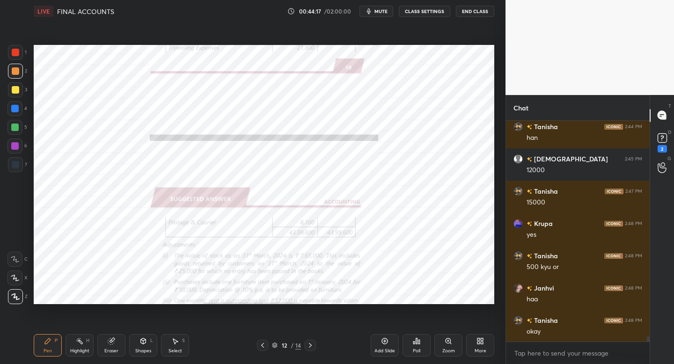
click at [258, 347] on div at bounding box center [262, 345] width 11 height 11
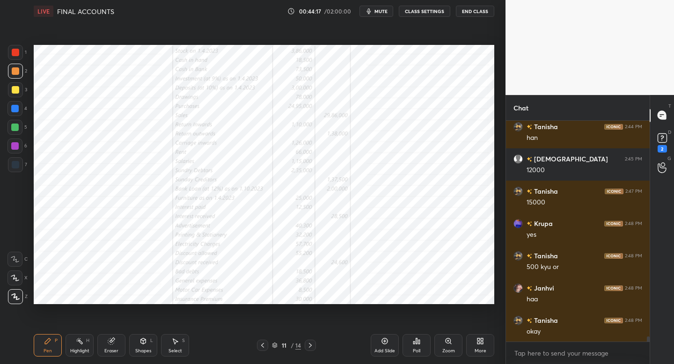
click at [258, 348] on div at bounding box center [262, 345] width 11 height 11
click at [264, 345] on icon at bounding box center [262, 345] width 7 height 7
click at [19, 168] on div at bounding box center [15, 164] width 15 height 15
click at [265, 344] on icon at bounding box center [262, 345] width 7 height 7
click at [261, 345] on icon at bounding box center [262, 345] width 7 height 7
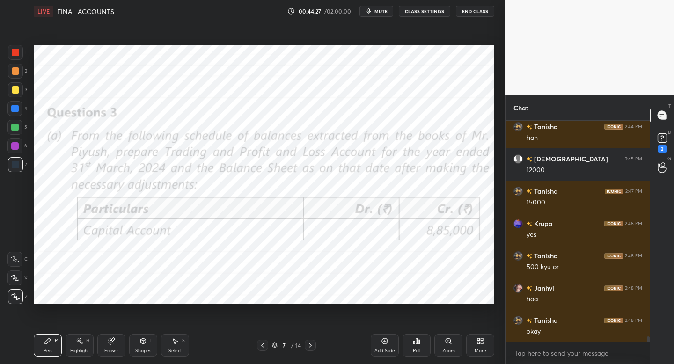
click at [307, 344] on icon at bounding box center [310, 345] width 7 height 7
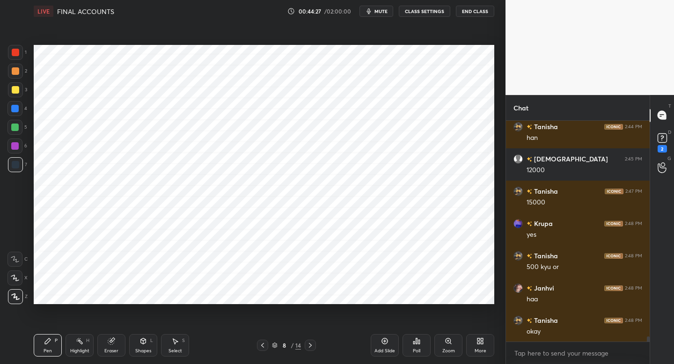
click at [308, 344] on icon at bounding box center [310, 345] width 7 height 7
click at [311, 345] on icon at bounding box center [310, 345] width 3 height 5
click at [313, 346] on icon at bounding box center [310, 345] width 7 height 7
click at [259, 346] on icon at bounding box center [262, 345] width 7 height 7
click at [261, 346] on icon at bounding box center [262, 345] width 7 height 7
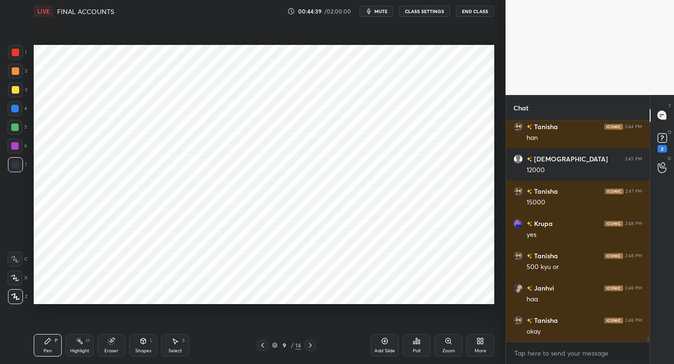
click at [310, 343] on icon at bounding box center [310, 345] width 7 height 7
click at [309, 345] on icon at bounding box center [310, 345] width 7 height 7
click at [308, 346] on icon at bounding box center [310, 345] width 7 height 7
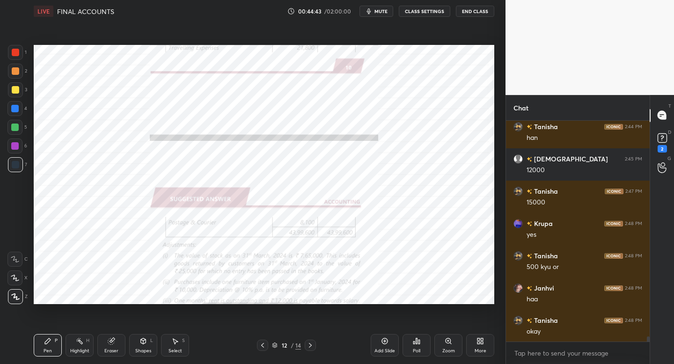
click at [309, 347] on icon at bounding box center [310, 345] width 7 height 7
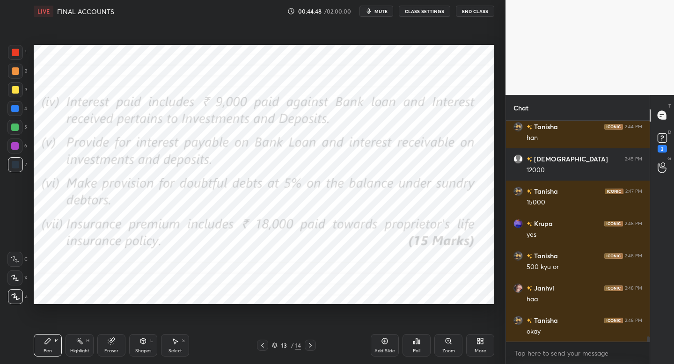
click at [259, 343] on icon at bounding box center [262, 345] width 7 height 7
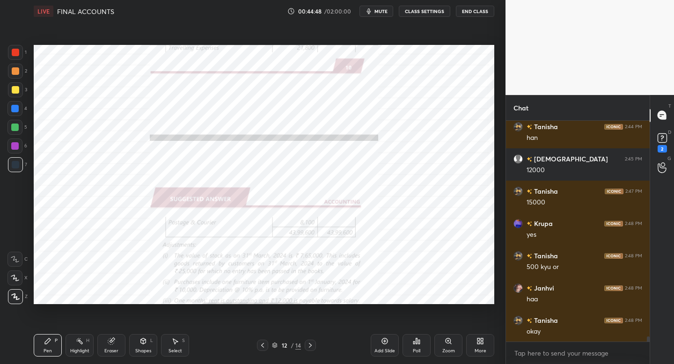
click at [261, 344] on icon at bounding box center [262, 345] width 7 height 7
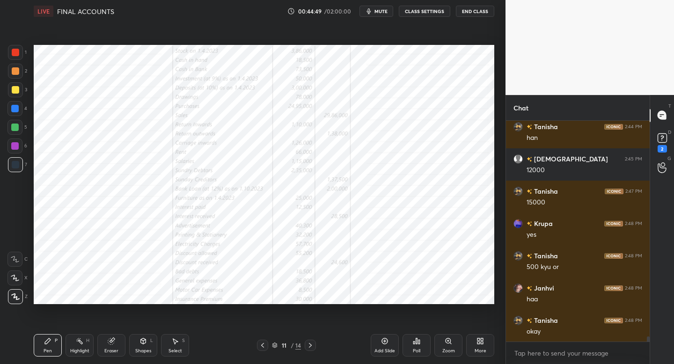
click at [261, 346] on icon at bounding box center [262, 345] width 7 height 7
click at [262, 346] on icon at bounding box center [262, 345] width 7 height 7
click at [309, 348] on icon at bounding box center [310, 345] width 7 height 7
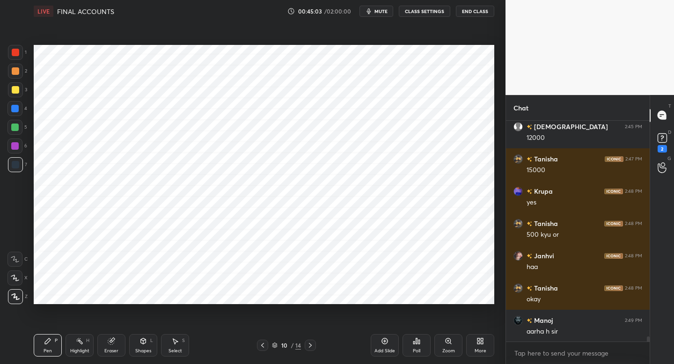
click at [262, 346] on icon at bounding box center [262, 345] width 7 height 7
click at [262, 344] on icon at bounding box center [262, 345] width 7 height 7
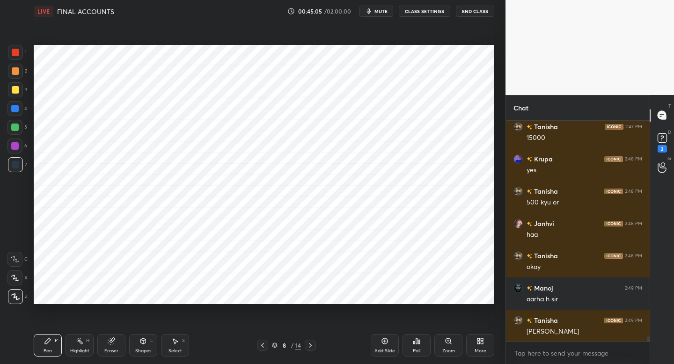
click at [312, 340] on div at bounding box center [310, 345] width 11 height 11
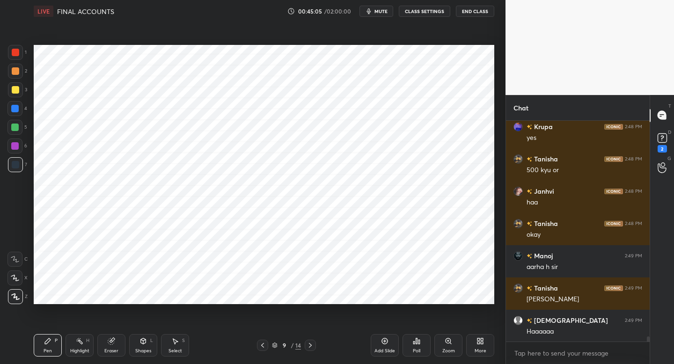
click at [312, 341] on div at bounding box center [310, 345] width 11 height 11
click at [312, 340] on div at bounding box center [310, 345] width 11 height 11
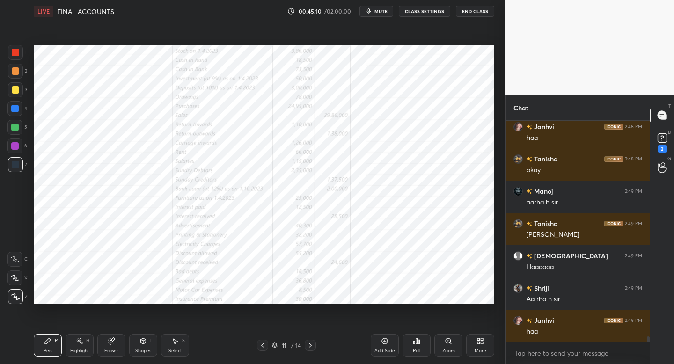
scroll to position [9248, 0]
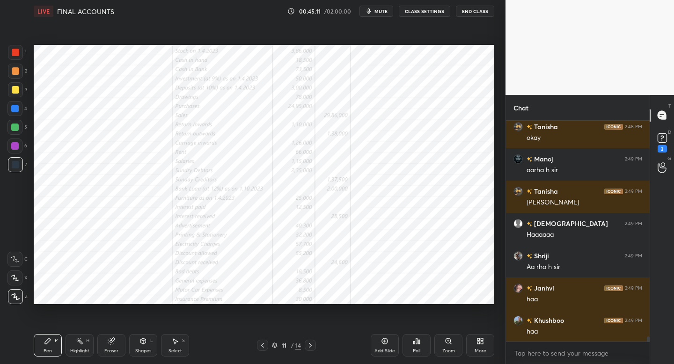
click at [108, 352] on div "Eraser" at bounding box center [111, 351] width 14 height 5
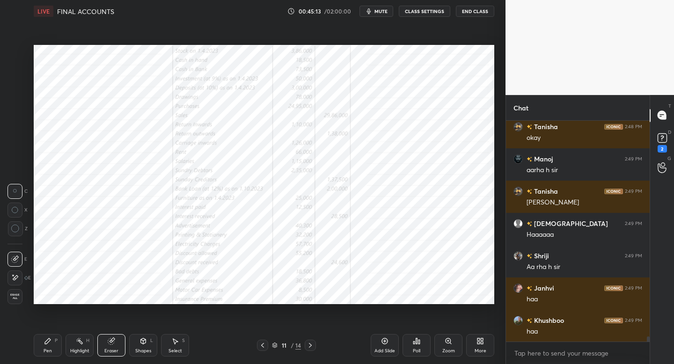
click at [261, 345] on icon at bounding box center [262, 345] width 7 height 7
click at [260, 346] on icon at bounding box center [262, 345] width 7 height 7
click at [48, 339] on icon at bounding box center [48, 342] width 6 height 6
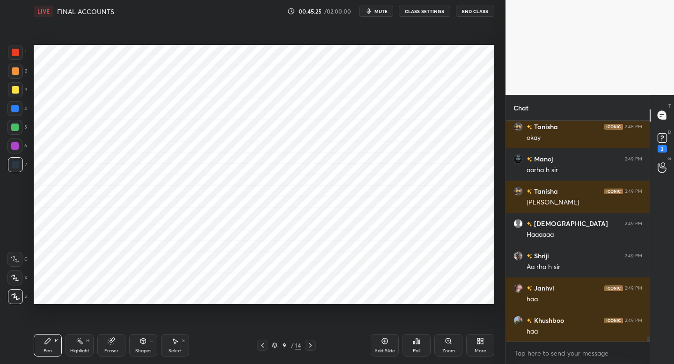
click at [308, 343] on icon at bounding box center [310, 345] width 7 height 7
click at [313, 343] on icon at bounding box center [310, 345] width 7 height 7
click at [263, 348] on icon at bounding box center [262, 345] width 7 height 7
click at [263, 345] on icon at bounding box center [262, 345] width 7 height 7
click at [260, 347] on icon at bounding box center [262, 345] width 7 height 7
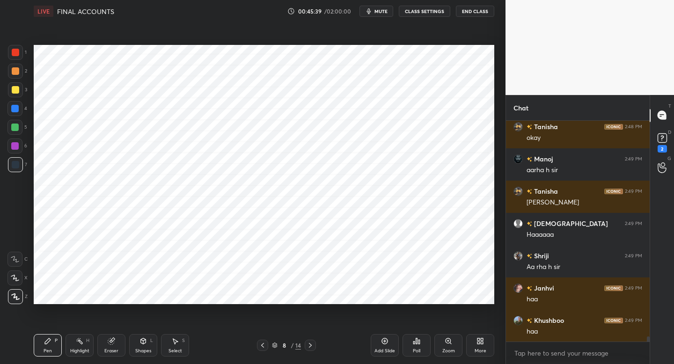
click at [309, 347] on icon at bounding box center [310, 345] width 7 height 7
click at [309, 345] on icon at bounding box center [310, 345] width 7 height 7
click at [308, 345] on icon at bounding box center [310, 345] width 7 height 7
click at [309, 344] on icon at bounding box center [310, 345] width 7 height 7
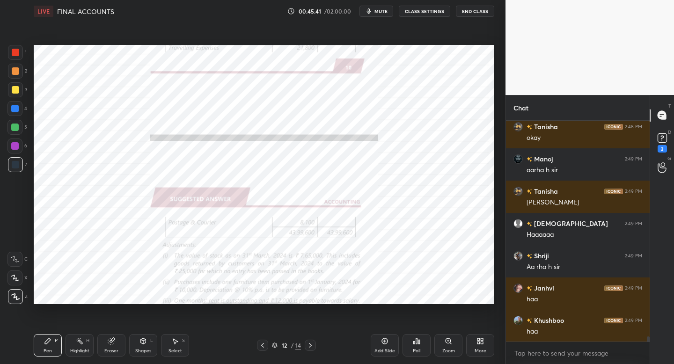
click at [259, 345] on icon at bounding box center [262, 345] width 7 height 7
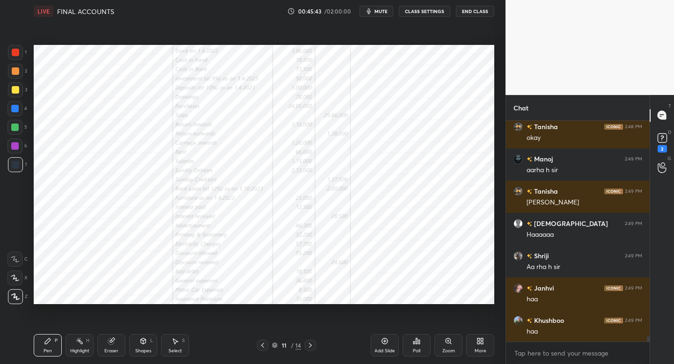
click at [259, 343] on div at bounding box center [262, 345] width 11 height 11
click at [260, 346] on icon at bounding box center [262, 345] width 7 height 7
click at [308, 347] on icon at bounding box center [310, 345] width 7 height 7
click at [309, 347] on icon at bounding box center [310, 345] width 7 height 7
click at [311, 346] on icon at bounding box center [310, 345] width 7 height 7
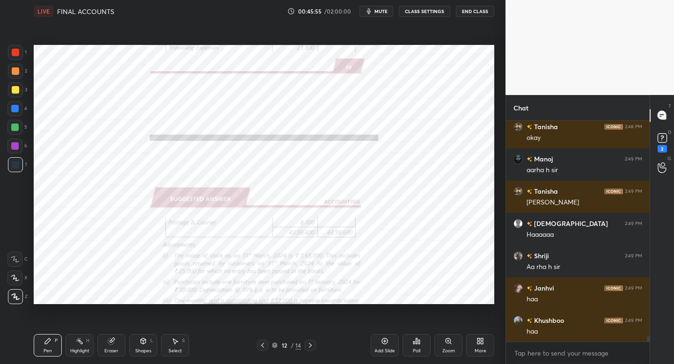
click at [309, 348] on icon at bounding box center [310, 345] width 7 height 7
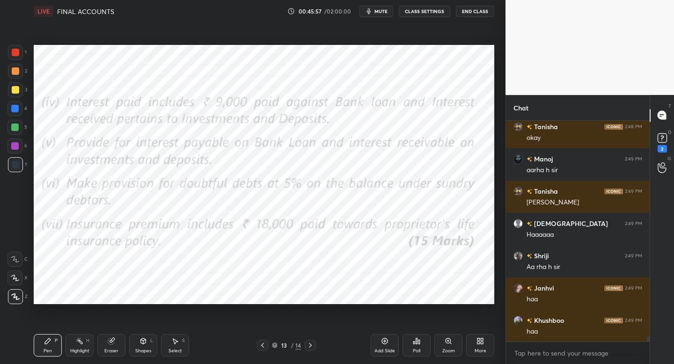
click at [262, 346] on icon at bounding box center [262, 345] width 3 height 5
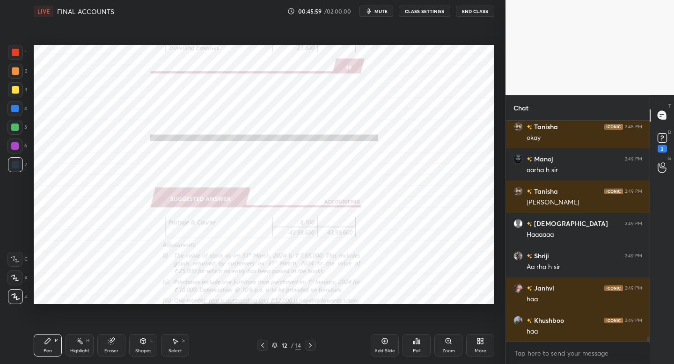
click at [262, 348] on icon at bounding box center [262, 345] width 7 height 7
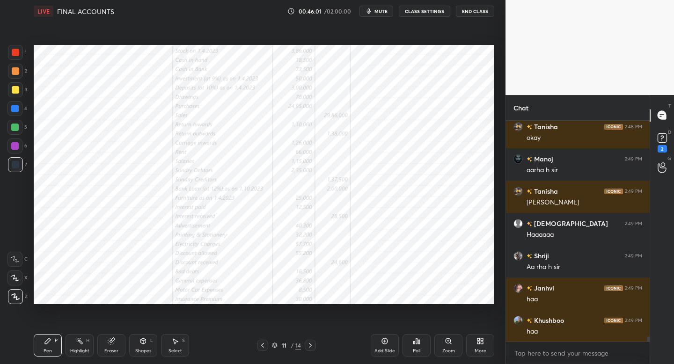
click at [261, 347] on icon at bounding box center [262, 345] width 7 height 7
click at [262, 346] on icon at bounding box center [262, 345] width 3 height 5
click at [309, 344] on icon at bounding box center [310, 345] width 7 height 7
click at [309, 346] on icon at bounding box center [310, 345] width 7 height 7
click at [308, 346] on icon at bounding box center [310, 345] width 7 height 7
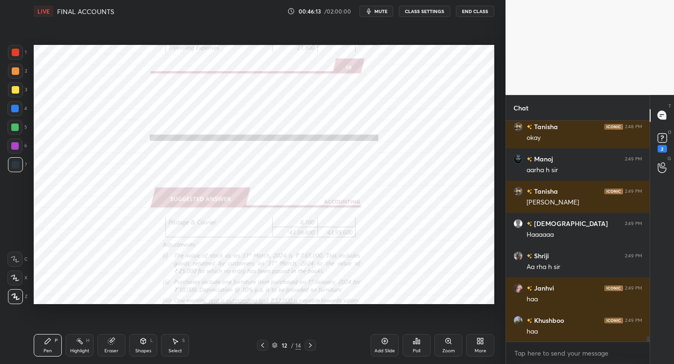
click at [311, 346] on icon at bounding box center [310, 345] width 7 height 7
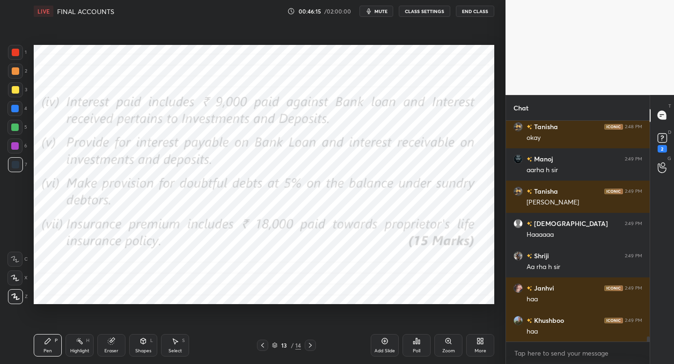
click at [271, 348] on div "13 / 14" at bounding box center [286, 345] width 59 height 11
click at [269, 347] on div "13 / 14" at bounding box center [286, 345] width 59 height 11
click at [261, 346] on icon at bounding box center [262, 345] width 7 height 7
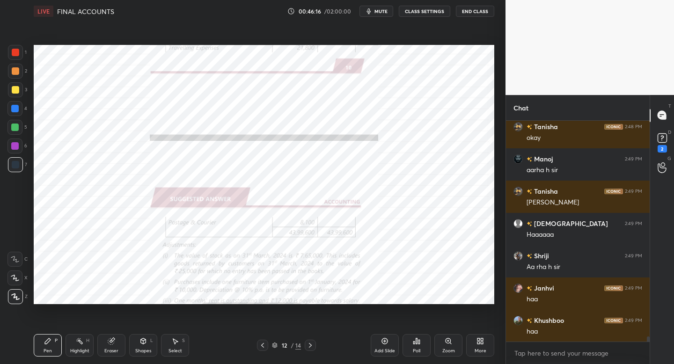
click at [260, 345] on icon at bounding box center [262, 345] width 7 height 7
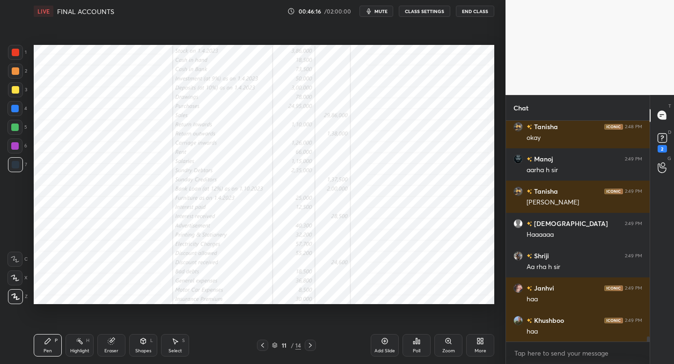
click at [260, 346] on icon at bounding box center [262, 345] width 7 height 7
click at [262, 345] on icon at bounding box center [262, 345] width 7 height 7
click at [262, 346] on icon at bounding box center [262, 345] width 7 height 7
click at [310, 347] on icon at bounding box center [310, 345] width 7 height 7
click at [311, 348] on icon at bounding box center [310, 345] width 7 height 7
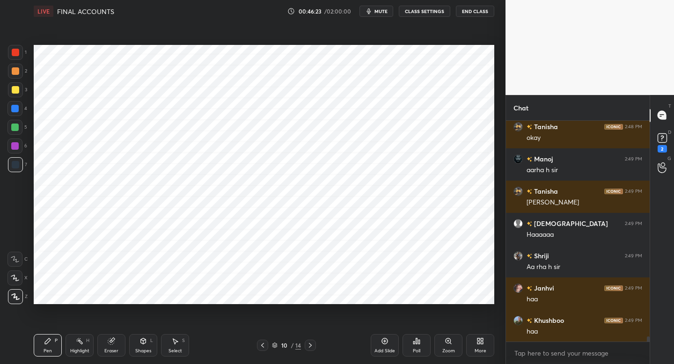
click at [310, 349] on div at bounding box center [310, 345] width 11 height 11
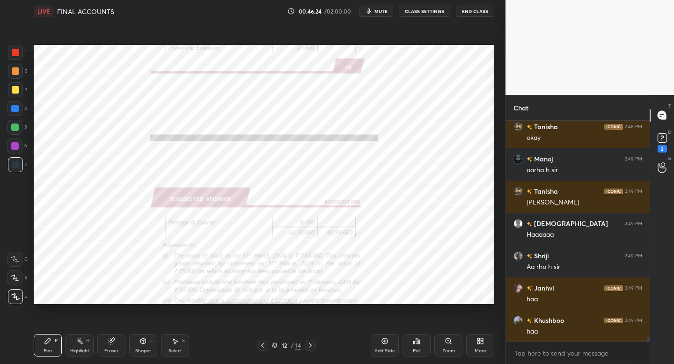
click at [259, 351] on div "Pen P Highlight H Eraser Shapes L Select S 12 / 14 Add Slide Poll Zoom More" at bounding box center [264, 345] width 461 height 37
click at [263, 353] on div "Pen P Highlight H Eraser Shapes L Select S 12 / 14 Add Slide Poll Zoom More" at bounding box center [264, 345] width 461 height 37
click at [265, 348] on div at bounding box center [262, 345] width 11 height 11
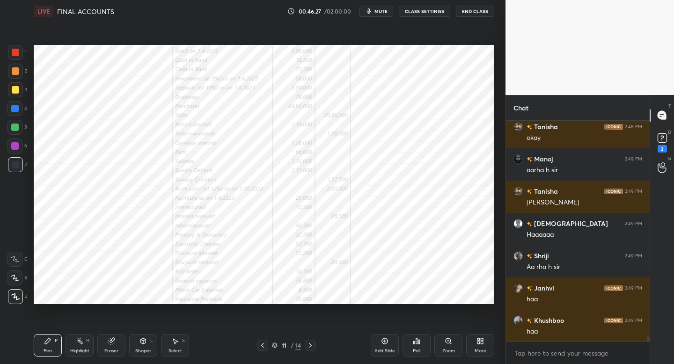
click at [312, 345] on icon at bounding box center [310, 345] width 7 height 7
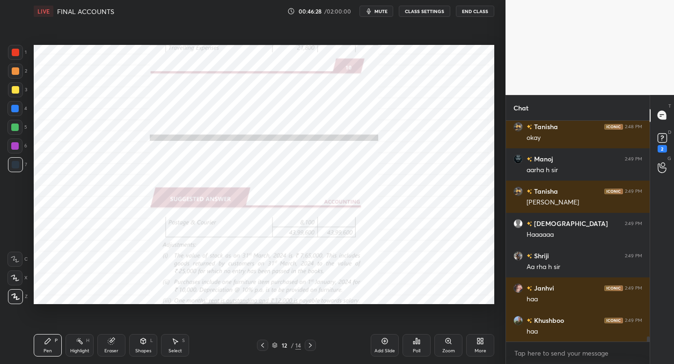
click at [264, 346] on icon at bounding box center [262, 345] width 7 height 7
click at [262, 346] on icon at bounding box center [262, 345] width 7 height 7
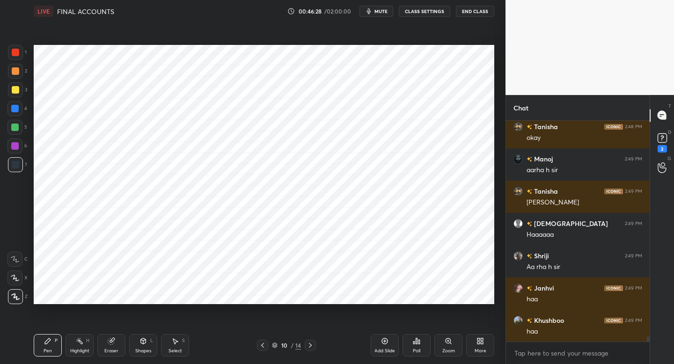
click at [261, 346] on icon at bounding box center [262, 345] width 7 height 7
click at [259, 346] on icon at bounding box center [262, 345] width 7 height 7
click at [313, 341] on div at bounding box center [310, 345] width 11 height 11
click at [311, 344] on icon at bounding box center [310, 345] width 7 height 7
click at [309, 345] on icon at bounding box center [310, 345] width 7 height 7
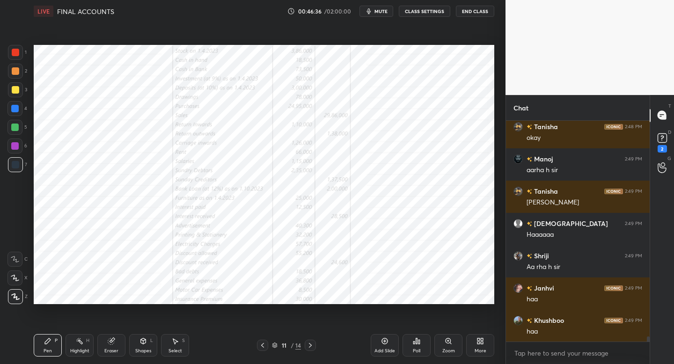
click at [311, 343] on icon at bounding box center [310, 345] width 7 height 7
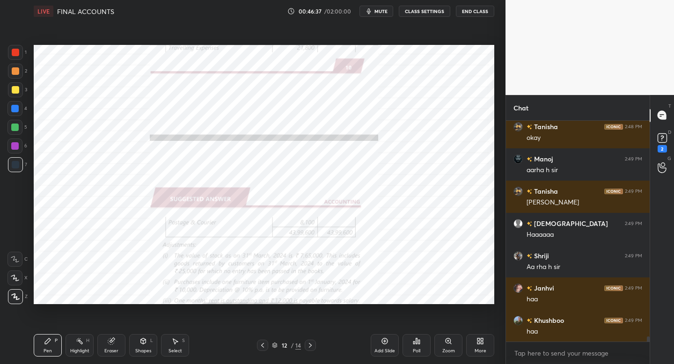
click at [310, 348] on icon at bounding box center [310, 345] width 7 height 7
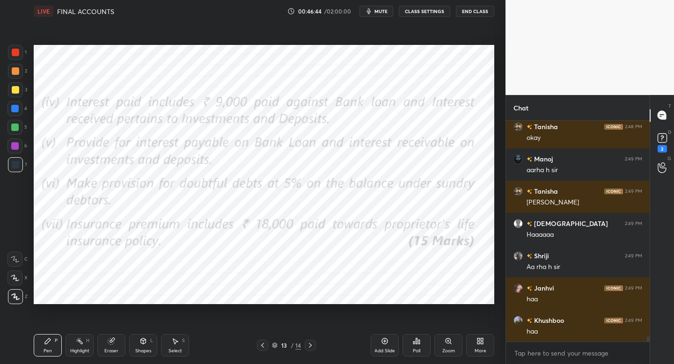
click at [263, 343] on icon at bounding box center [262, 345] width 3 height 5
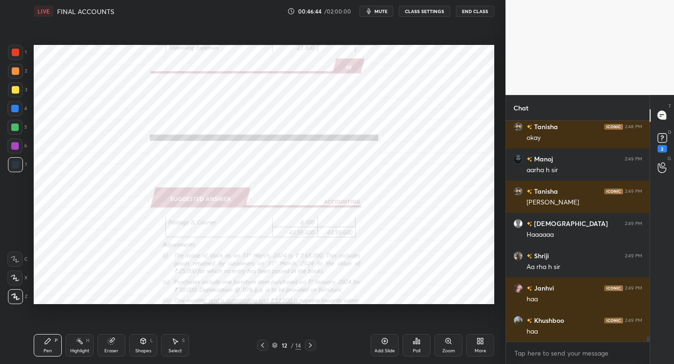
click at [378, 345] on div "Add Slide" at bounding box center [385, 345] width 28 height 22
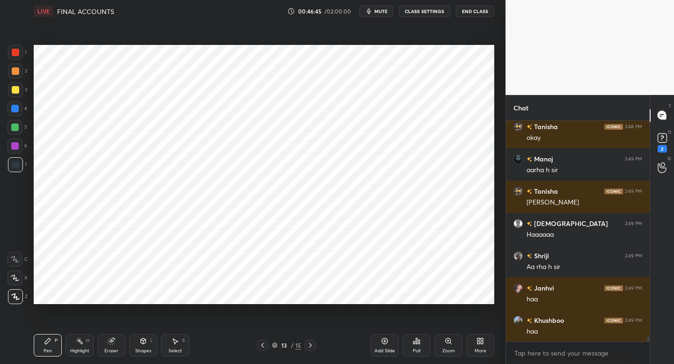
click at [263, 347] on div at bounding box center [262, 345] width 11 height 11
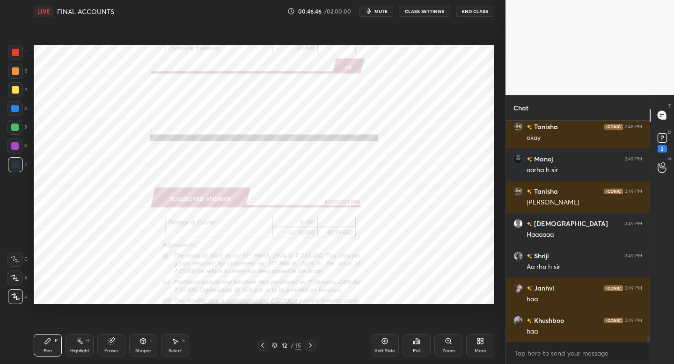
click at [265, 344] on icon at bounding box center [262, 345] width 7 height 7
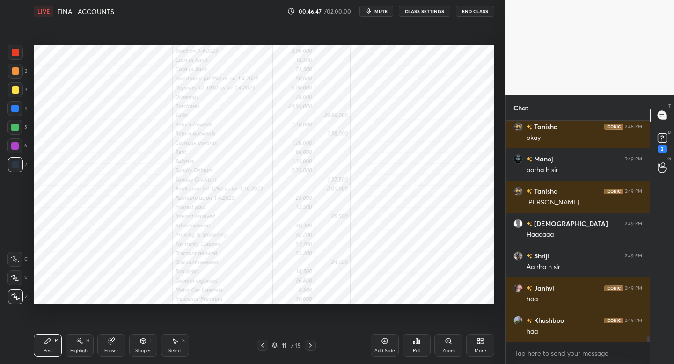
click at [262, 347] on icon at bounding box center [262, 345] width 7 height 7
click at [381, 345] on div "Add Slide" at bounding box center [385, 345] width 28 height 22
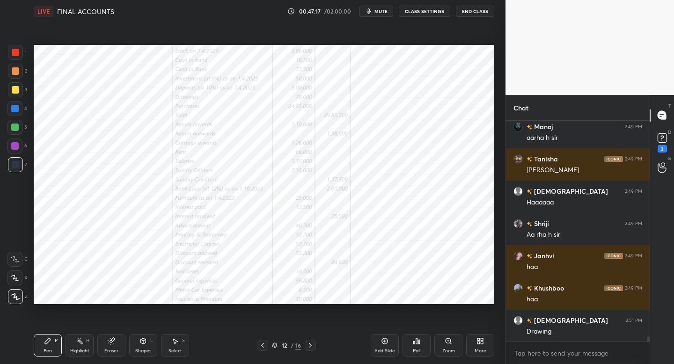
scroll to position [9313, 0]
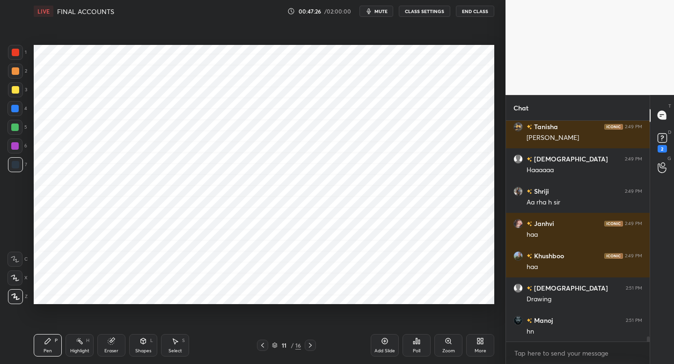
click at [263, 347] on icon at bounding box center [262, 345] width 3 height 5
click at [266, 341] on div at bounding box center [262, 345] width 11 height 11
click at [261, 345] on icon at bounding box center [262, 345] width 7 height 7
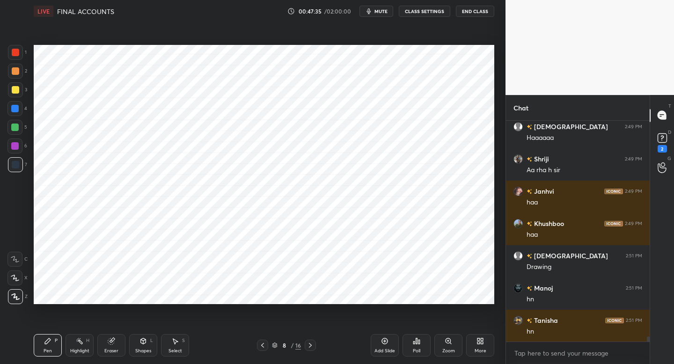
click at [313, 346] on icon at bounding box center [310, 345] width 7 height 7
click at [313, 343] on icon at bounding box center [310, 345] width 7 height 7
click at [306, 346] on div at bounding box center [310, 345] width 11 height 11
click at [309, 346] on icon at bounding box center [310, 345] width 7 height 7
click at [309, 345] on icon at bounding box center [310, 345] width 7 height 7
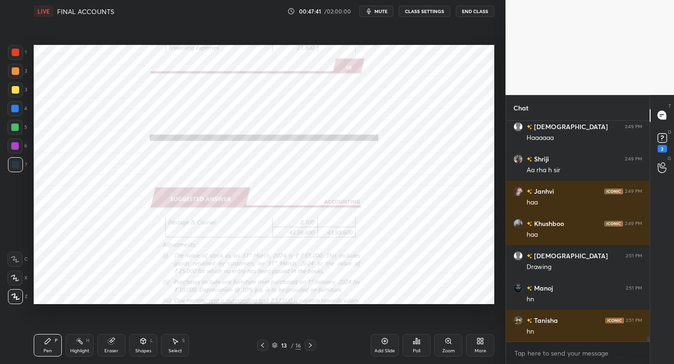
click at [263, 347] on icon at bounding box center [262, 345] width 7 height 7
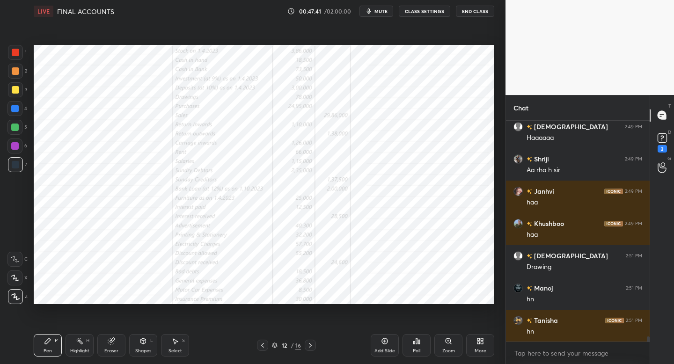
click at [261, 347] on icon at bounding box center [262, 345] width 7 height 7
click at [260, 348] on icon at bounding box center [262, 345] width 7 height 7
click at [261, 349] on div at bounding box center [262, 345] width 11 height 11
click at [310, 347] on icon at bounding box center [310, 345] width 7 height 7
click at [310, 343] on icon at bounding box center [310, 345] width 7 height 7
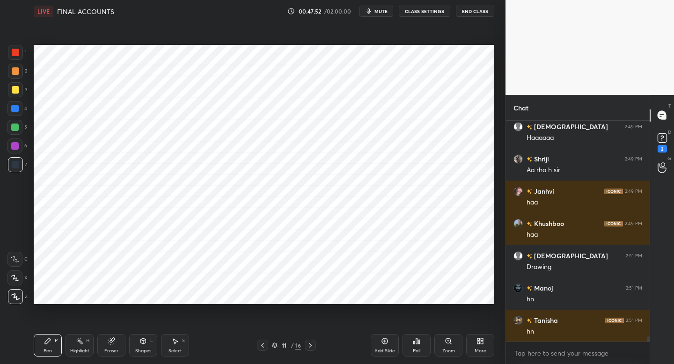
click at [309, 342] on icon at bounding box center [310, 345] width 7 height 7
click at [307, 346] on icon at bounding box center [310, 345] width 7 height 7
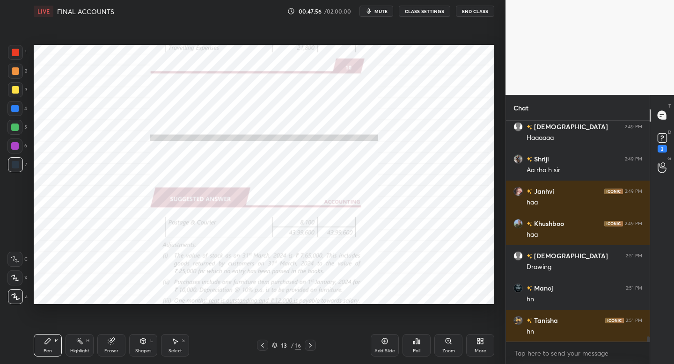
click at [258, 348] on div at bounding box center [262, 345] width 11 height 11
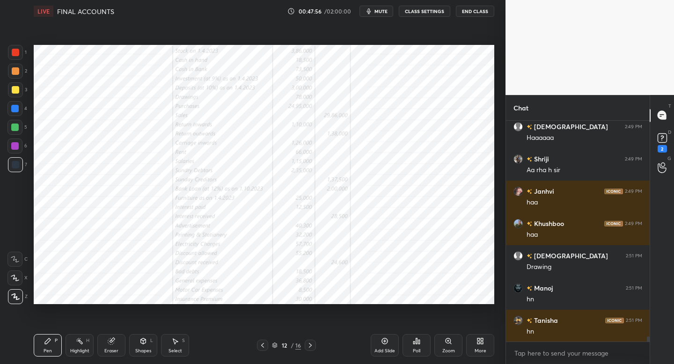
click at [259, 345] on icon at bounding box center [262, 345] width 7 height 7
click at [261, 344] on icon at bounding box center [262, 345] width 7 height 7
click at [264, 341] on div at bounding box center [262, 345] width 11 height 11
click at [261, 344] on icon at bounding box center [262, 345] width 7 height 7
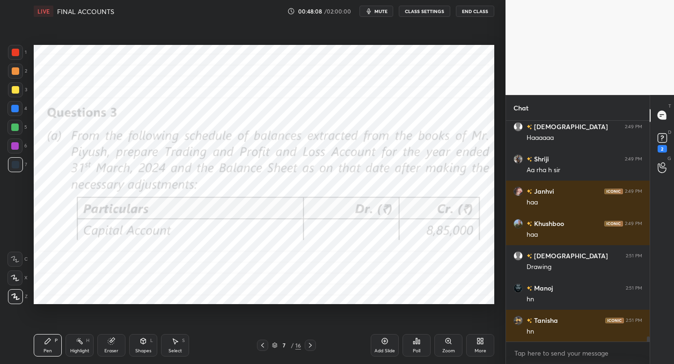
click at [309, 346] on icon at bounding box center [310, 345] width 7 height 7
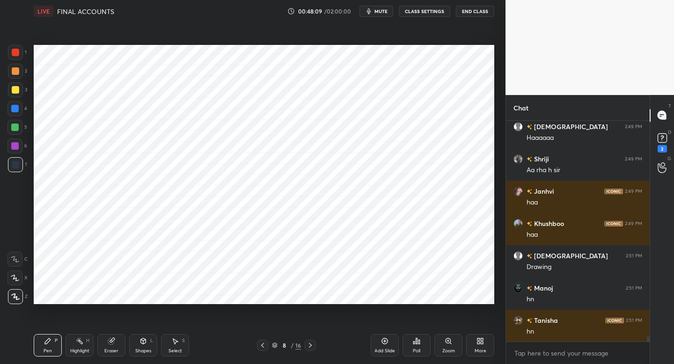
click at [311, 345] on icon at bounding box center [310, 345] width 7 height 7
click at [311, 346] on icon at bounding box center [310, 345] width 7 height 7
click at [313, 346] on icon at bounding box center [310, 345] width 7 height 7
click at [314, 345] on div at bounding box center [310, 345] width 11 height 11
click at [315, 346] on div at bounding box center [310, 345] width 11 height 11
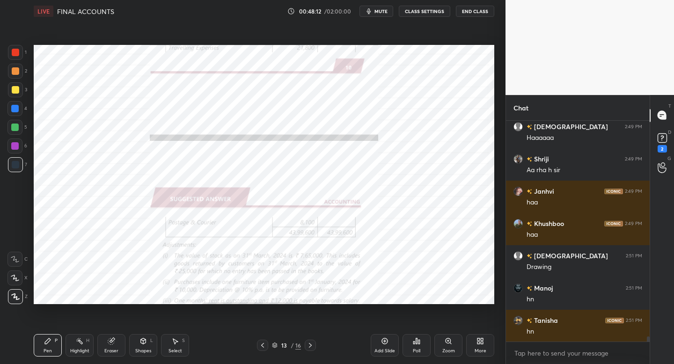
click at [311, 348] on icon at bounding box center [310, 345] width 7 height 7
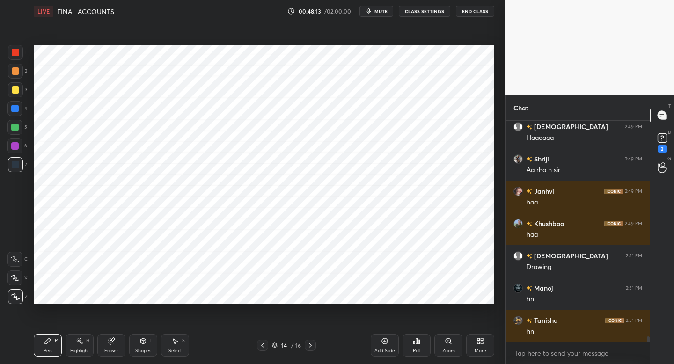
click at [311, 349] on div at bounding box center [310, 345] width 11 height 11
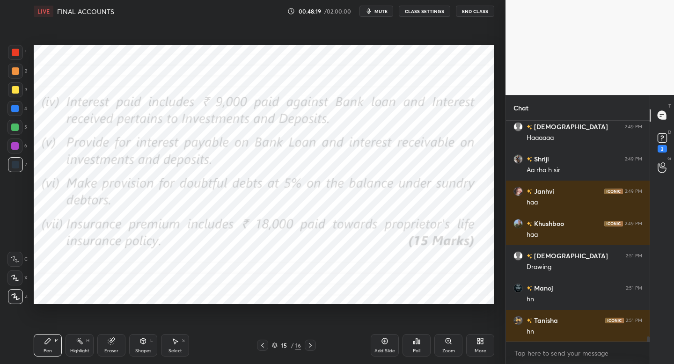
click at [265, 342] on icon at bounding box center [262, 345] width 7 height 7
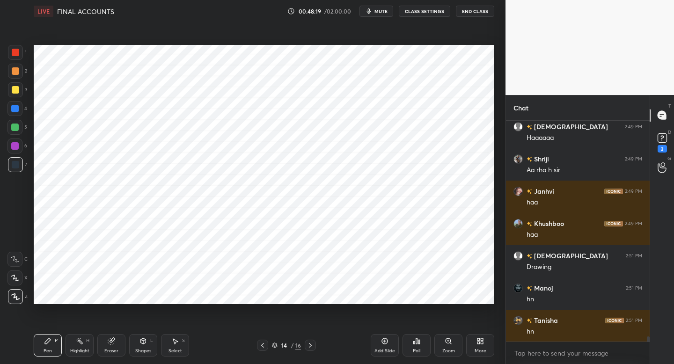
click at [261, 344] on icon at bounding box center [262, 345] width 7 height 7
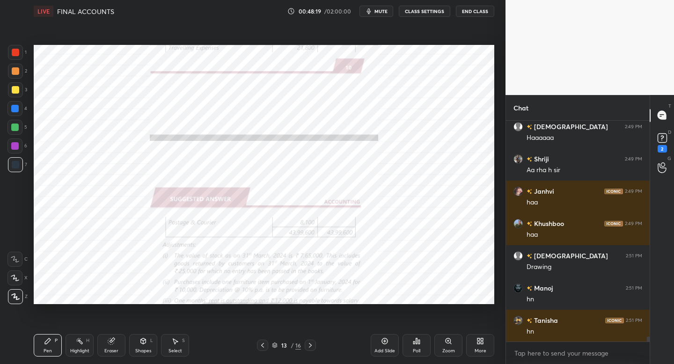
click at [263, 344] on icon at bounding box center [262, 345] width 7 height 7
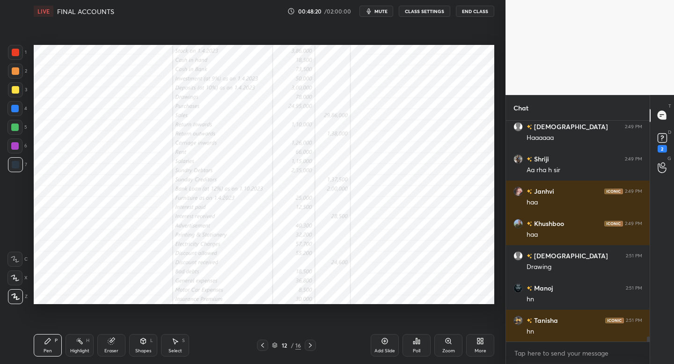
click at [265, 344] on icon at bounding box center [262, 345] width 7 height 7
click at [263, 344] on icon at bounding box center [262, 345] width 7 height 7
click at [310, 345] on icon at bounding box center [310, 345] width 7 height 7
click at [309, 346] on icon at bounding box center [310, 345] width 7 height 7
click at [263, 347] on icon at bounding box center [262, 345] width 7 height 7
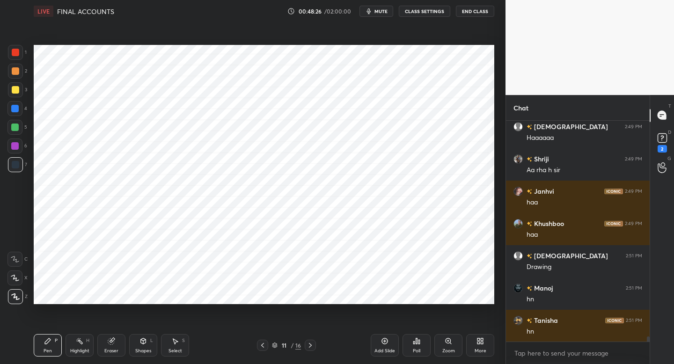
click at [263, 346] on icon at bounding box center [262, 345] width 7 height 7
click at [262, 345] on icon at bounding box center [262, 345] width 7 height 7
click at [263, 345] on icon at bounding box center [262, 345] width 7 height 7
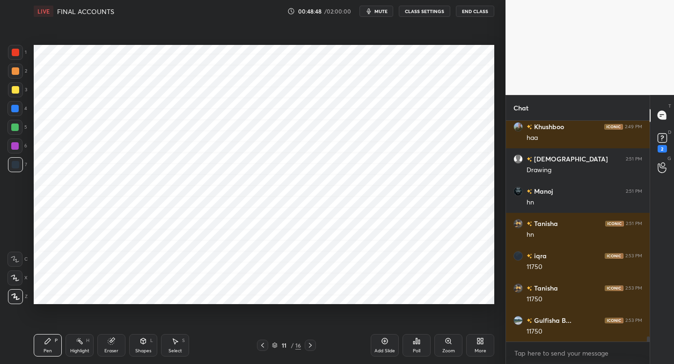
scroll to position [9474, 0]
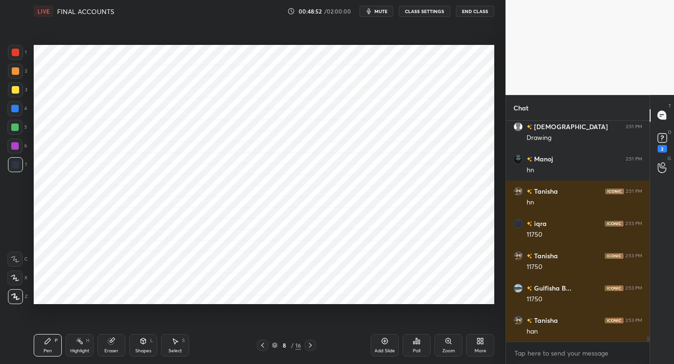
click at [20, 52] on div at bounding box center [15, 52] width 15 height 15
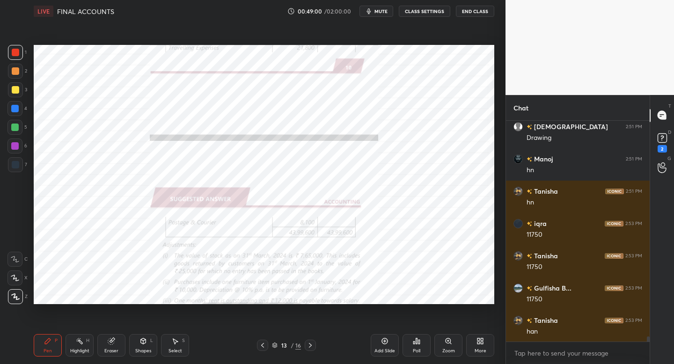
click at [438, 28] on div "Setting up your live class Poll for secs No correct answer Start poll" at bounding box center [264, 174] width 468 height 304
click at [267, 345] on div "13 / 16" at bounding box center [286, 345] width 59 height 11
click at [268, 345] on div at bounding box center [262, 345] width 11 height 11
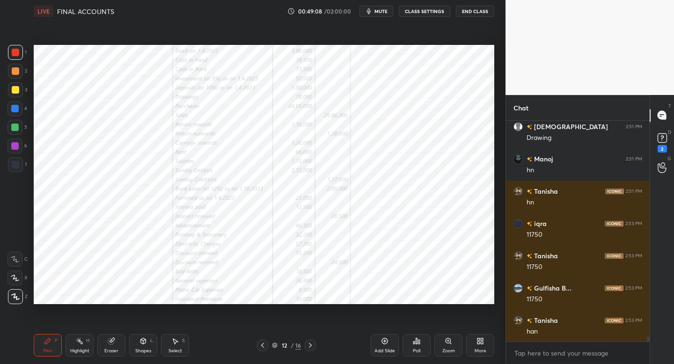
click at [263, 345] on icon at bounding box center [262, 345] width 7 height 7
click at [262, 345] on icon at bounding box center [262, 345] width 7 height 7
click at [264, 345] on icon at bounding box center [262, 345] width 7 height 7
click at [265, 347] on div at bounding box center [262, 345] width 11 height 11
click at [19, 165] on div at bounding box center [15, 164] width 15 height 15
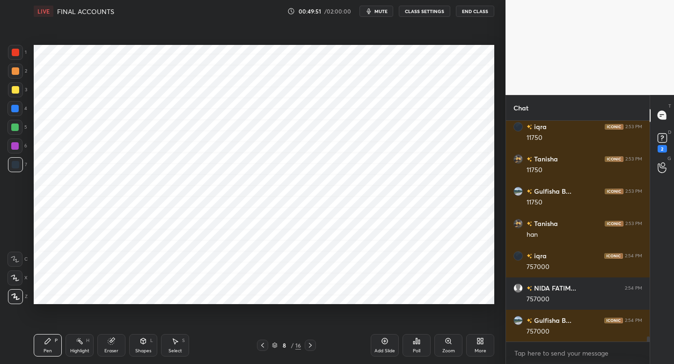
scroll to position [9603, 0]
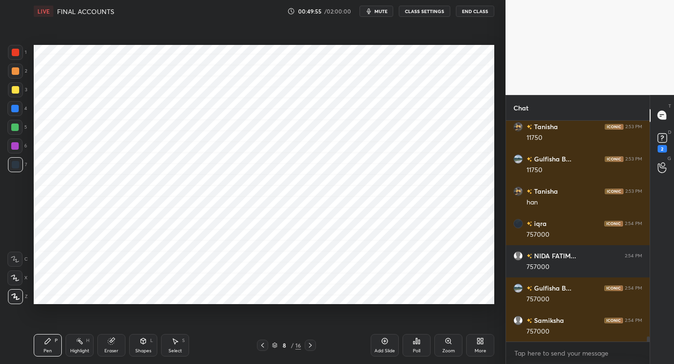
click at [19, 117] on div "4" at bounding box center [17, 110] width 20 height 19
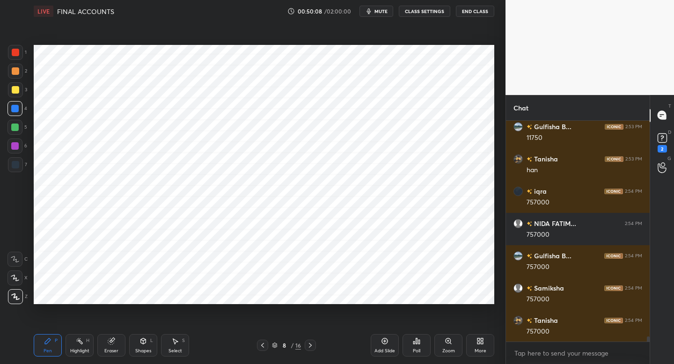
click at [311, 346] on icon at bounding box center [310, 345] width 7 height 7
click at [259, 346] on icon at bounding box center [262, 345] width 7 height 7
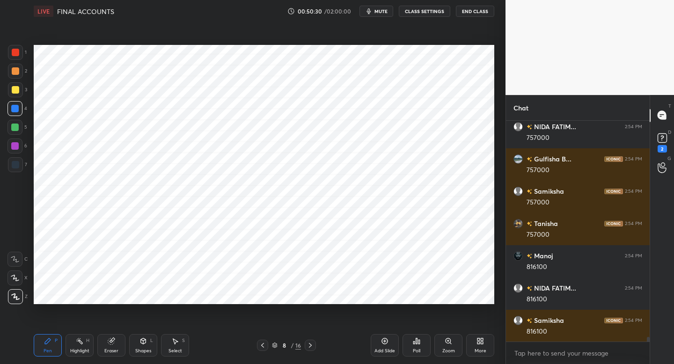
scroll to position [9765, 0]
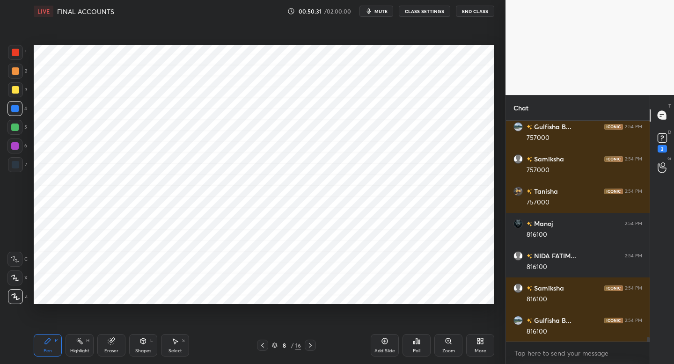
click at [309, 346] on icon at bounding box center [310, 345] width 7 height 7
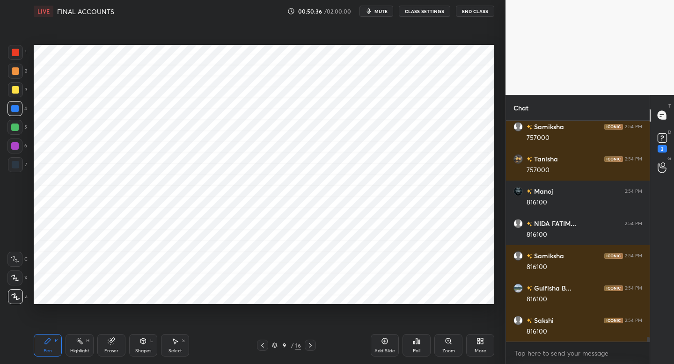
click at [265, 344] on icon at bounding box center [262, 345] width 7 height 7
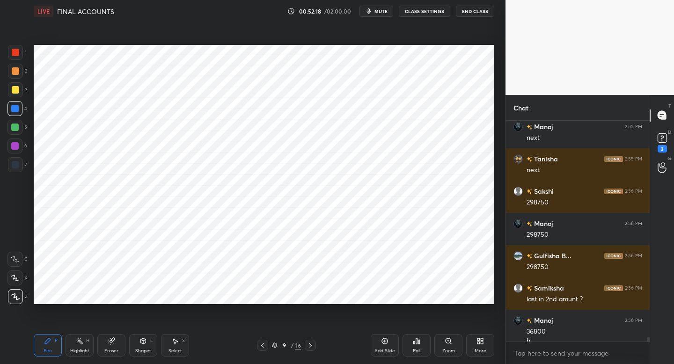
scroll to position [10033, 0]
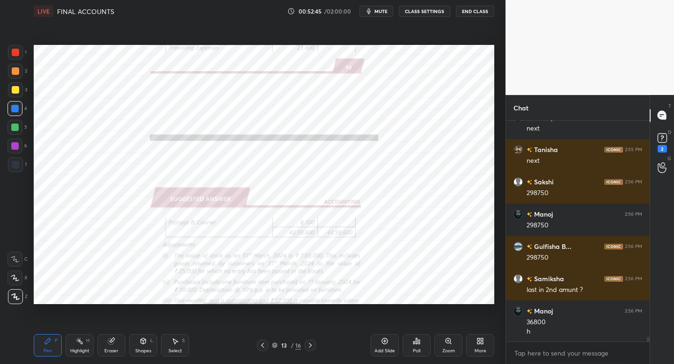
click at [264, 346] on icon at bounding box center [262, 345] width 7 height 7
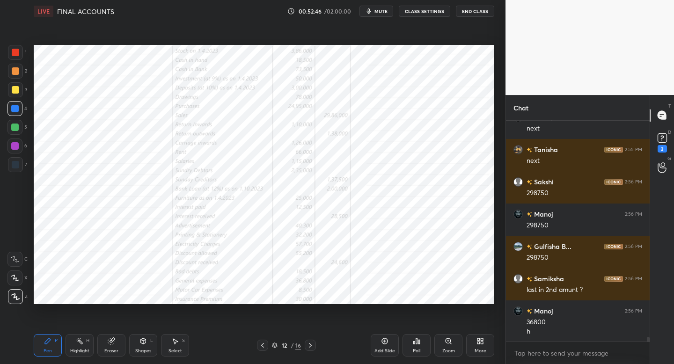
click at [263, 346] on icon at bounding box center [262, 345] width 7 height 7
click at [264, 346] on icon at bounding box center [262, 345] width 7 height 7
click at [263, 346] on icon at bounding box center [262, 345] width 3 height 5
click at [310, 346] on icon at bounding box center [310, 345] width 7 height 7
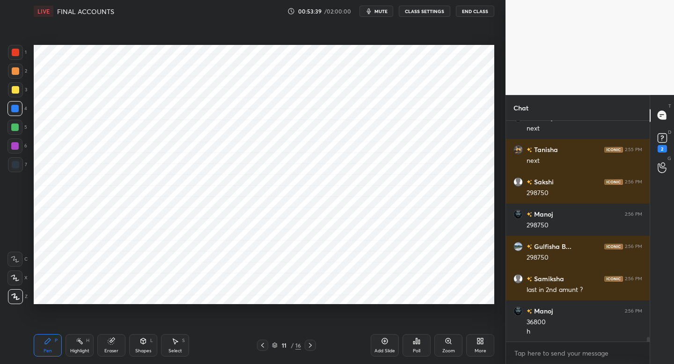
scroll to position [10065, 0]
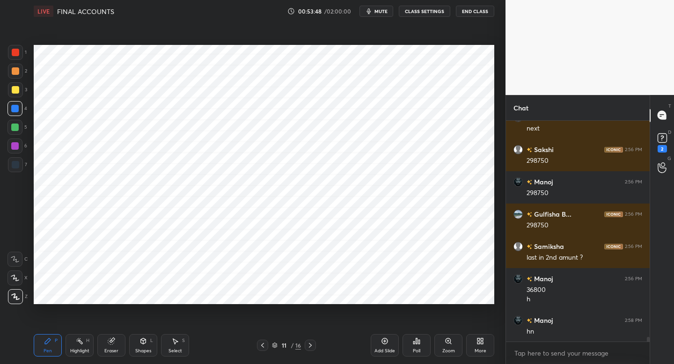
click at [117, 350] on div "Eraser" at bounding box center [111, 351] width 14 height 5
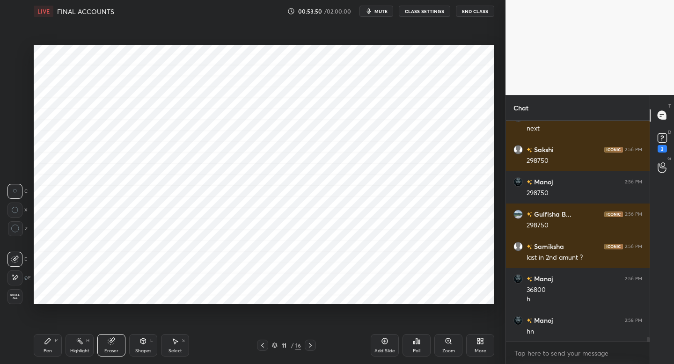
click at [53, 346] on div "Pen P" at bounding box center [48, 345] width 28 height 22
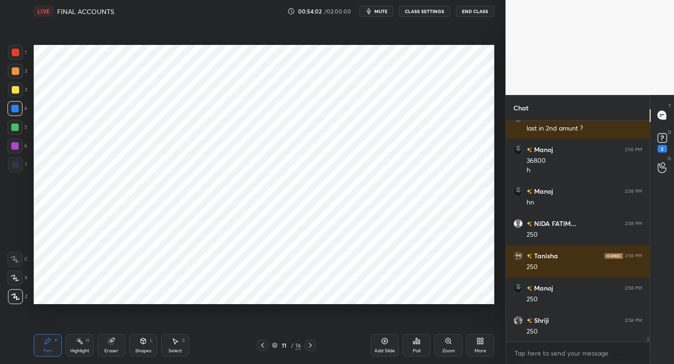
scroll to position [10226, 0]
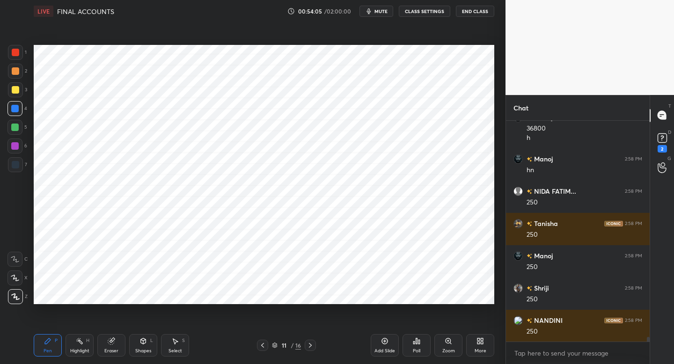
click at [449, 304] on div "Setting up your live class Poll for secs No correct answer Start poll" at bounding box center [264, 174] width 468 height 304
click at [262, 350] on div "Pen P Highlight H Eraser Shapes L Select S 11 / 16 Add Slide Poll Zoom More" at bounding box center [264, 345] width 461 height 37
click at [263, 348] on icon at bounding box center [262, 345] width 7 height 7
click at [265, 346] on icon at bounding box center [262, 345] width 7 height 7
click at [261, 347] on icon at bounding box center [262, 345] width 7 height 7
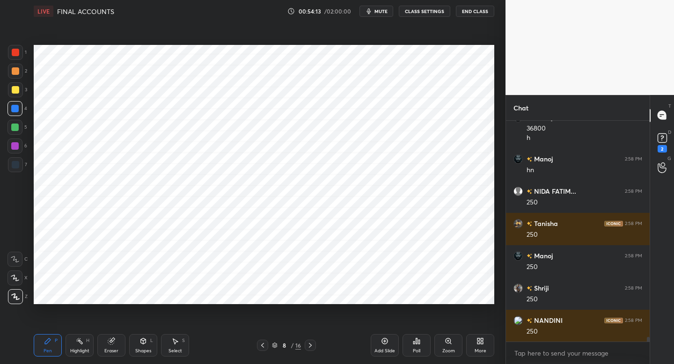
click at [309, 344] on icon at bounding box center [310, 345] width 3 height 5
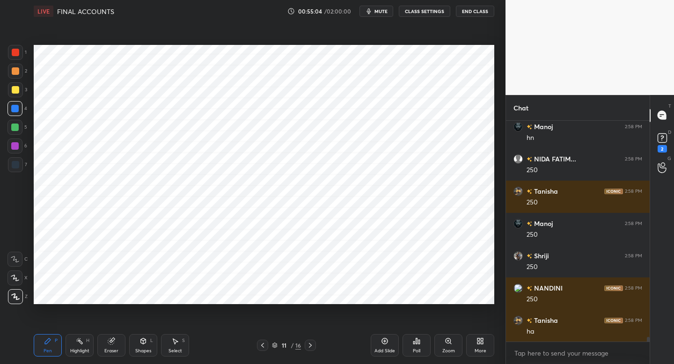
click at [387, 346] on div "Add Slide" at bounding box center [385, 345] width 28 height 22
click at [13, 54] on div at bounding box center [15, 52] width 15 height 15
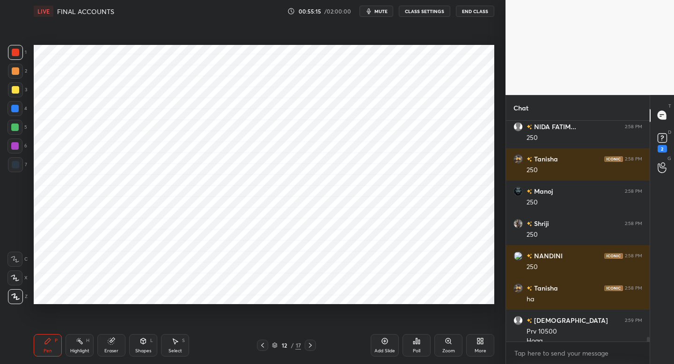
scroll to position [10300, 0]
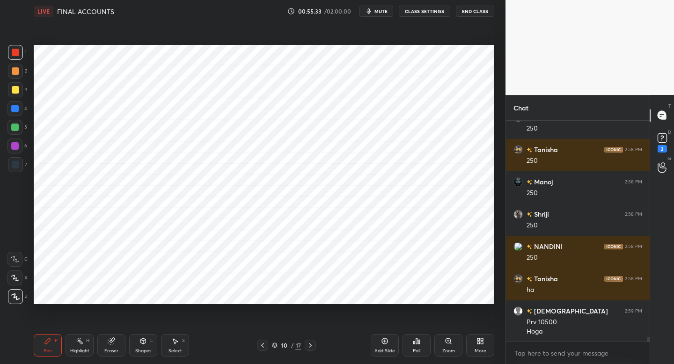
click at [265, 341] on div at bounding box center [262, 345] width 11 height 11
click at [263, 345] on icon at bounding box center [262, 345] width 7 height 7
click at [263, 346] on icon at bounding box center [262, 345] width 7 height 7
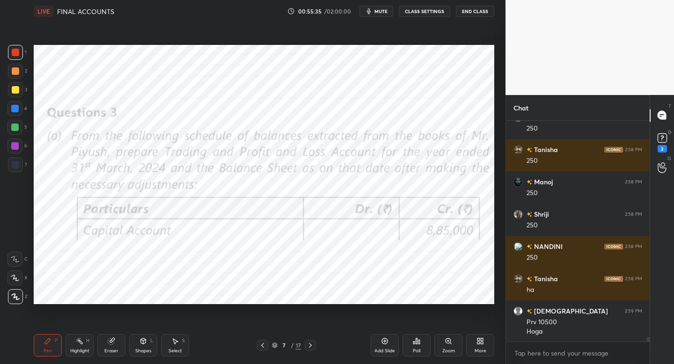
click at [311, 346] on icon at bounding box center [310, 345] width 7 height 7
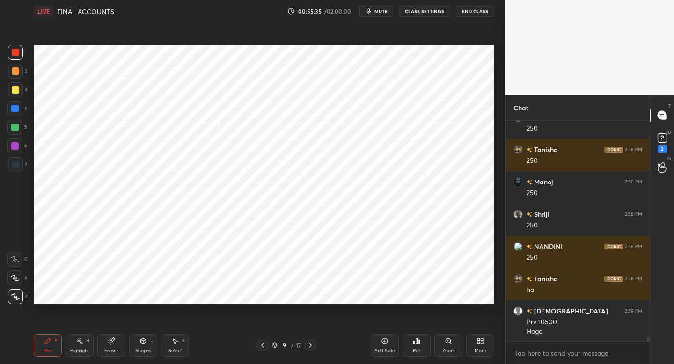
click at [313, 345] on icon at bounding box center [310, 345] width 7 height 7
click at [314, 346] on div at bounding box center [310, 345] width 11 height 11
click at [313, 347] on div at bounding box center [310, 345] width 11 height 11
click at [313, 348] on icon at bounding box center [310, 345] width 7 height 7
click at [262, 350] on div at bounding box center [262, 345] width 11 height 11
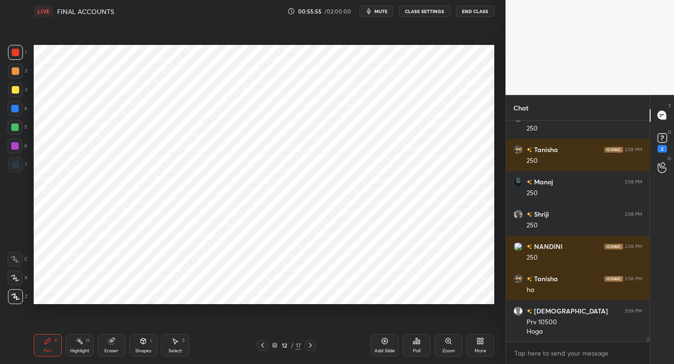
click at [263, 346] on icon at bounding box center [262, 345] width 7 height 7
click at [262, 346] on icon at bounding box center [262, 345] width 3 height 5
click at [261, 346] on icon at bounding box center [262, 345] width 7 height 7
click at [262, 349] on div at bounding box center [262, 345] width 11 height 11
click at [110, 346] on div "Eraser" at bounding box center [111, 345] width 28 height 22
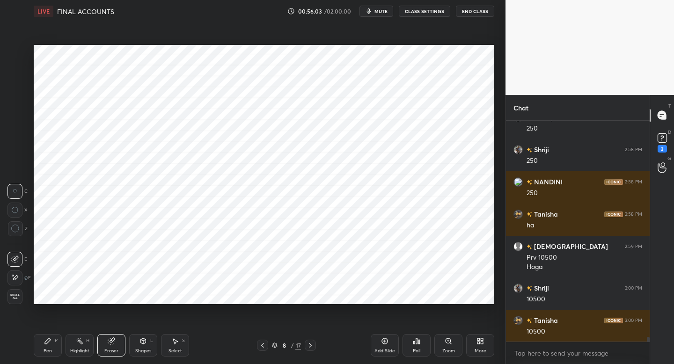
scroll to position [10397, 0]
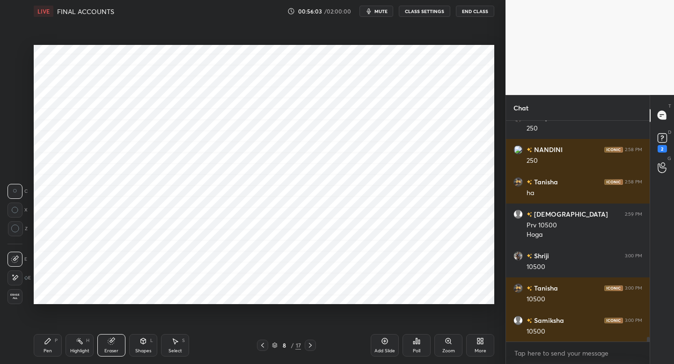
click at [50, 342] on icon at bounding box center [47, 341] width 7 height 7
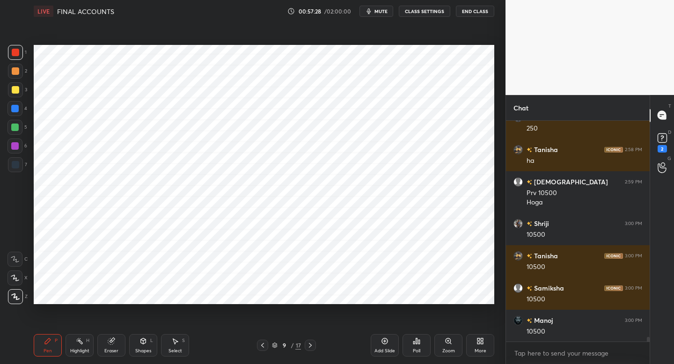
scroll to position [10462, 0]
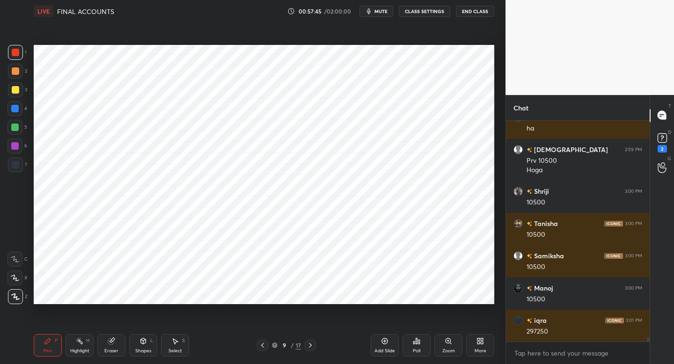
click at [14, 149] on div at bounding box center [14, 145] width 7 height 7
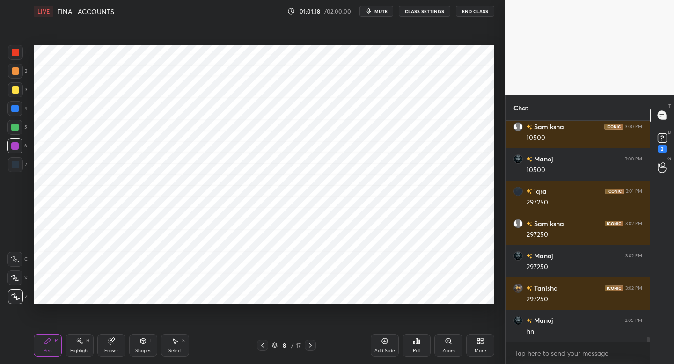
scroll to position [10624, 0]
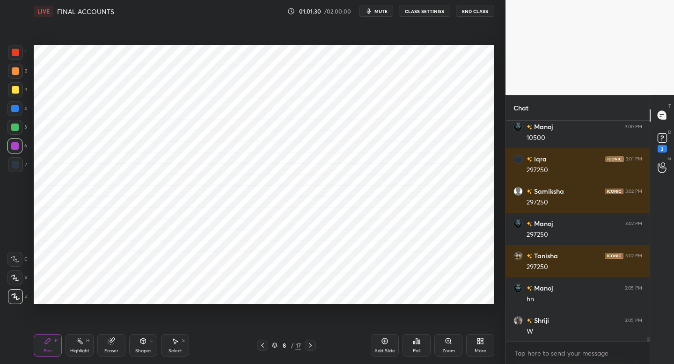
click at [386, 6] on button "mute" at bounding box center [377, 11] width 34 height 11
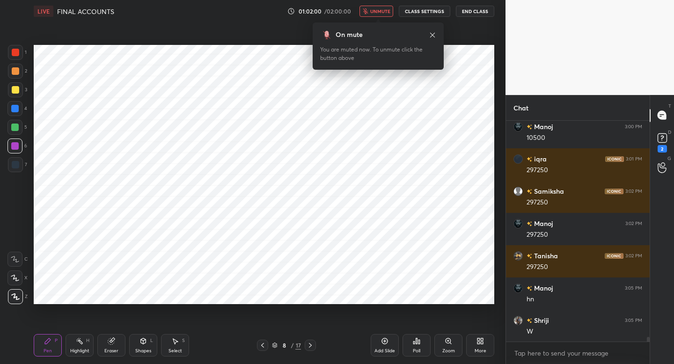
click at [368, 15] on button "unmute" at bounding box center [377, 11] width 34 height 11
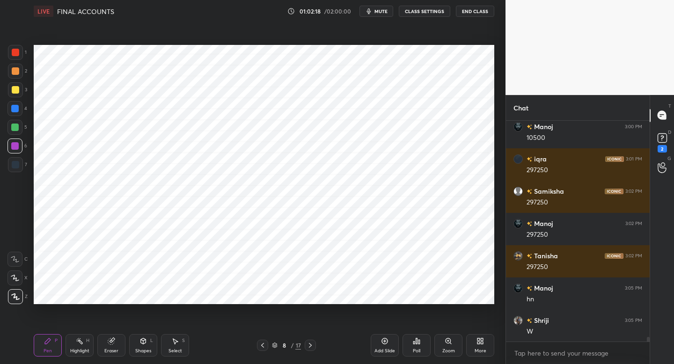
click at [368, 15] on button "mute" at bounding box center [377, 11] width 34 height 11
click at [368, 15] on button "unmute" at bounding box center [377, 11] width 34 height 11
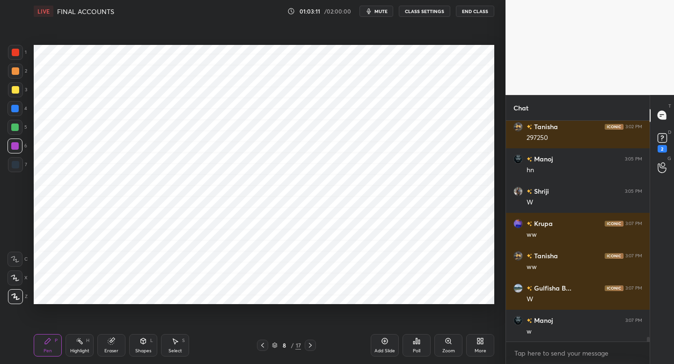
scroll to position [10785, 0]
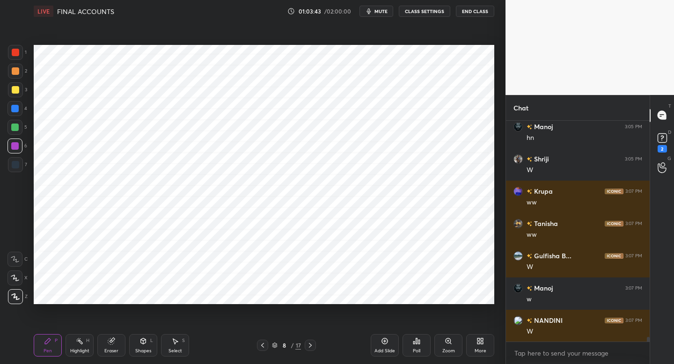
click at [369, 15] on button "mute" at bounding box center [377, 11] width 34 height 11
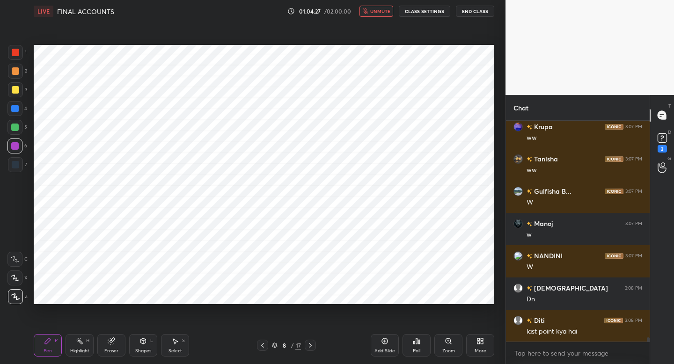
scroll to position [10859, 0]
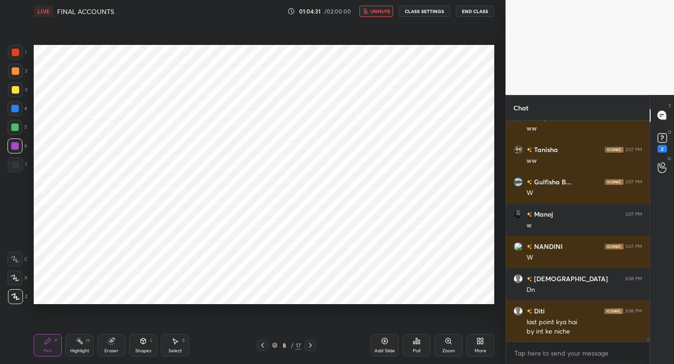
click at [368, 12] on icon "button" at bounding box center [365, 11] width 5 height 6
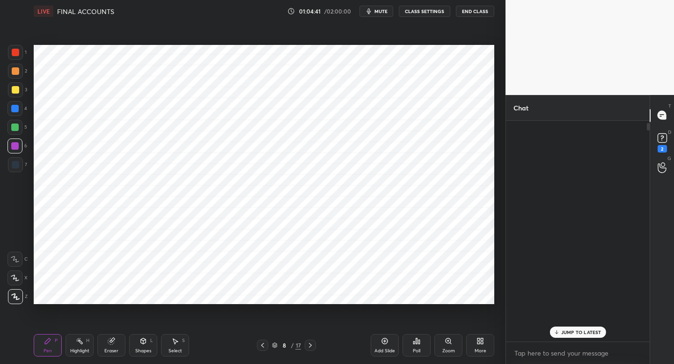
scroll to position [0, 0]
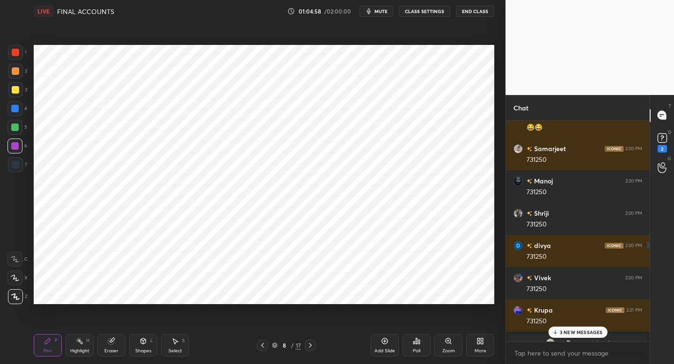
click at [572, 333] on p "3 NEW MESSAGES" at bounding box center [581, 333] width 43 height 6
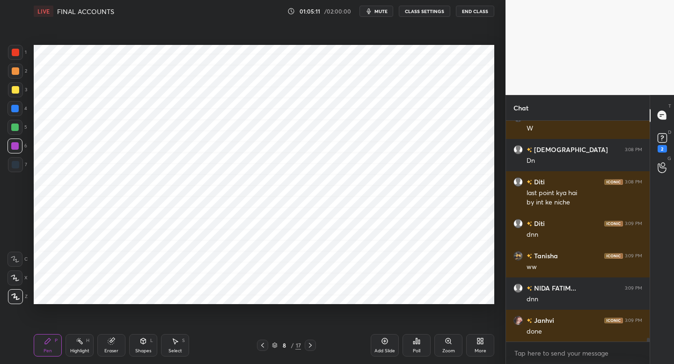
scroll to position [12957, 0]
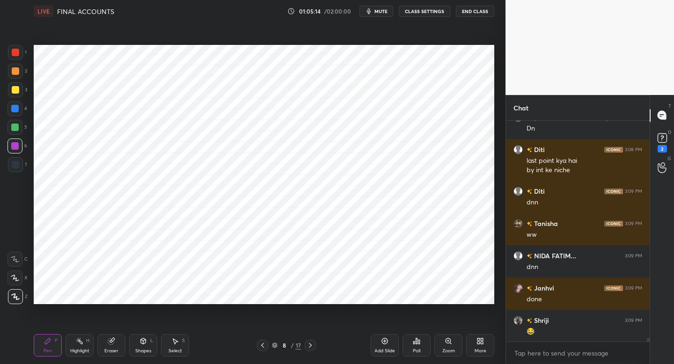
click at [370, 14] on icon "button" at bounding box center [369, 11] width 4 height 6
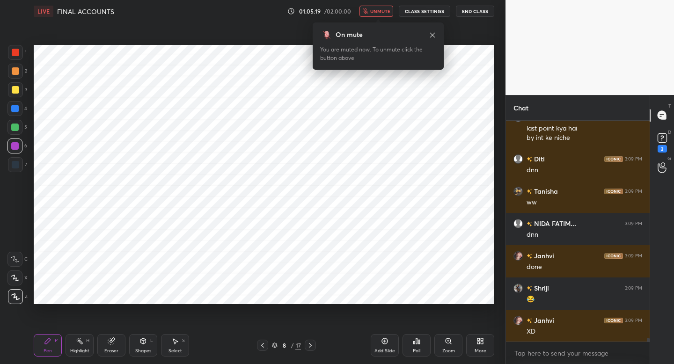
scroll to position [13022, 0]
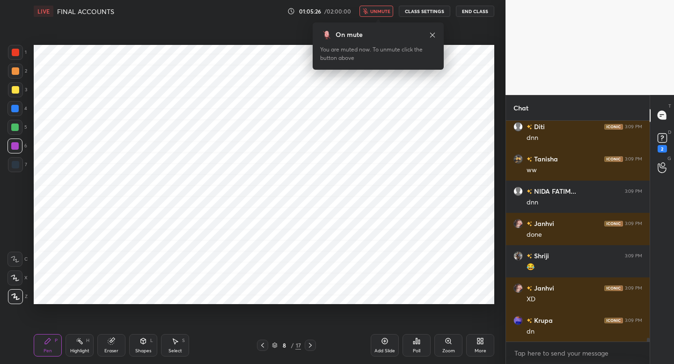
click at [370, 14] on button "unmute" at bounding box center [377, 11] width 34 height 11
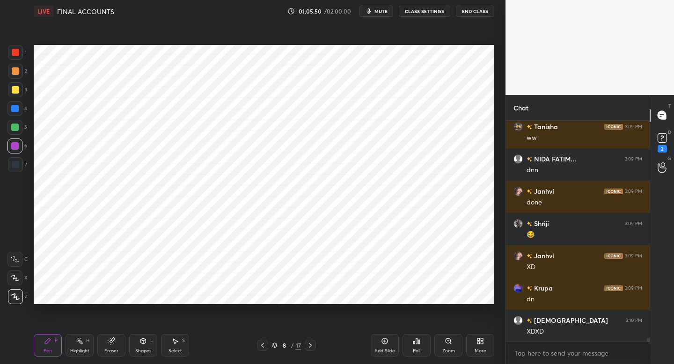
scroll to position [13086, 0]
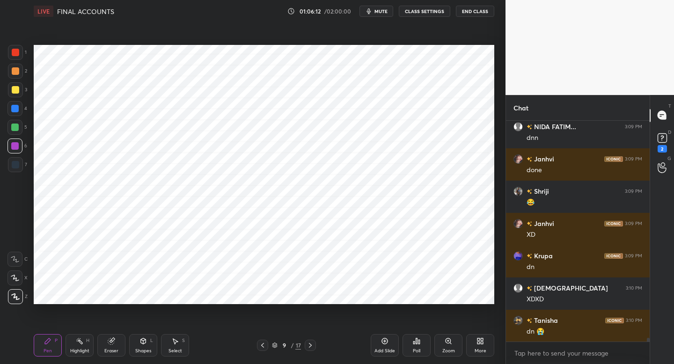
click at [370, 14] on icon "button" at bounding box center [369, 11] width 4 height 6
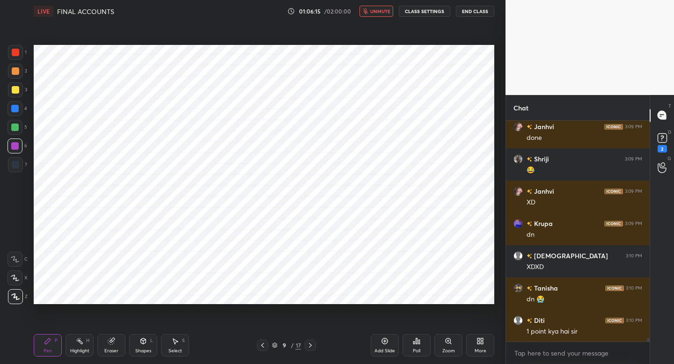
click at [370, 14] on button "unmute" at bounding box center [377, 11] width 34 height 11
click at [370, 14] on icon "button" at bounding box center [369, 11] width 4 height 6
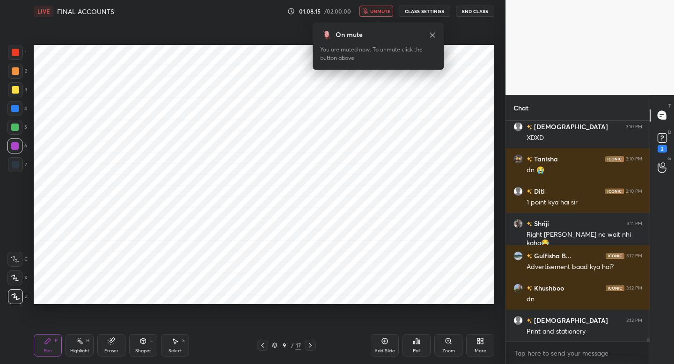
scroll to position [13280, 0]
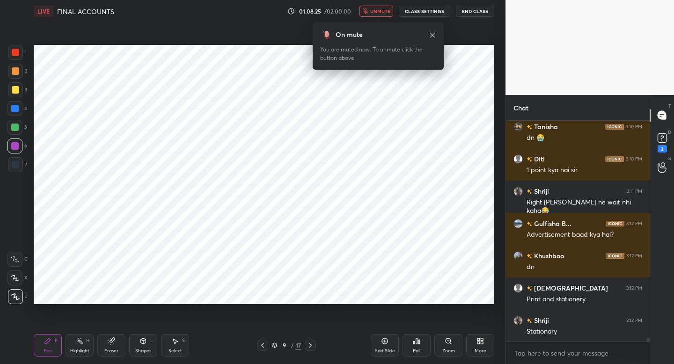
click at [370, 14] on button "unmute" at bounding box center [377, 11] width 34 height 11
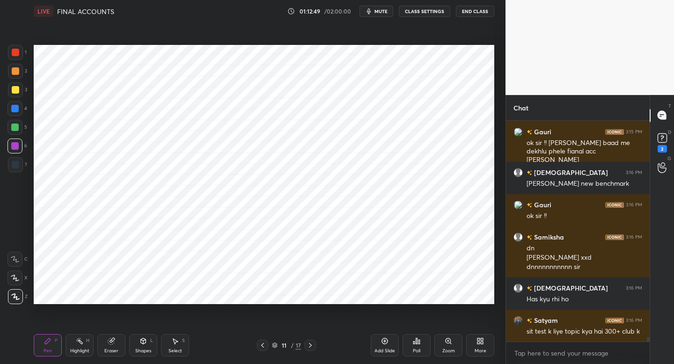
scroll to position [10377, 0]
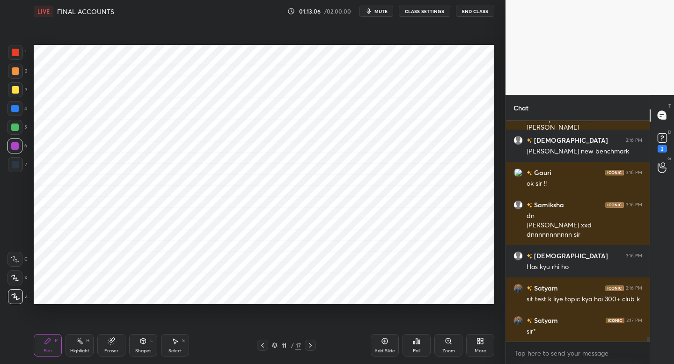
click at [370, 14] on icon "button" at bounding box center [369, 11] width 4 height 6
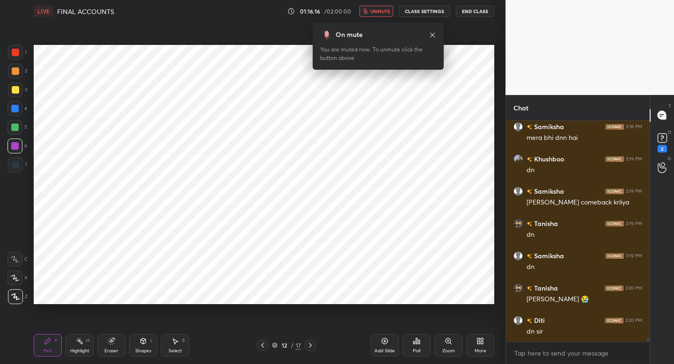
scroll to position [10912, 0]
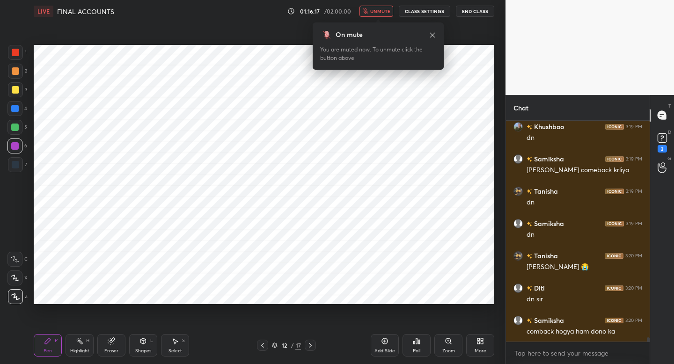
click at [370, 14] on button "unmute" at bounding box center [377, 11] width 34 height 11
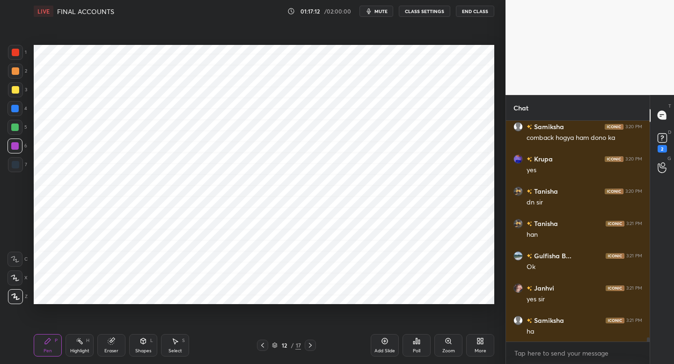
scroll to position [11139, 0]
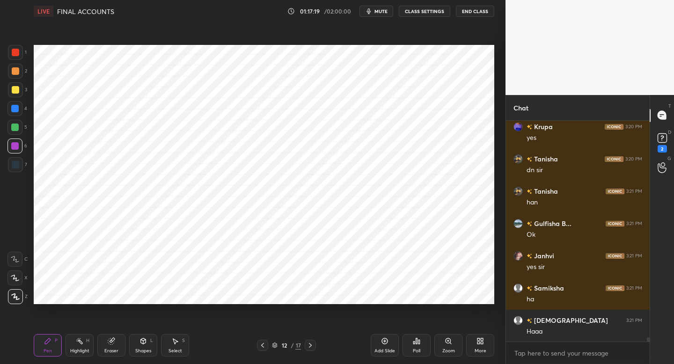
click at [396, 345] on div "Add Slide" at bounding box center [385, 345] width 28 height 22
click at [15, 60] on div "1" at bounding box center [17, 54] width 19 height 19
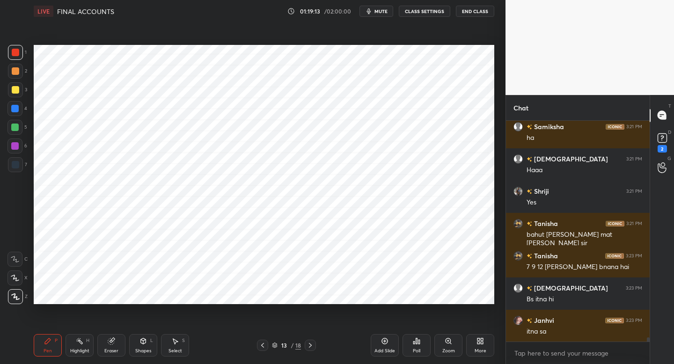
scroll to position [11365, 0]
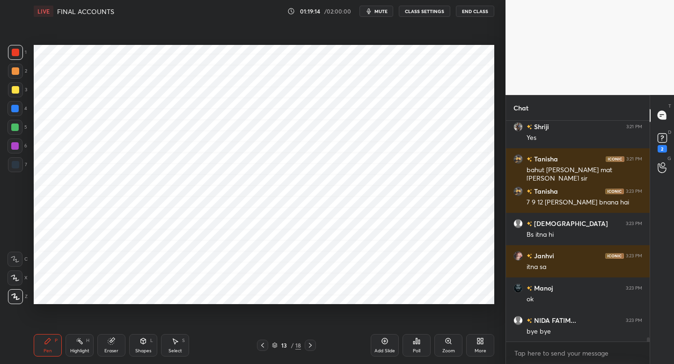
click at [373, 15] on button "mute" at bounding box center [377, 11] width 34 height 11
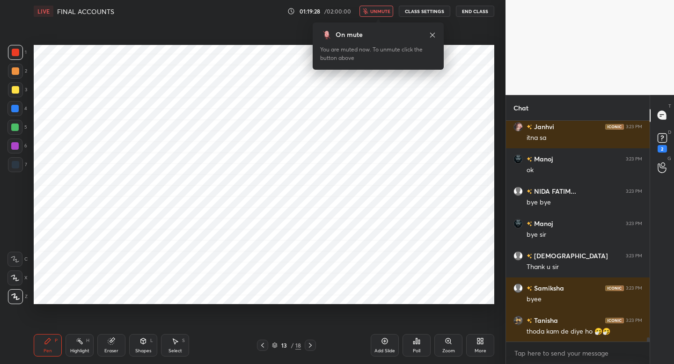
scroll to position [11526, 0]
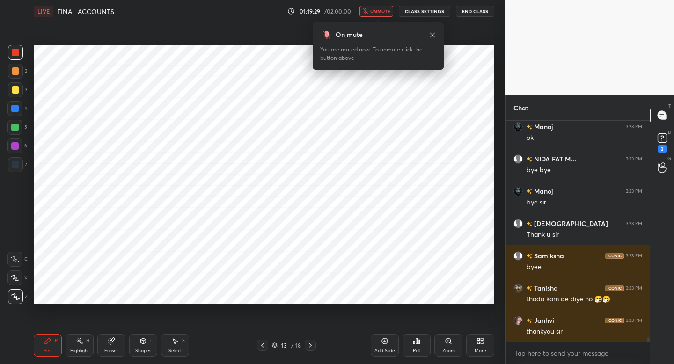
click at [373, 15] on button "unmute" at bounding box center [377, 11] width 34 height 11
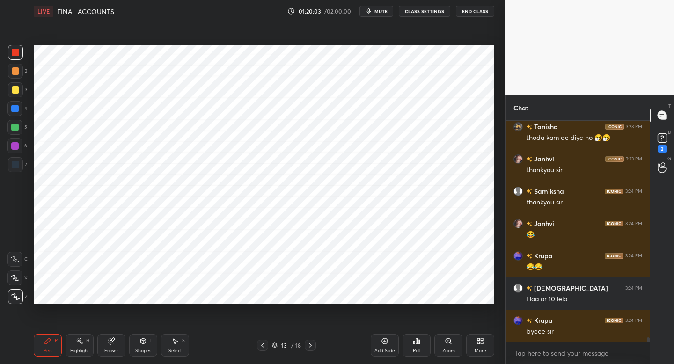
scroll to position [11720, 0]
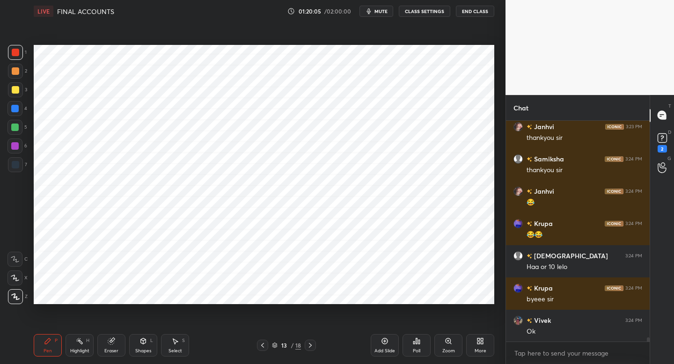
click at [474, 9] on button "End Class" at bounding box center [475, 11] width 38 height 11
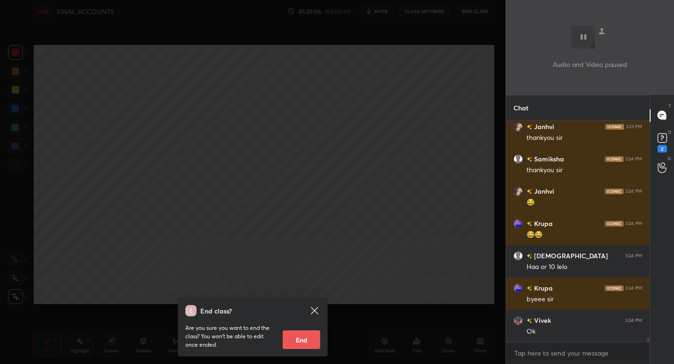
scroll to position [11752, 0]
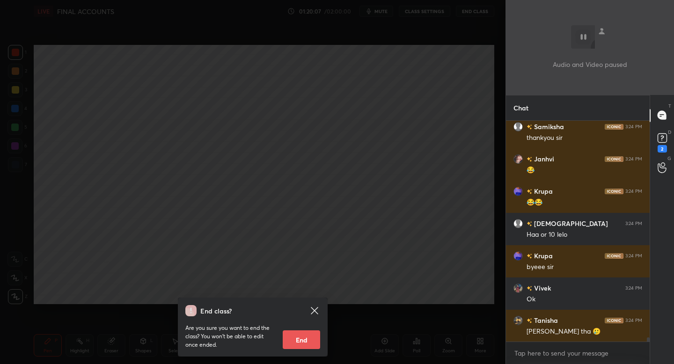
click at [307, 343] on button "End" at bounding box center [301, 340] width 37 height 19
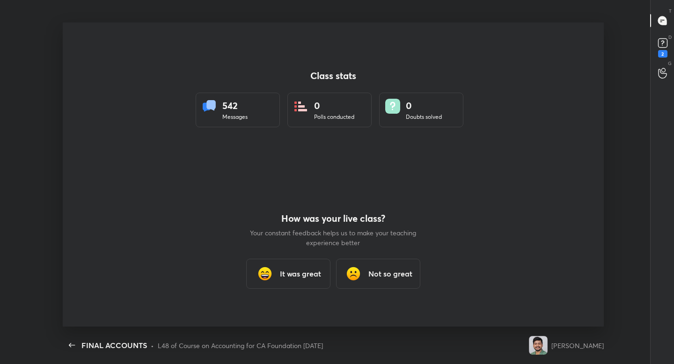
scroll to position [0, 0]
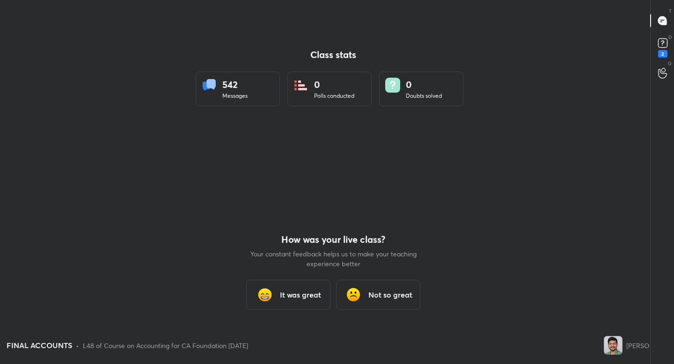
type textarea "x"
